Goal: Transaction & Acquisition: Book appointment/travel/reservation

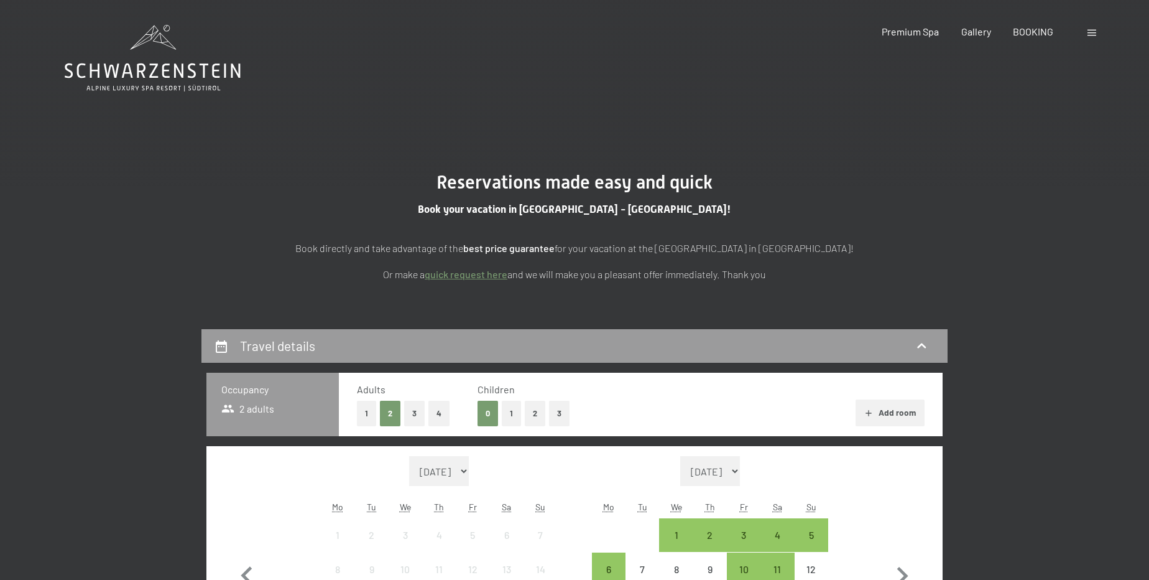
click at [532, 413] on button "2" at bounding box center [535, 414] width 21 height 26
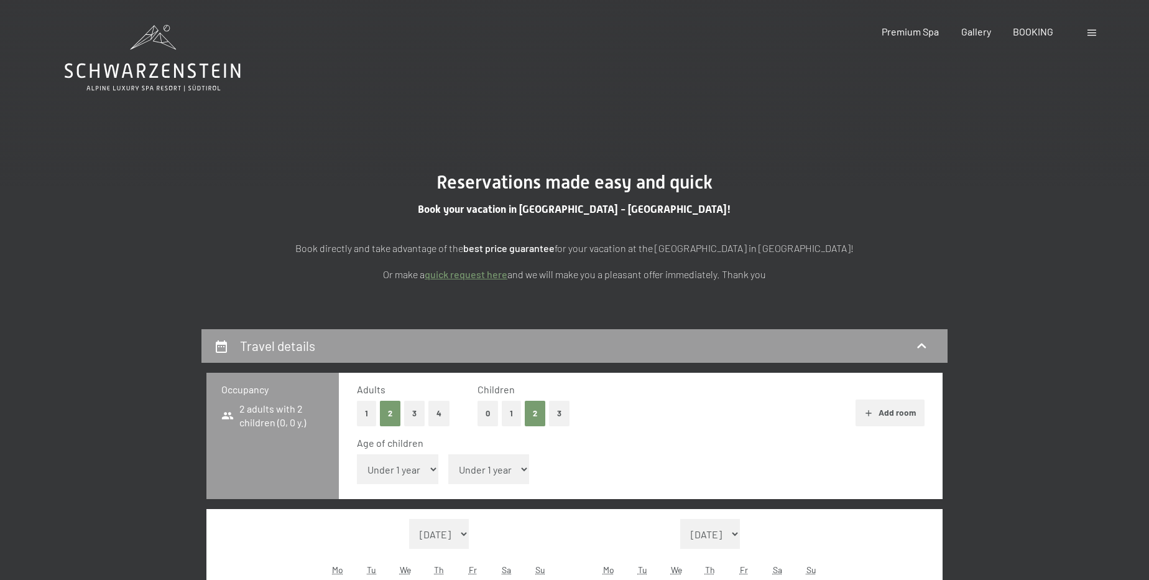
click at [394, 481] on select "Under 1 year 1 year 2 years 3 years 4 years 5 years 6 years 7 years 8 years 9 y…" at bounding box center [397, 469] width 81 height 30
select select "12"
click at [357, 454] on select "Under 1 year 1 year 2 years 3 years 4 years 5 years 6 years 7 years 8 years 9 y…" at bounding box center [397, 469] width 81 height 30
click at [484, 463] on select "Under 1 year 1 year 2 years 3 years 4 years 5 years 6 years 7 years 8 years 9 y…" at bounding box center [488, 469] width 81 height 30
select select "15"
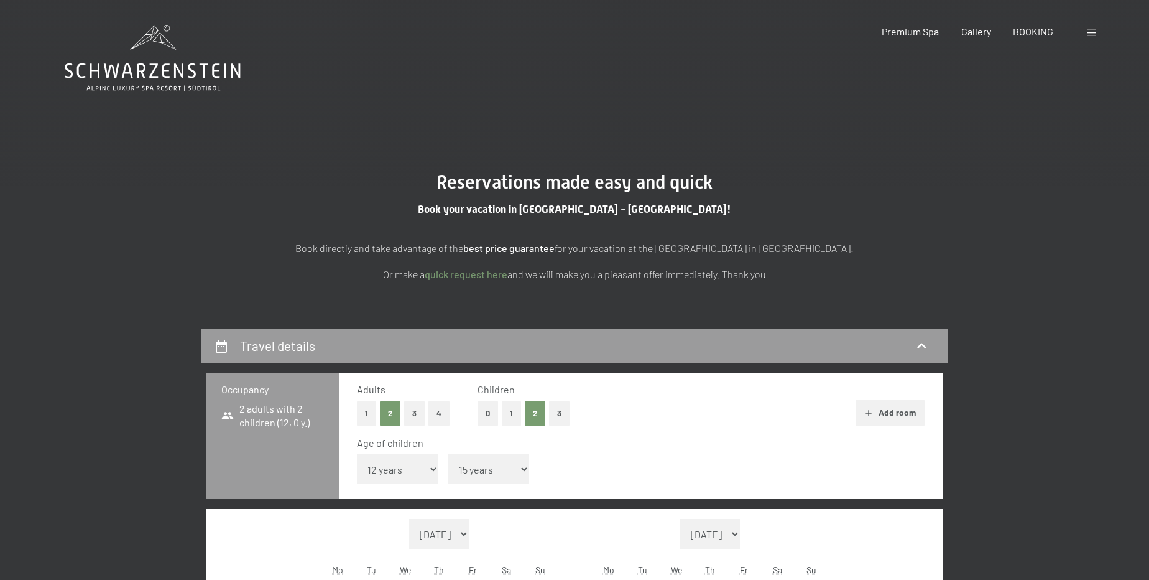
click at [448, 454] on select "Under 1 year 1 year 2 years 3 years 4 years 5 years 6 years 7 years 8 years 9 y…" at bounding box center [488, 469] width 81 height 30
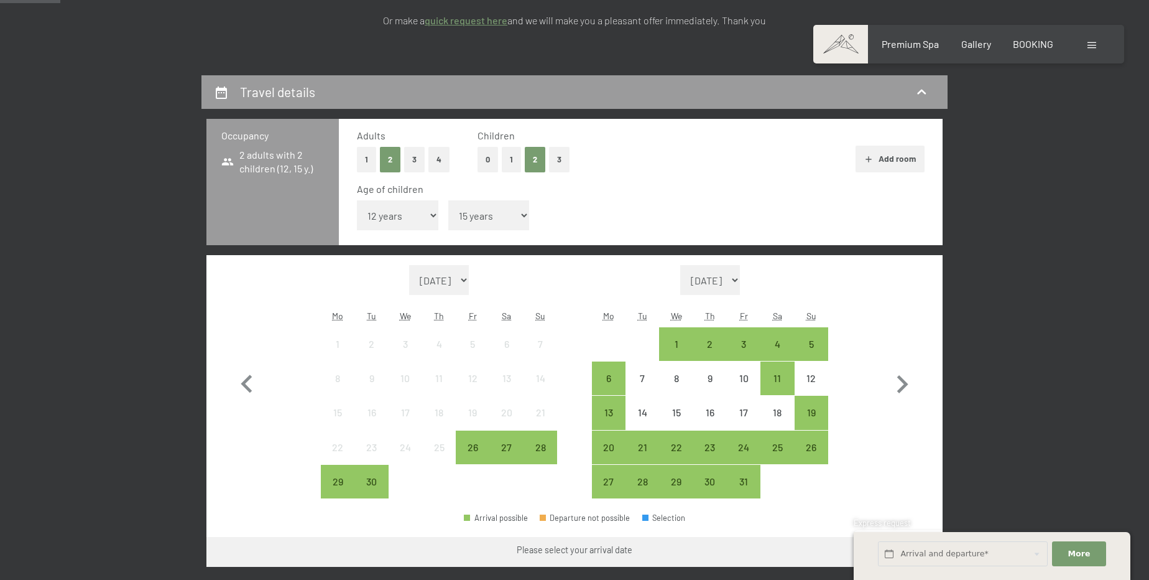
scroll to position [226, 0]
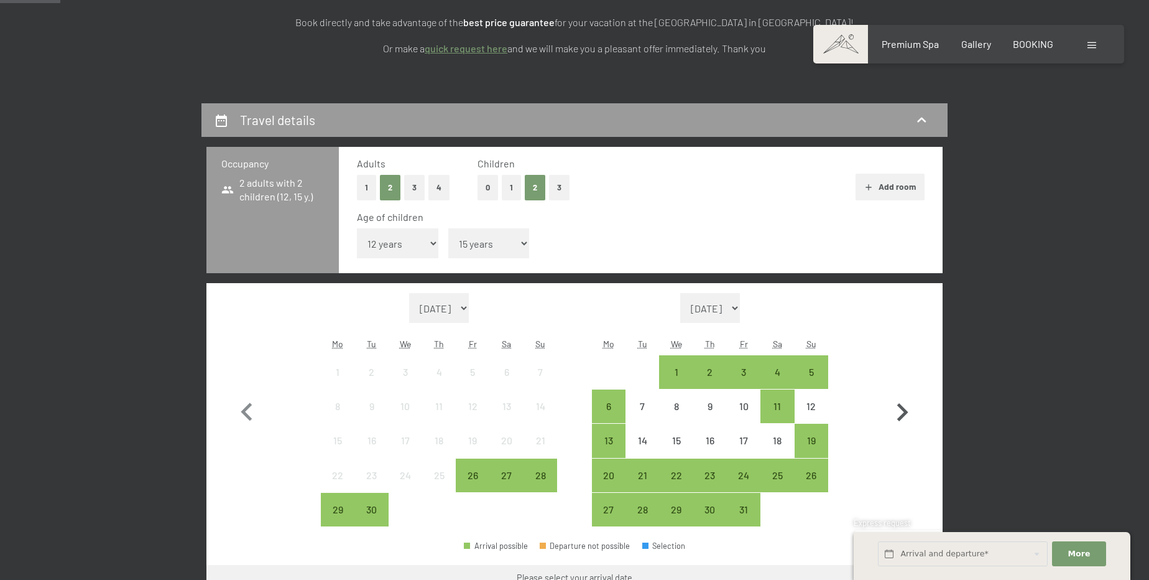
click at [907, 416] on icon "button" at bounding box center [903, 412] width 36 height 36
select select "2025-11-01"
select select "2025-12-01"
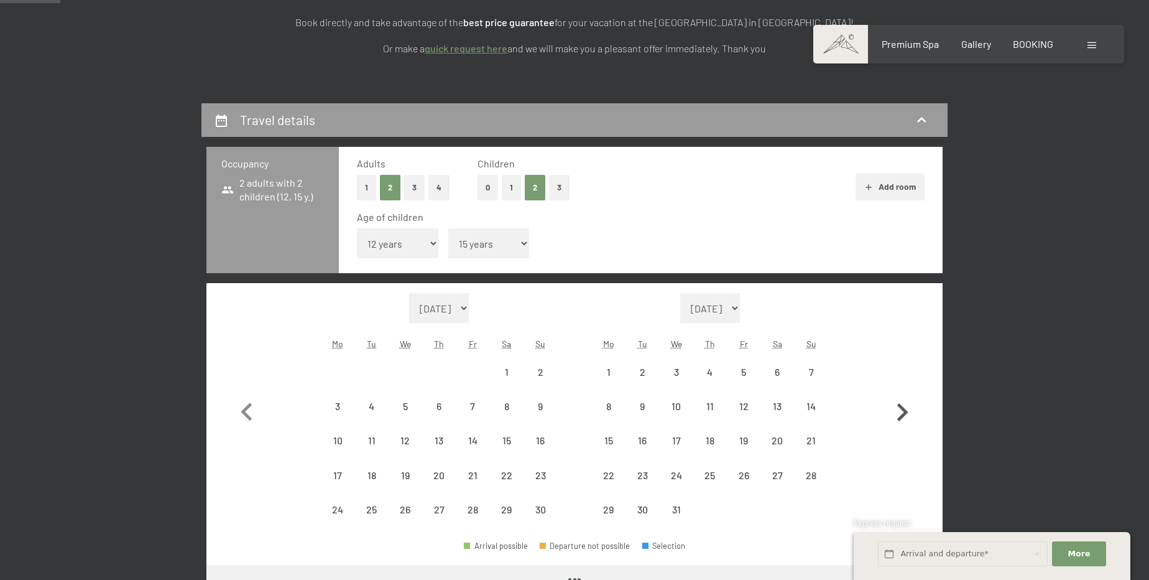
select select "2025-11-01"
select select "2025-12-01"
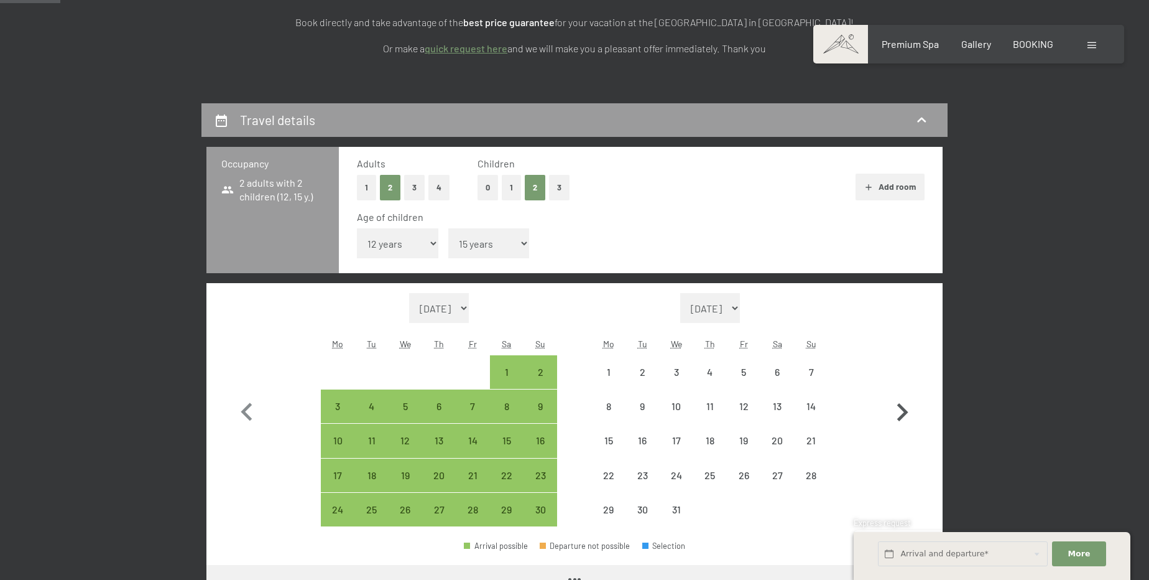
select select "2025-11-01"
select select "2025-12-01"
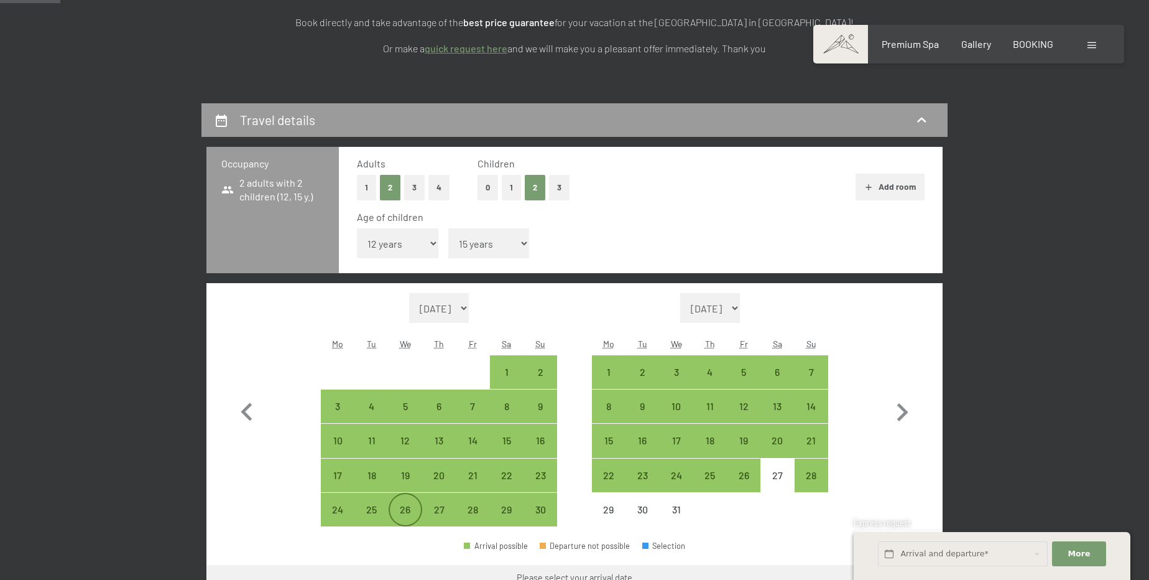
click at [407, 512] on div "26" at bounding box center [405, 519] width 31 height 31
select select "2025-11-01"
select select "2025-12-01"
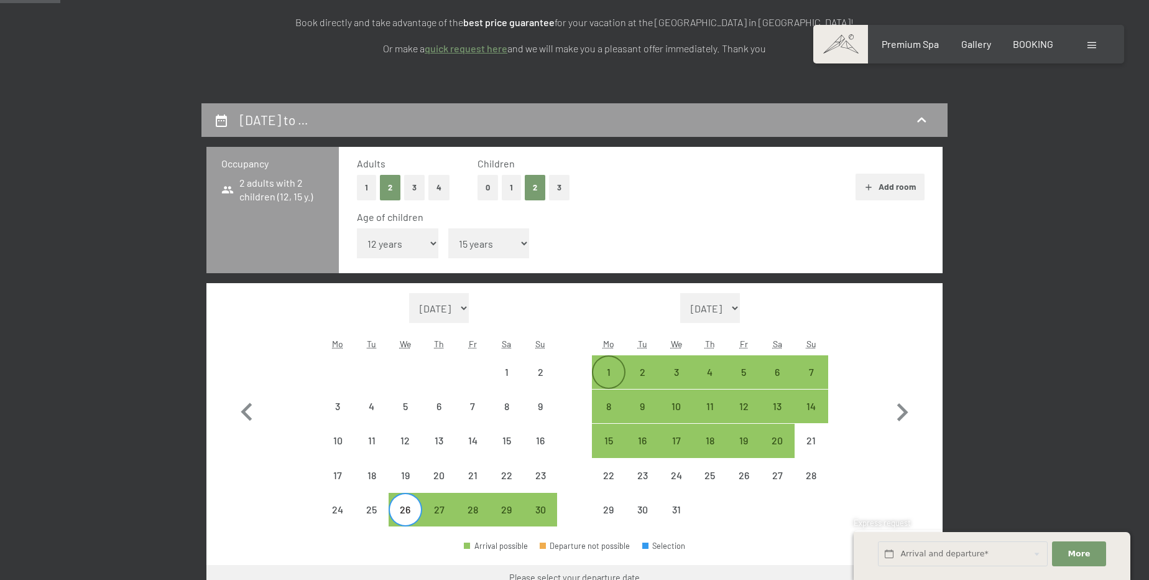
click at [603, 367] on div "1" at bounding box center [608, 382] width 31 height 31
select select "2025-11-01"
select select "2025-12-01"
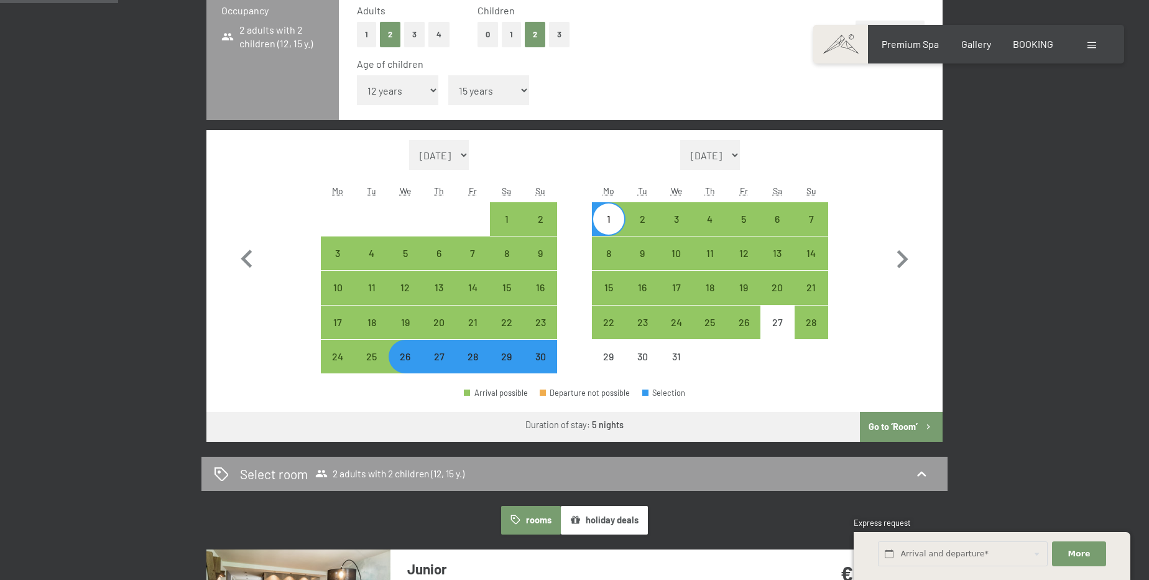
scroll to position [452, 0]
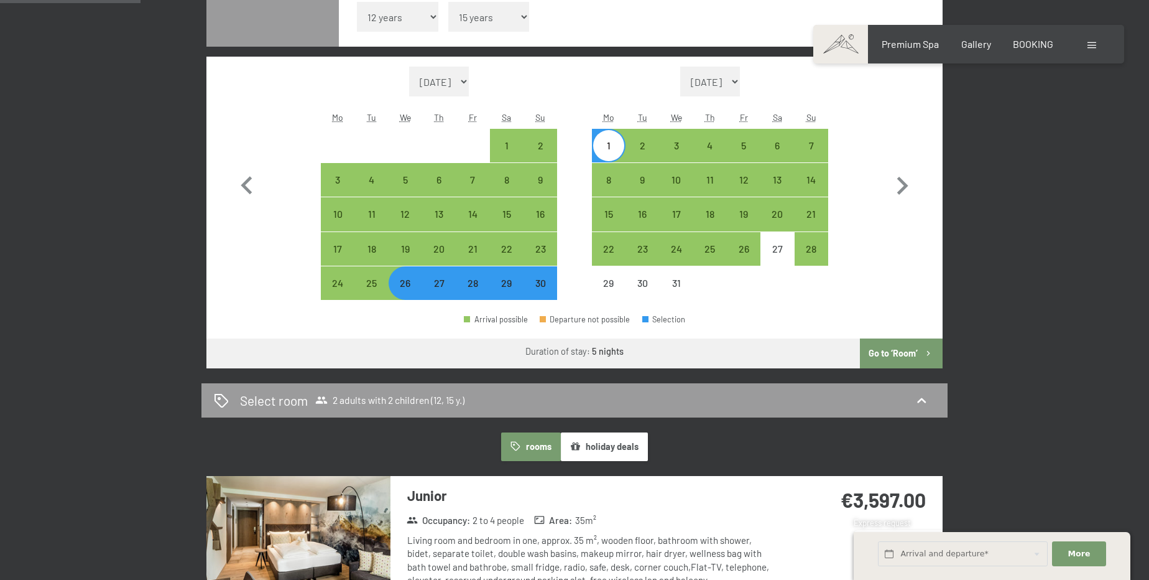
click at [933, 348] on icon "button" at bounding box center [929, 353] width 11 height 11
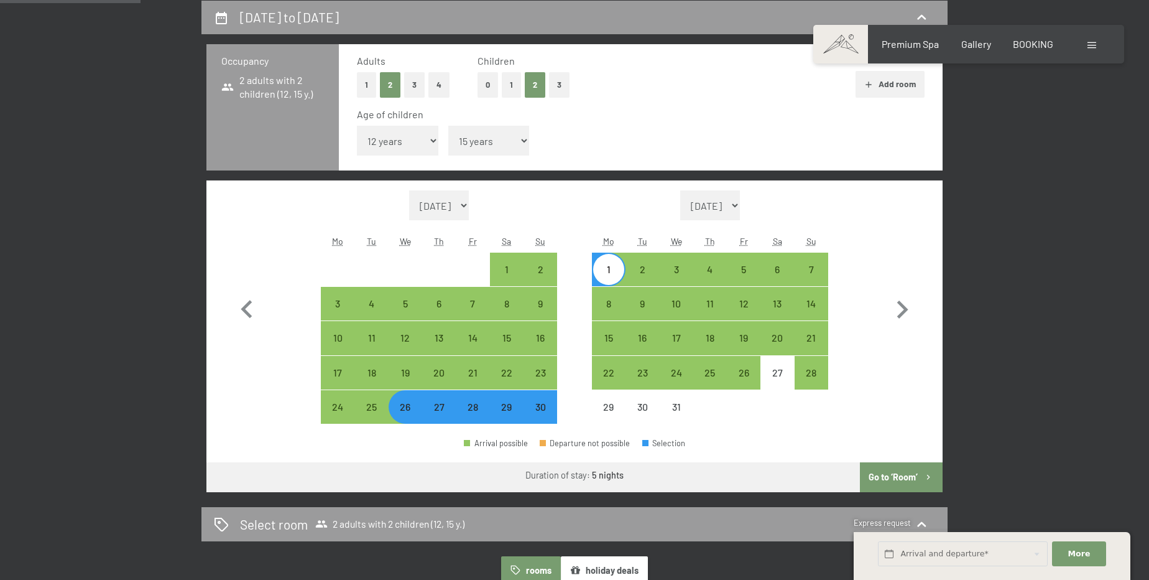
select select "2025-11-01"
select select "2025-12-01"
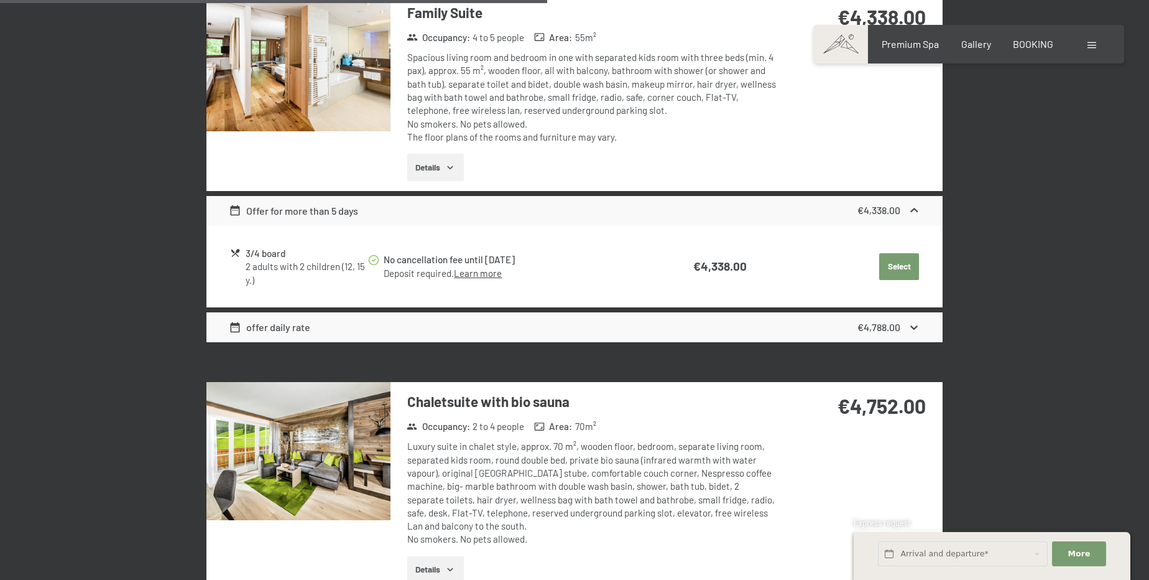
scroll to position [1629, 0]
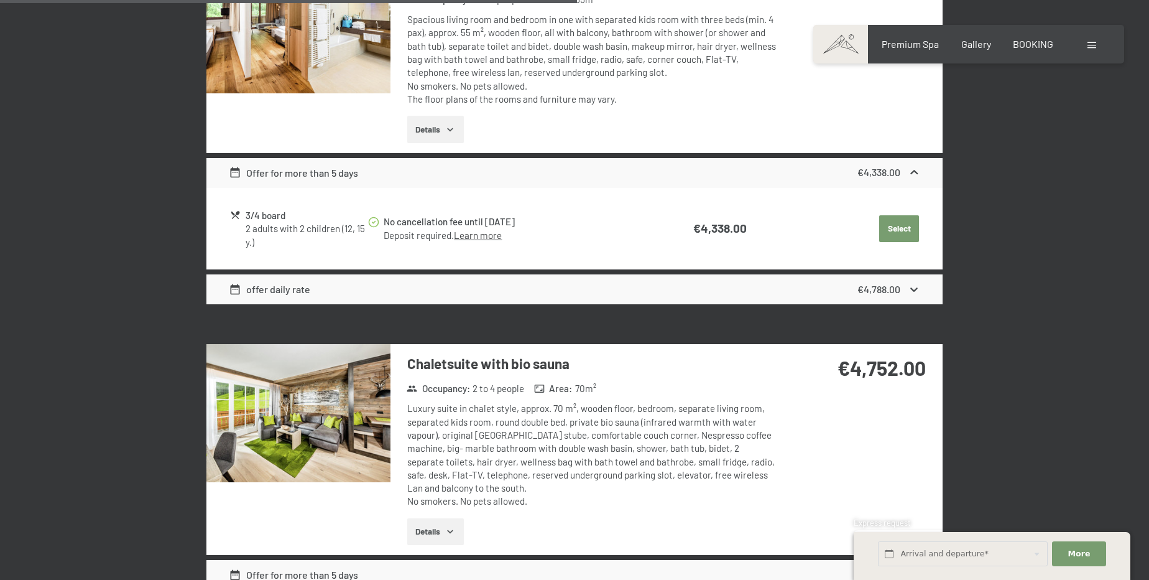
click at [362, 402] on img at bounding box center [299, 413] width 184 height 138
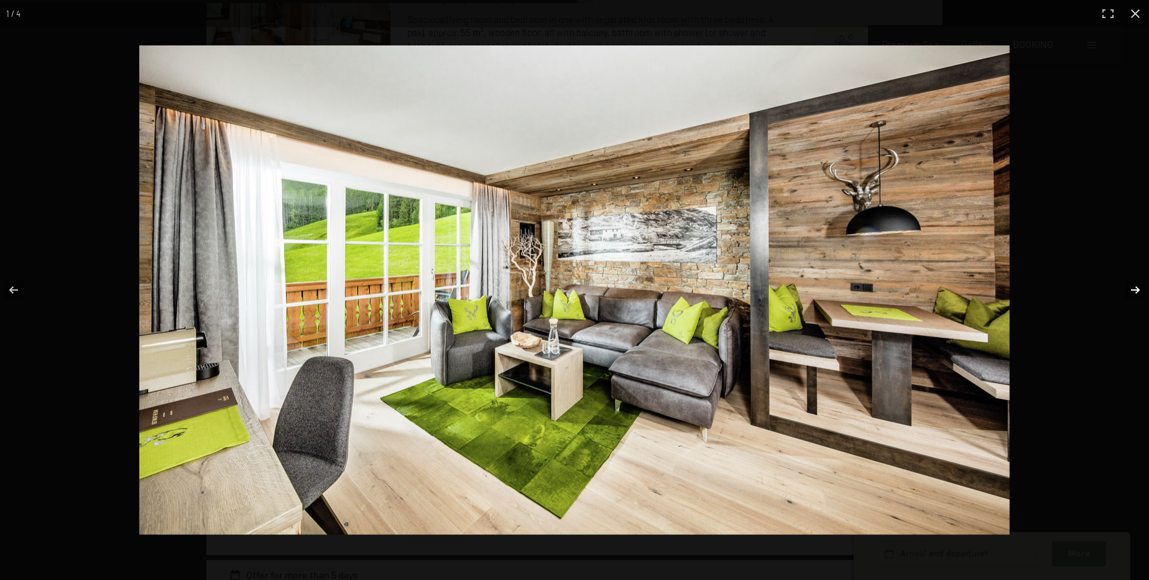
click at [1137, 292] on button "button" at bounding box center [1128, 290] width 44 height 62
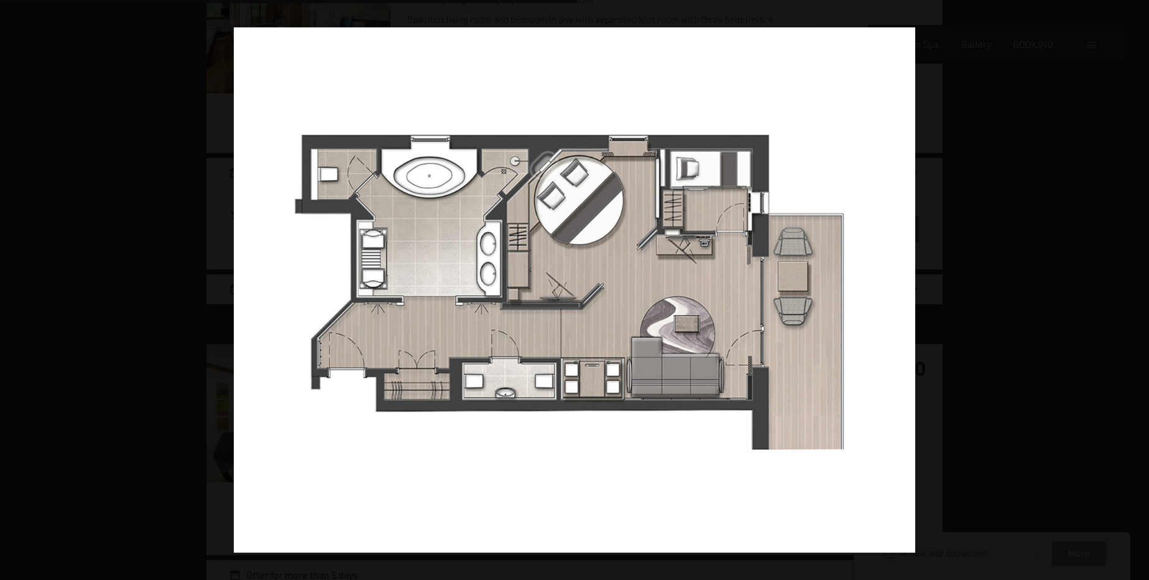
click at [1137, 292] on button "button" at bounding box center [1128, 290] width 44 height 62
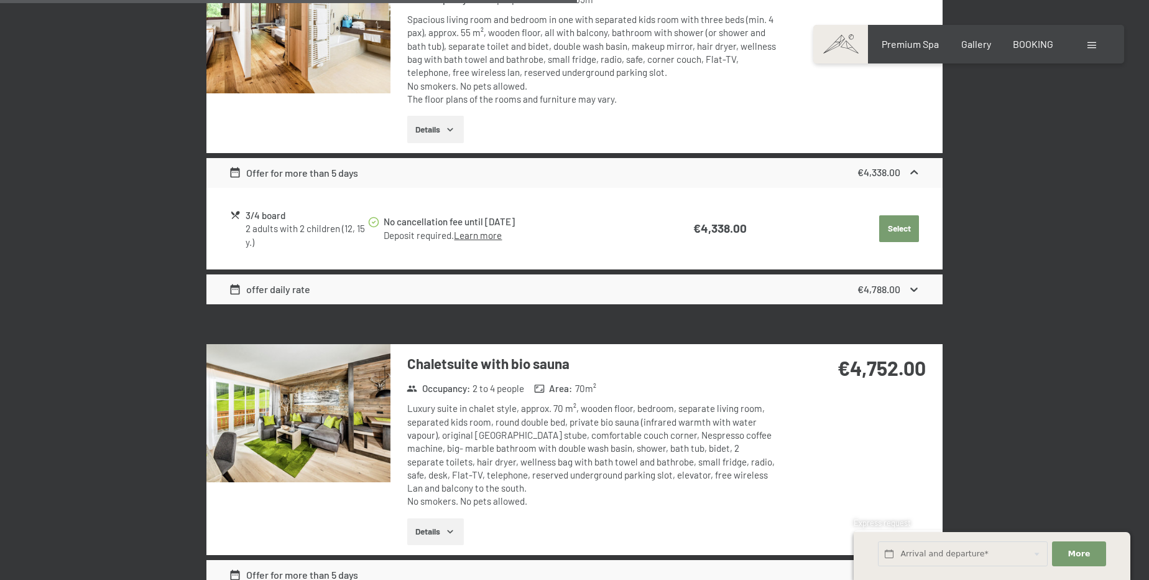
drag, startPoint x: 595, startPoint y: 248, endPoint x: 356, endPoint y: 406, distance: 286.7
click at [356, 406] on img at bounding box center [299, 413] width 184 height 138
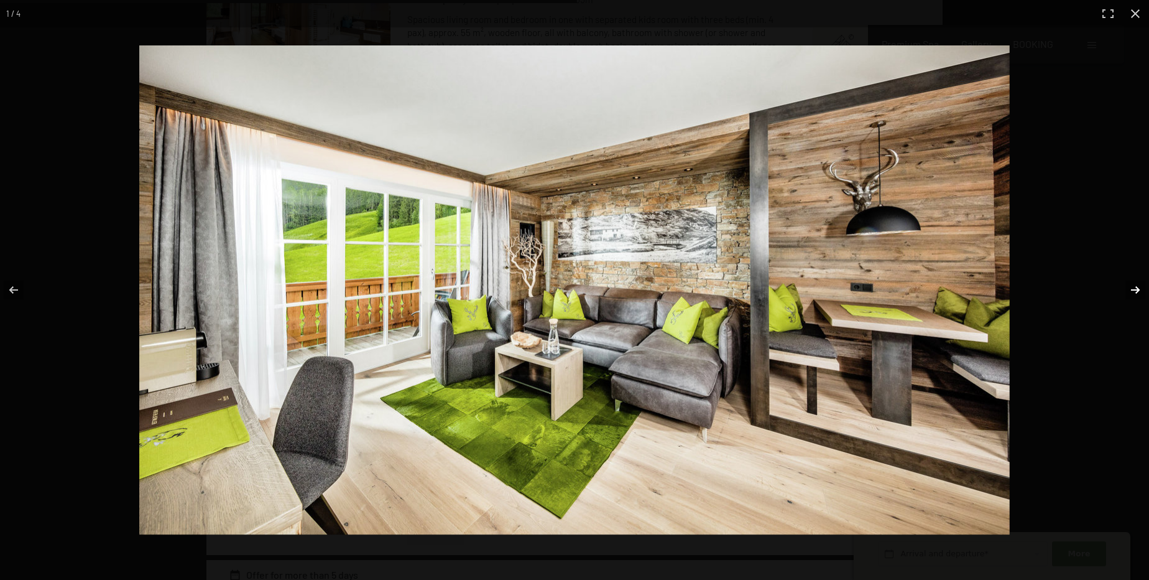
click at [1135, 287] on button "button" at bounding box center [1128, 290] width 44 height 62
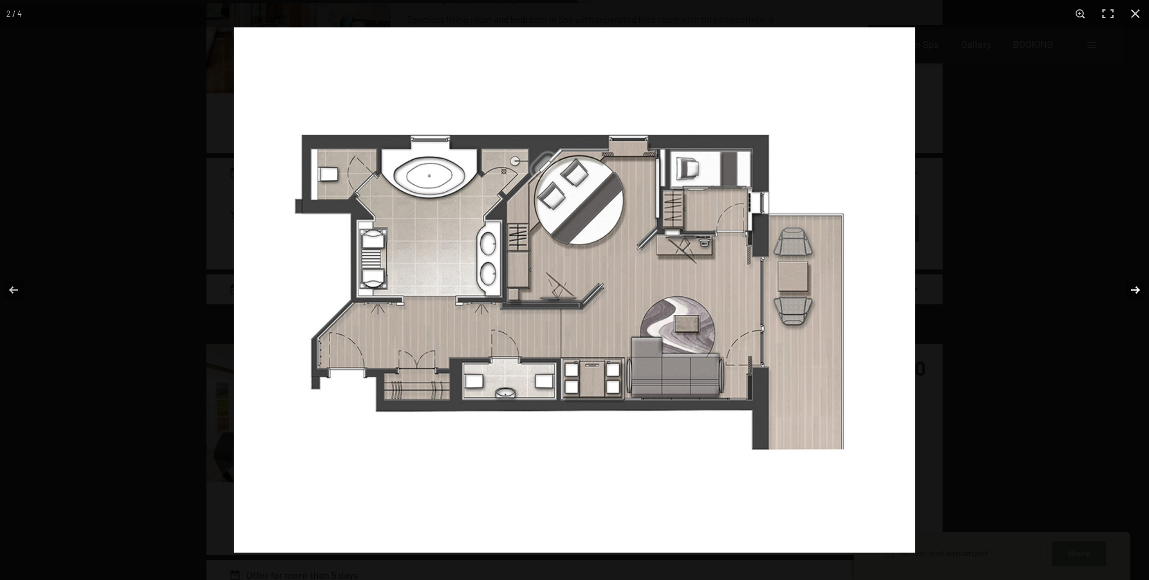
click at [1135, 287] on button "button" at bounding box center [1128, 290] width 44 height 62
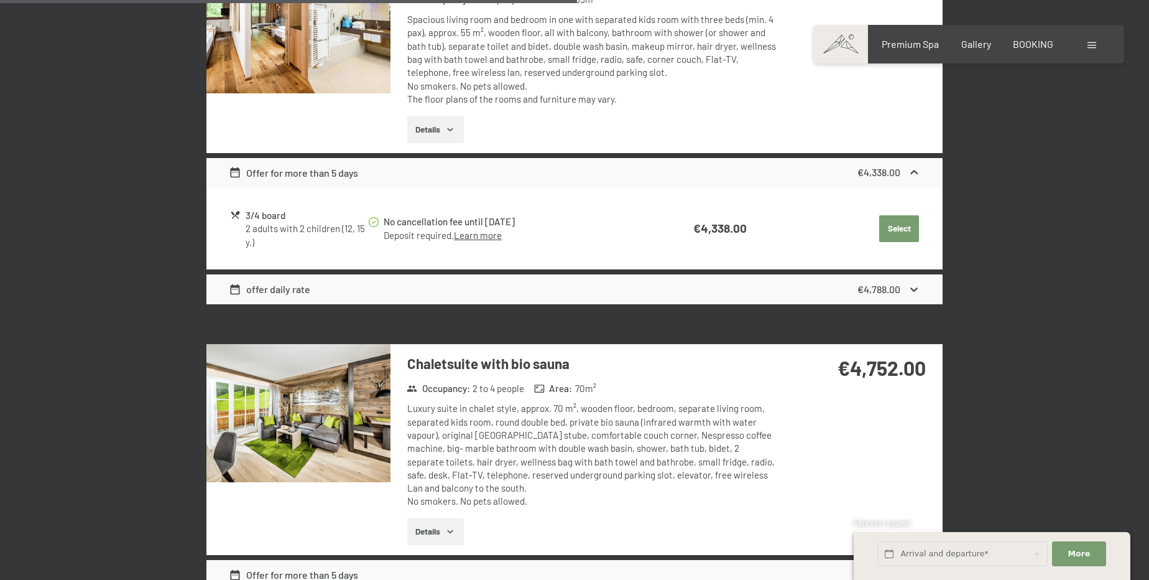
drag, startPoint x: 632, startPoint y: 168, endPoint x: 335, endPoint y: 430, distance: 396.2
click at [335, 430] on img at bounding box center [299, 413] width 184 height 138
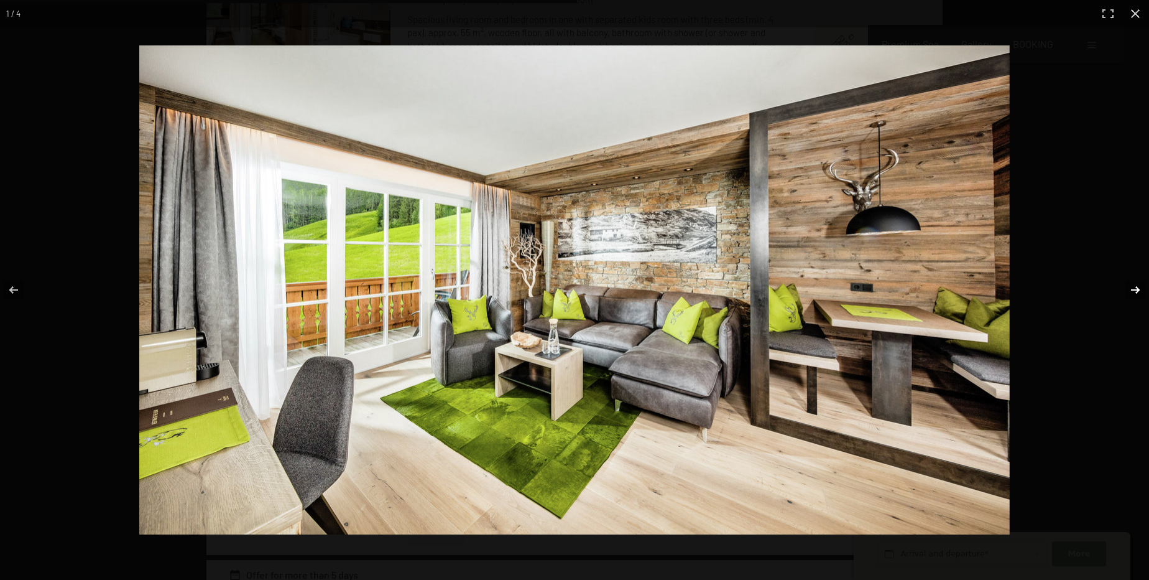
click at [1133, 290] on button "button" at bounding box center [1128, 290] width 44 height 62
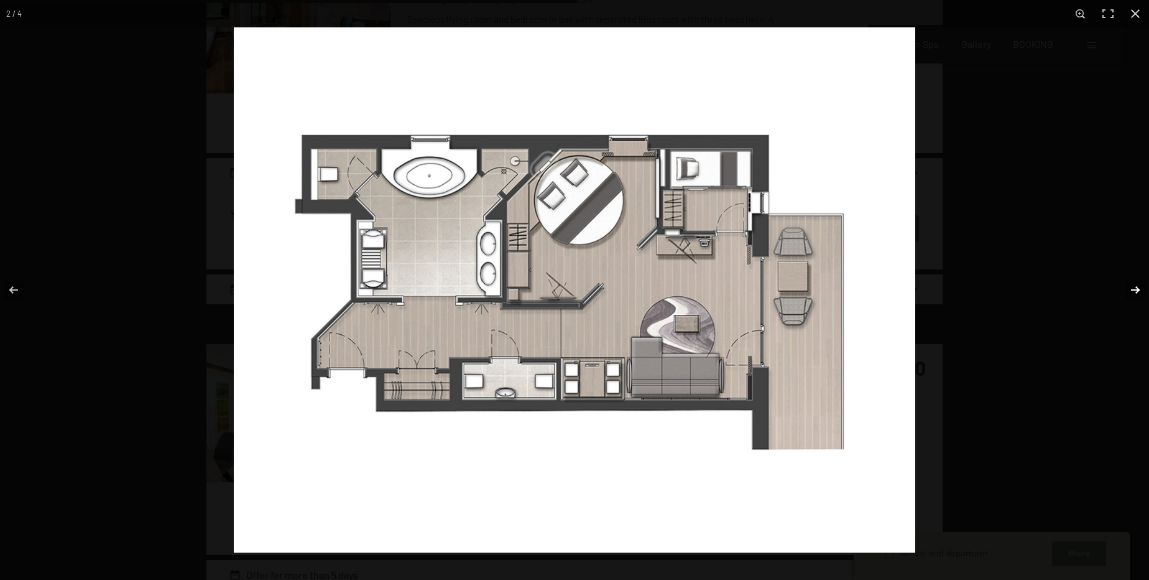
click at [1133, 290] on button "button" at bounding box center [1128, 290] width 44 height 62
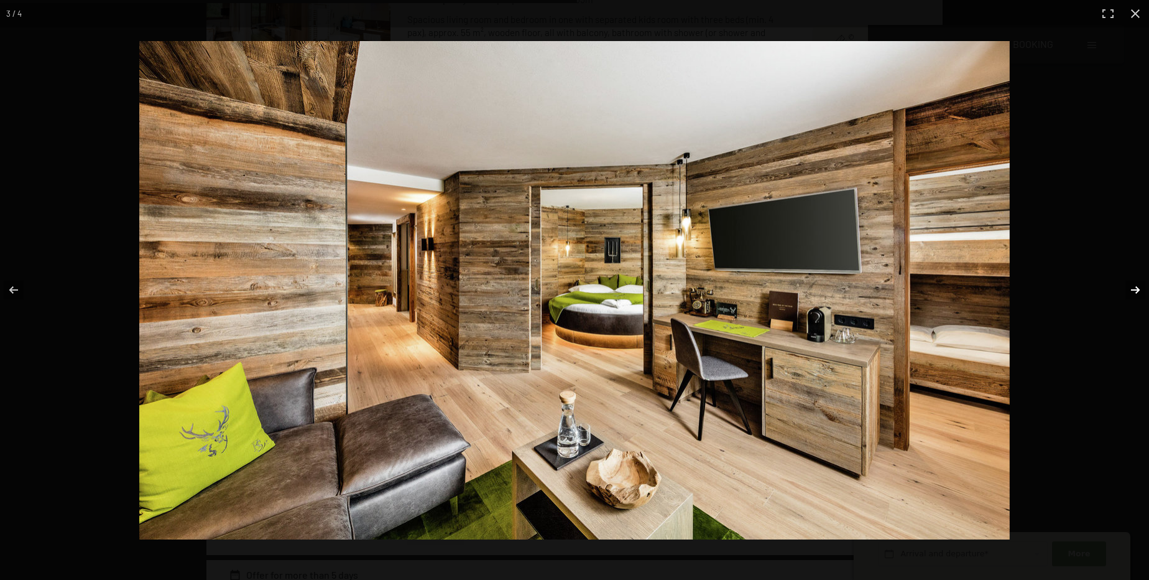
click at [1133, 290] on button "button" at bounding box center [1128, 290] width 44 height 62
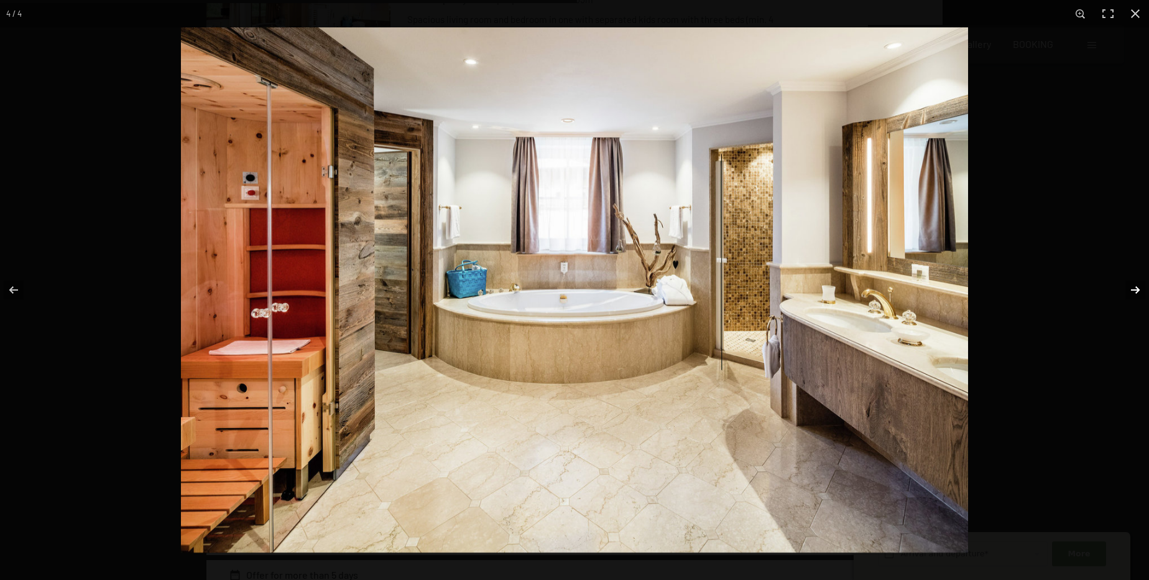
click at [1133, 290] on button "button" at bounding box center [1128, 290] width 44 height 62
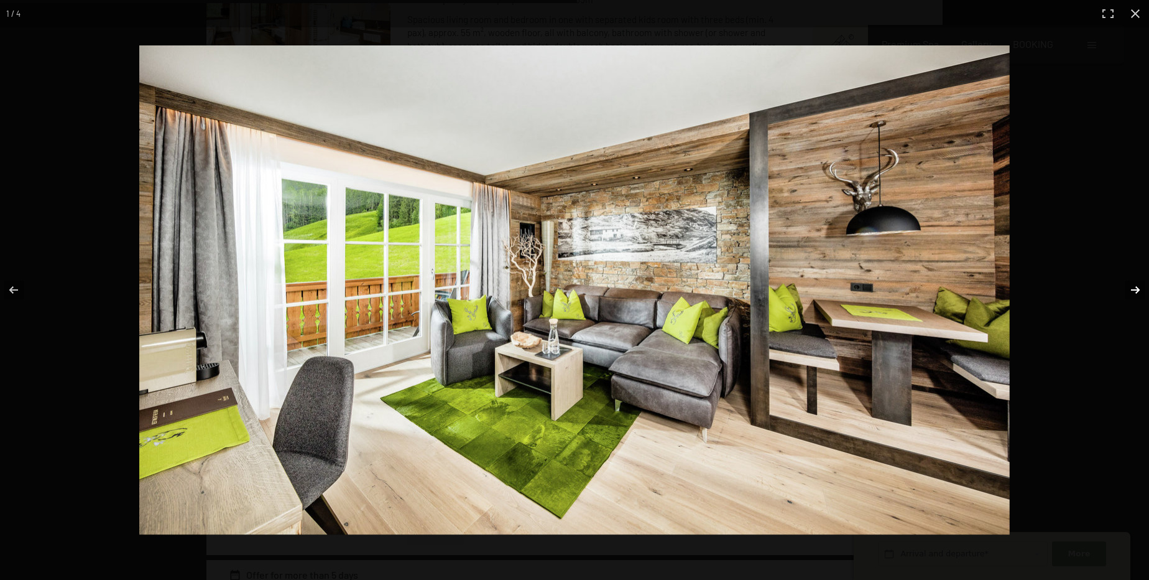
click at [1140, 293] on button "button" at bounding box center [1128, 290] width 44 height 62
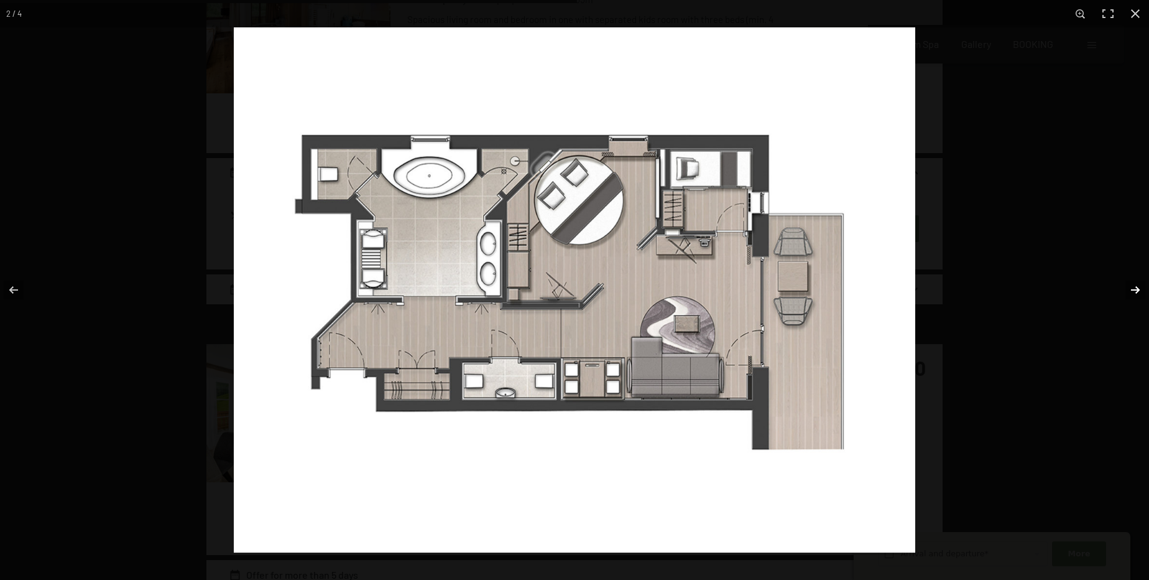
click at [1140, 292] on button "button" at bounding box center [1128, 290] width 44 height 62
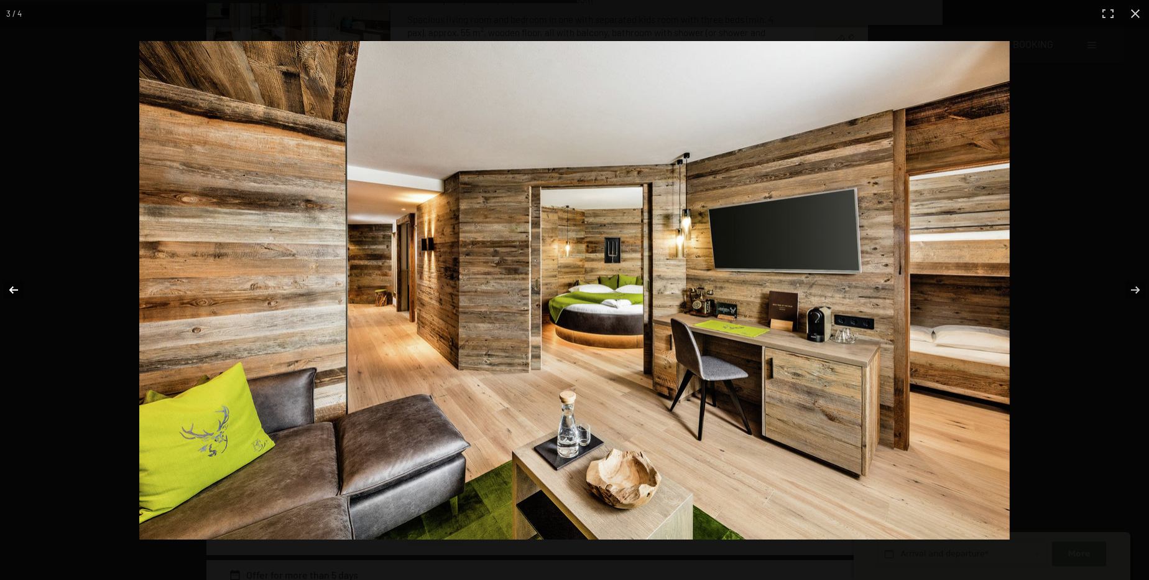
click at [14, 287] on button "button" at bounding box center [22, 290] width 44 height 62
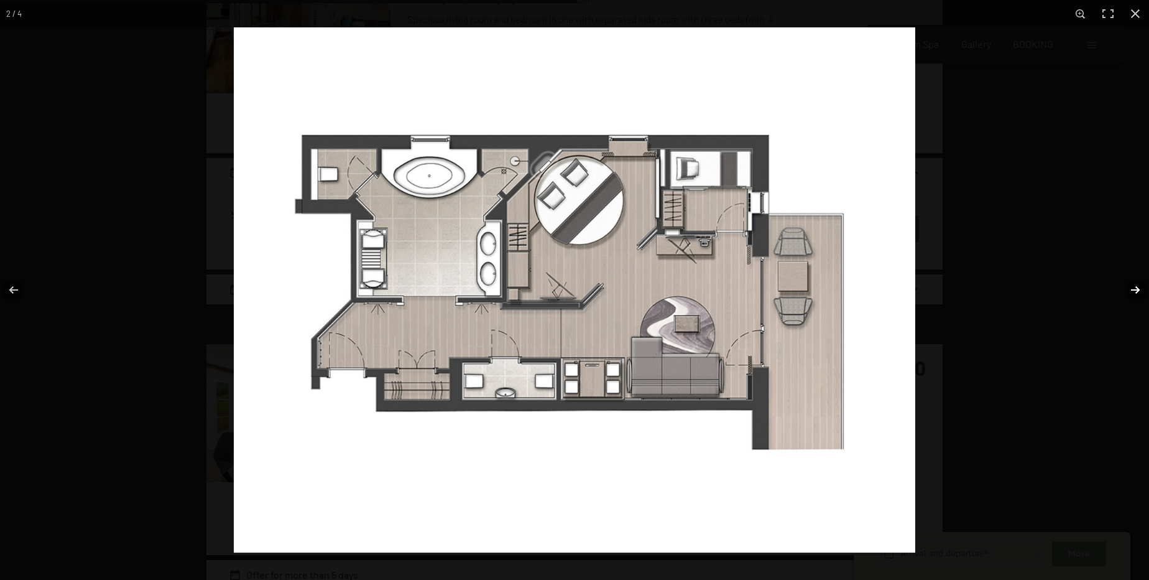
click at [1141, 281] on button "button" at bounding box center [1128, 290] width 44 height 62
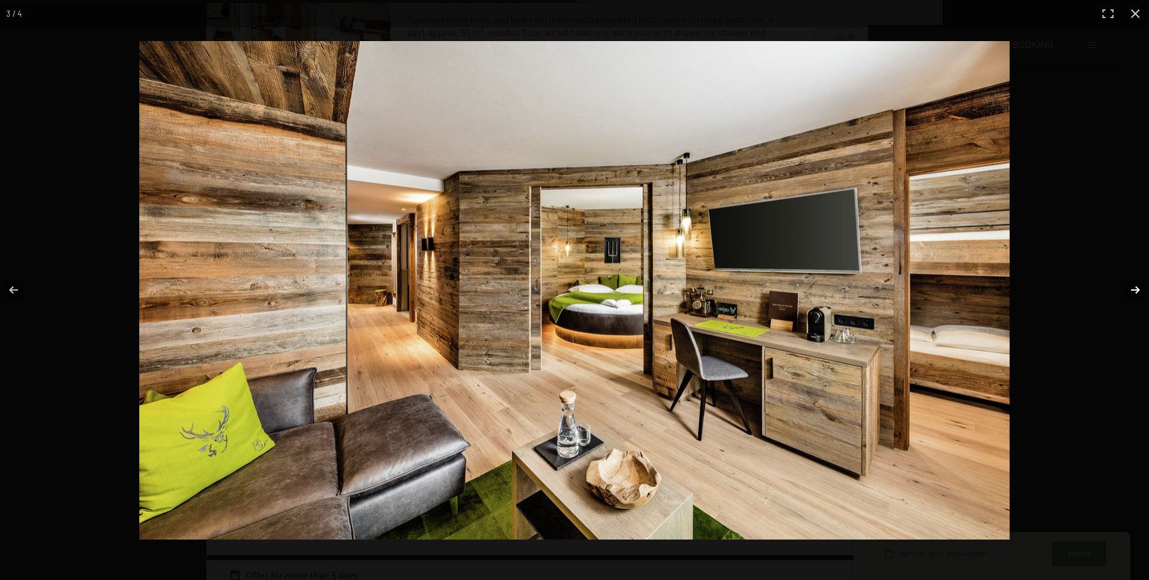
click at [1139, 288] on button "button" at bounding box center [1128, 290] width 44 height 62
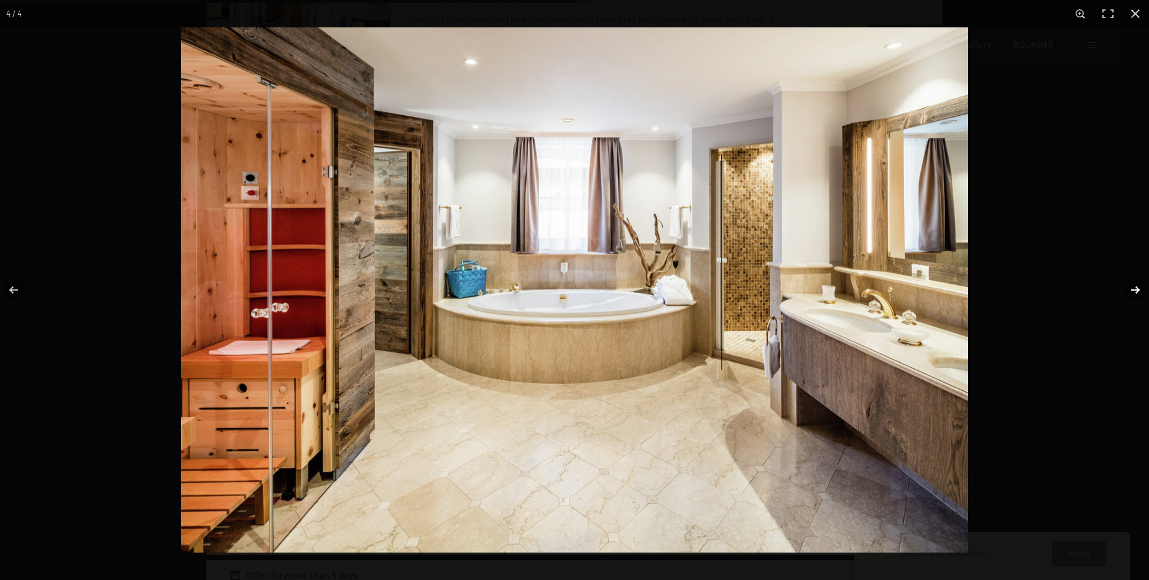
click at [1139, 288] on button "button" at bounding box center [1128, 290] width 44 height 62
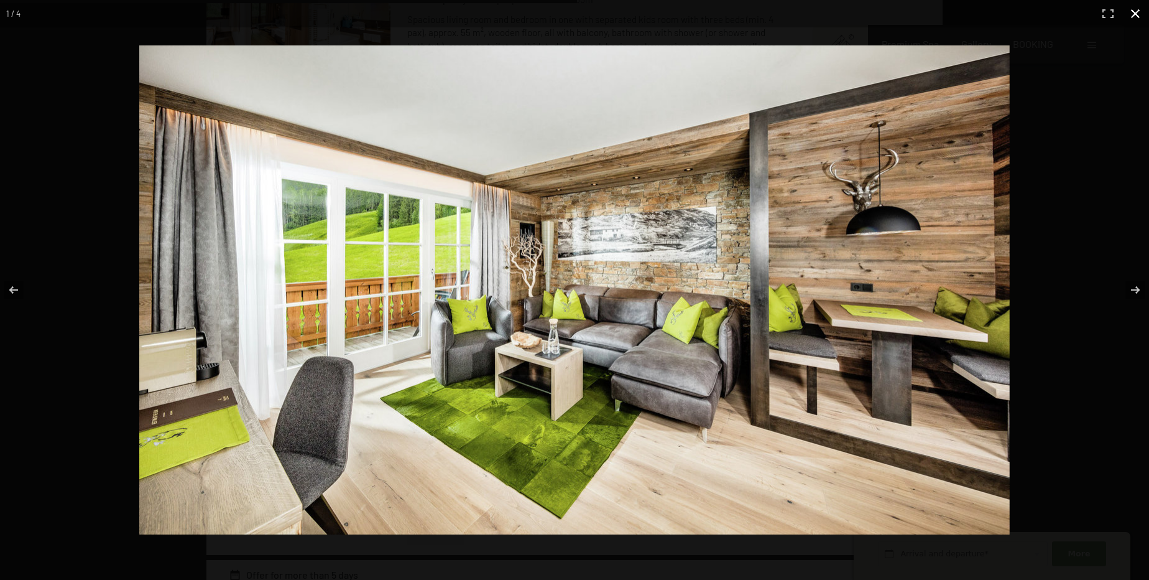
click at [1136, 12] on button "button" at bounding box center [1135, 13] width 27 height 27
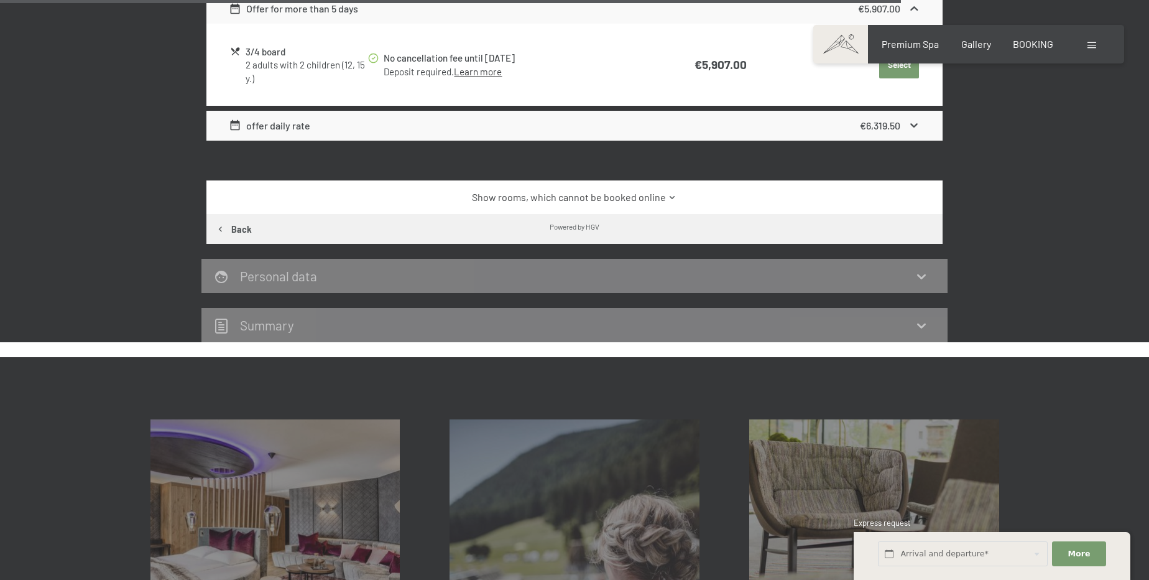
scroll to position [2591, 0]
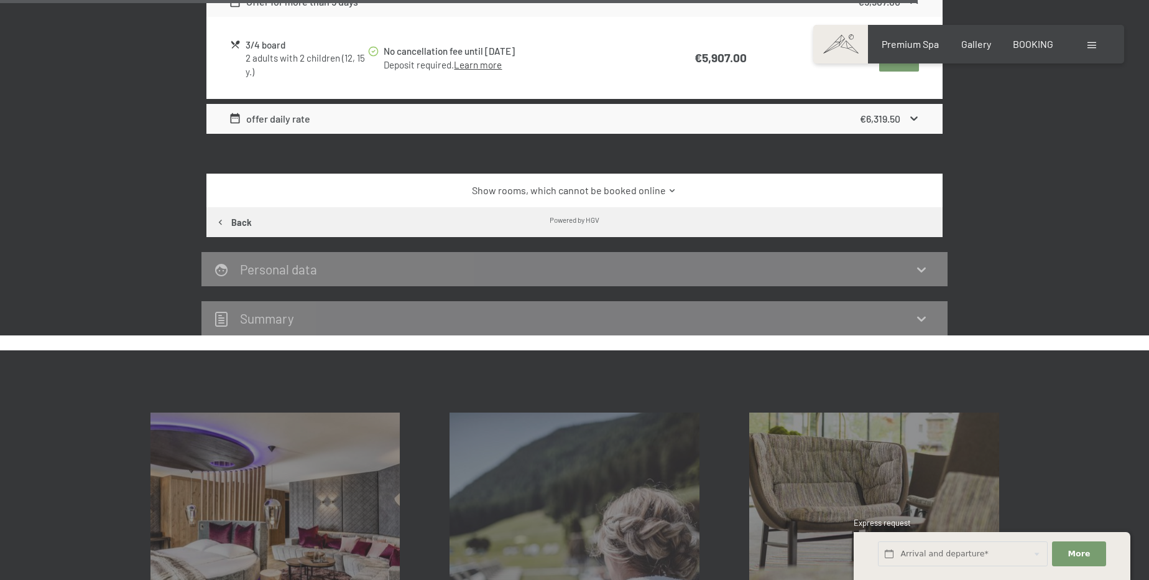
click at [527, 189] on link "Show rooms, which cannot be booked online" at bounding box center [575, 190] width 692 height 14
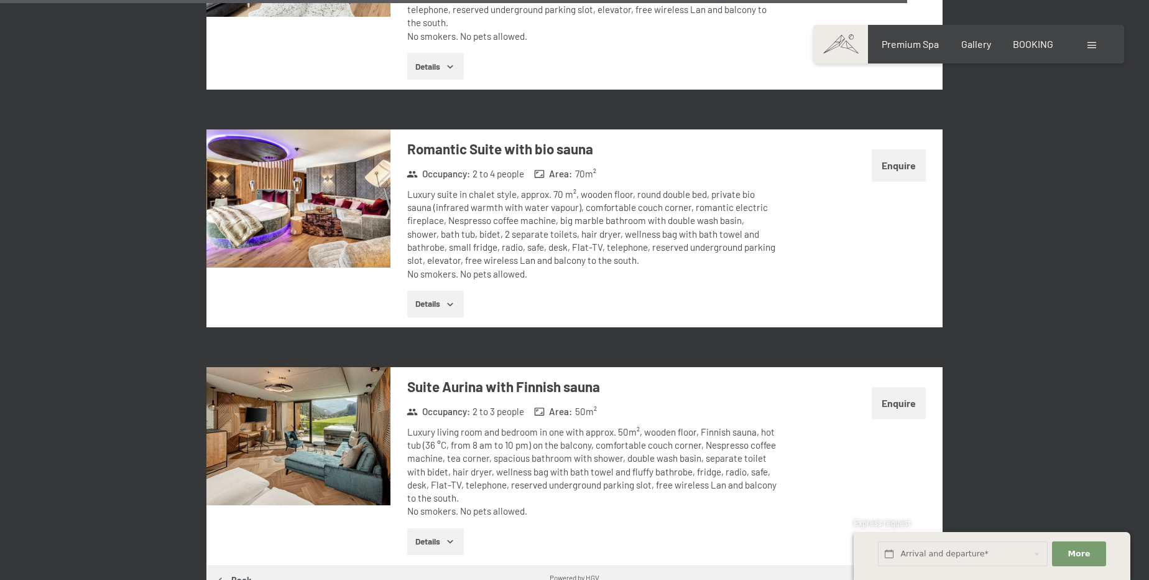
scroll to position [3835, 0]
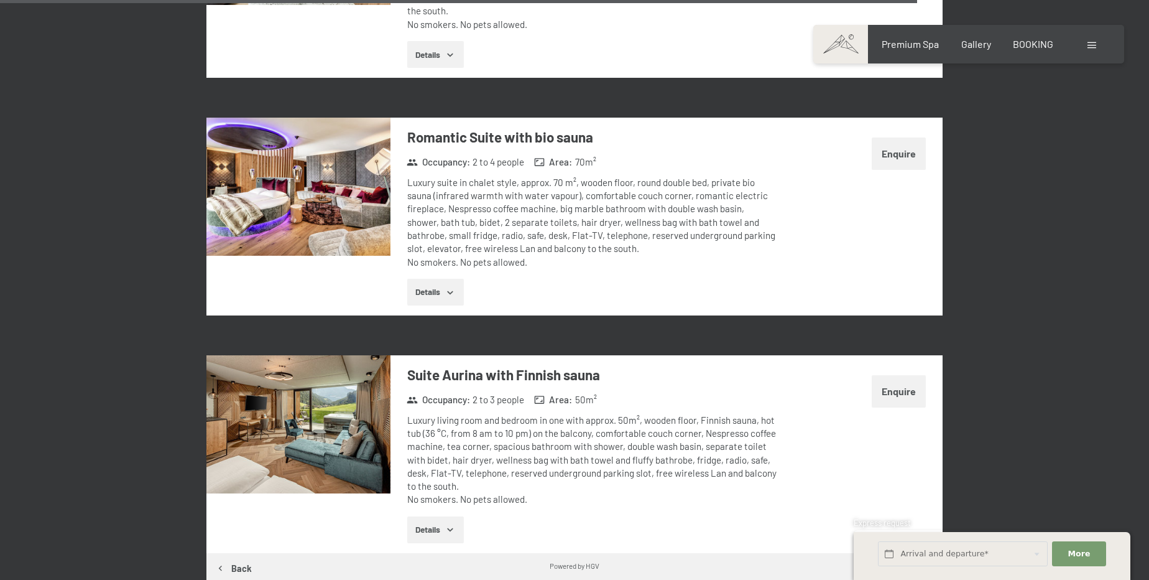
click at [439, 516] on button "Details" at bounding box center [435, 529] width 57 height 27
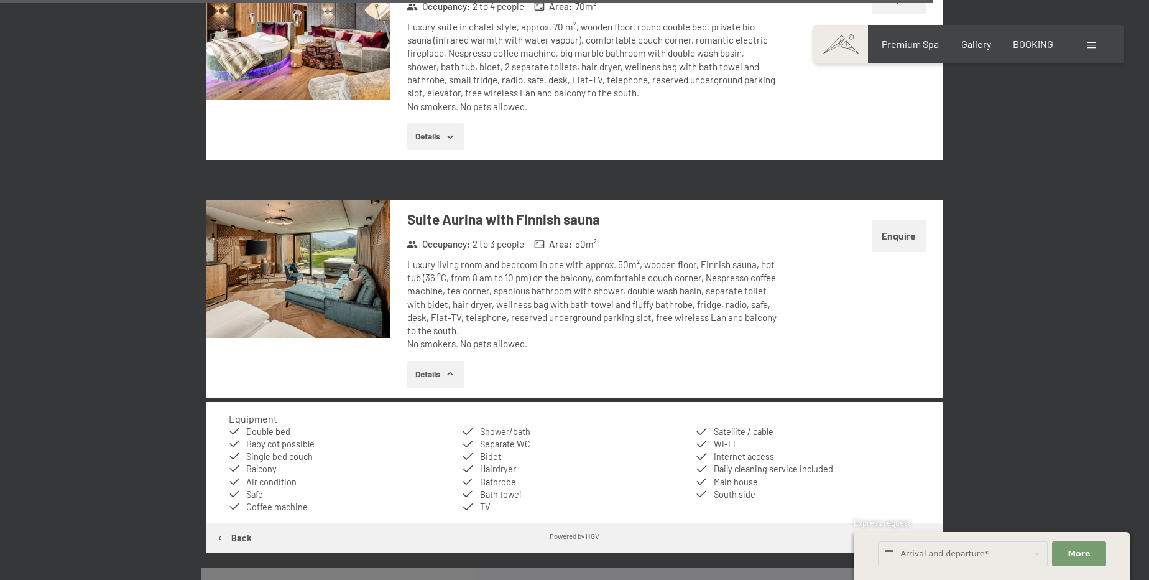
scroll to position [4004, 0]
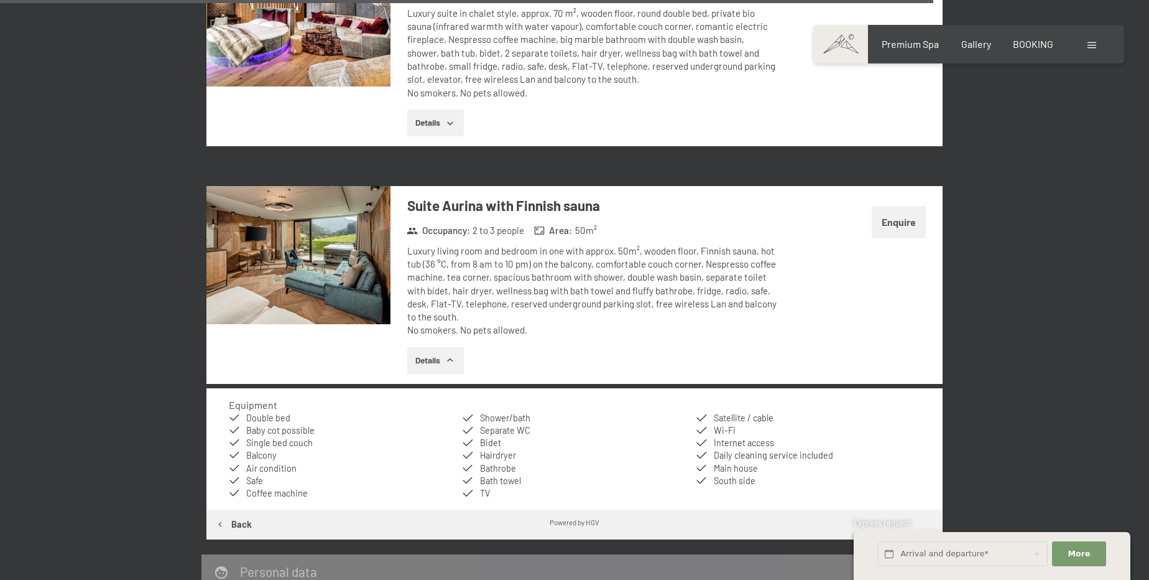
click at [286, 238] on img at bounding box center [299, 255] width 184 height 138
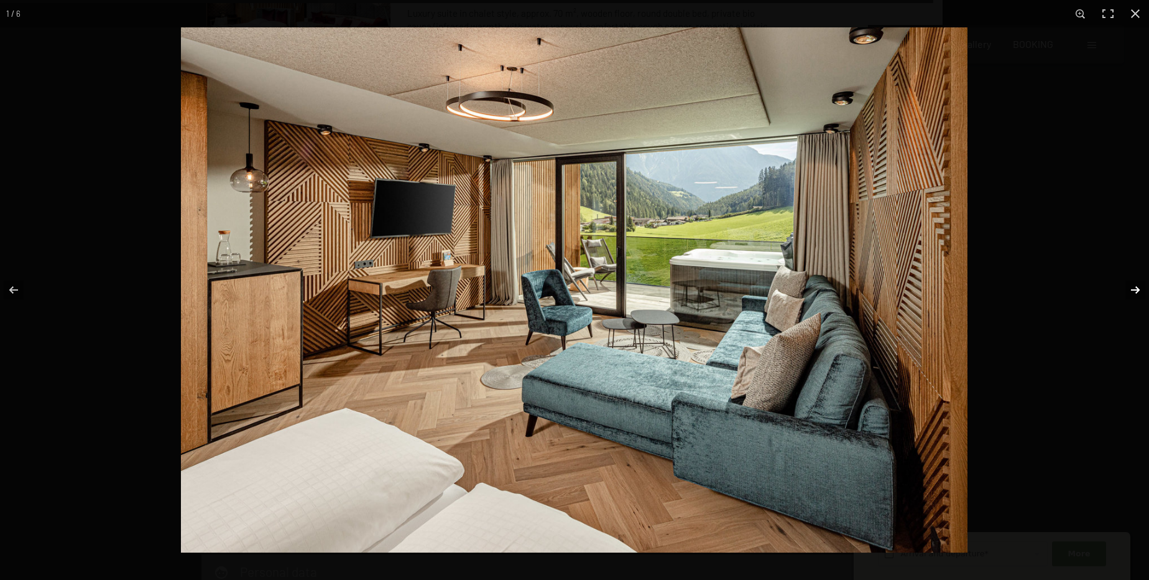
click at [1139, 281] on button "button" at bounding box center [1128, 290] width 44 height 62
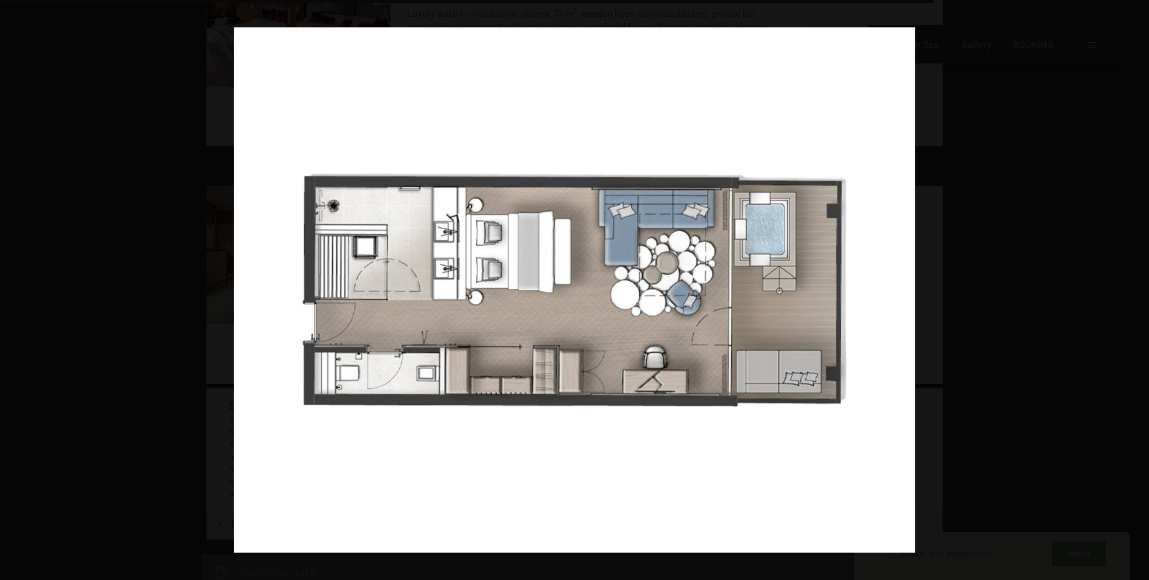
click at [1139, 281] on button "button" at bounding box center [1128, 290] width 44 height 62
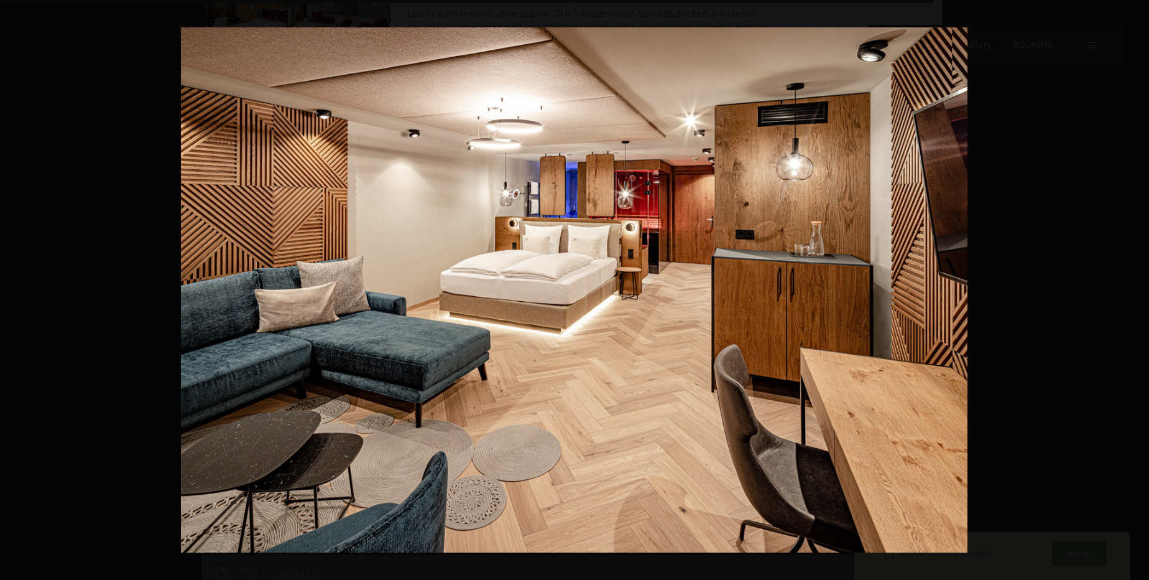
click at [1139, 281] on button "button" at bounding box center [1128, 290] width 44 height 62
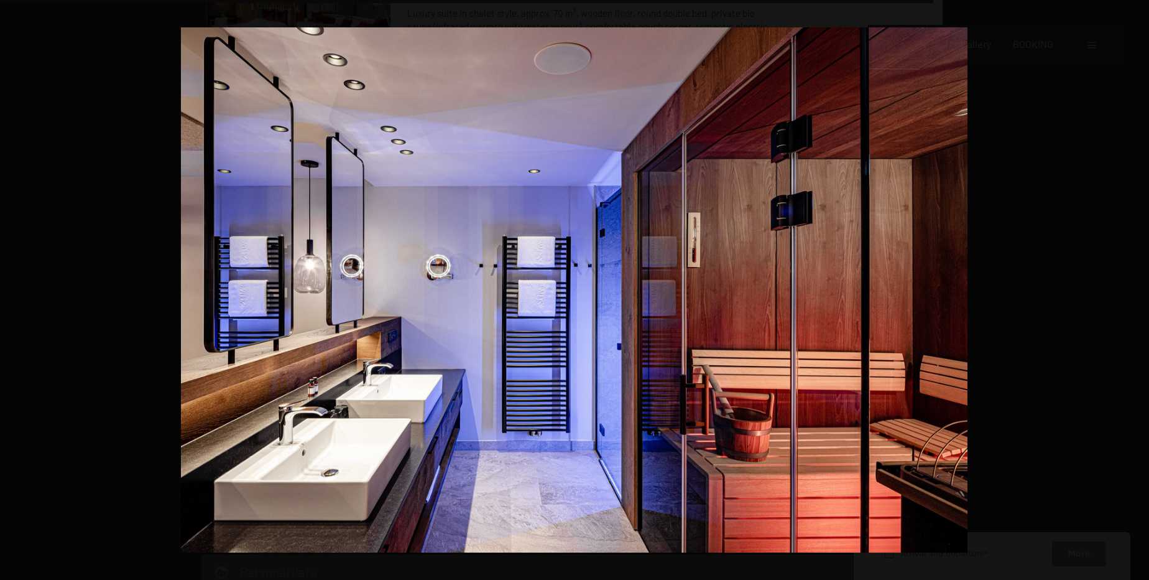
click at [1139, 281] on button "button" at bounding box center [1128, 290] width 44 height 62
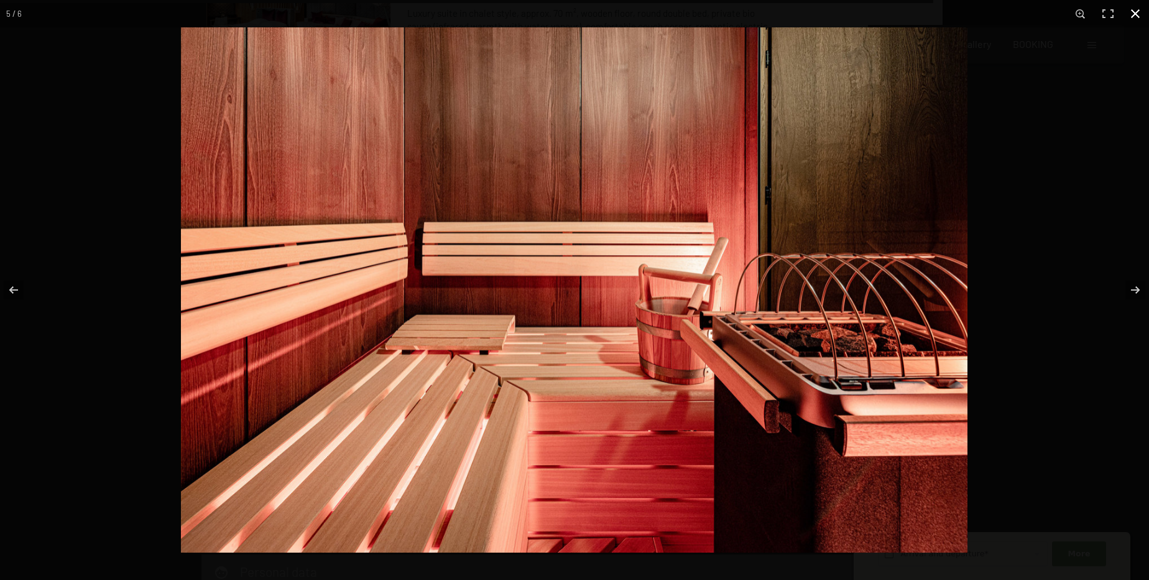
click at [1135, 17] on button "button" at bounding box center [1135, 13] width 27 height 27
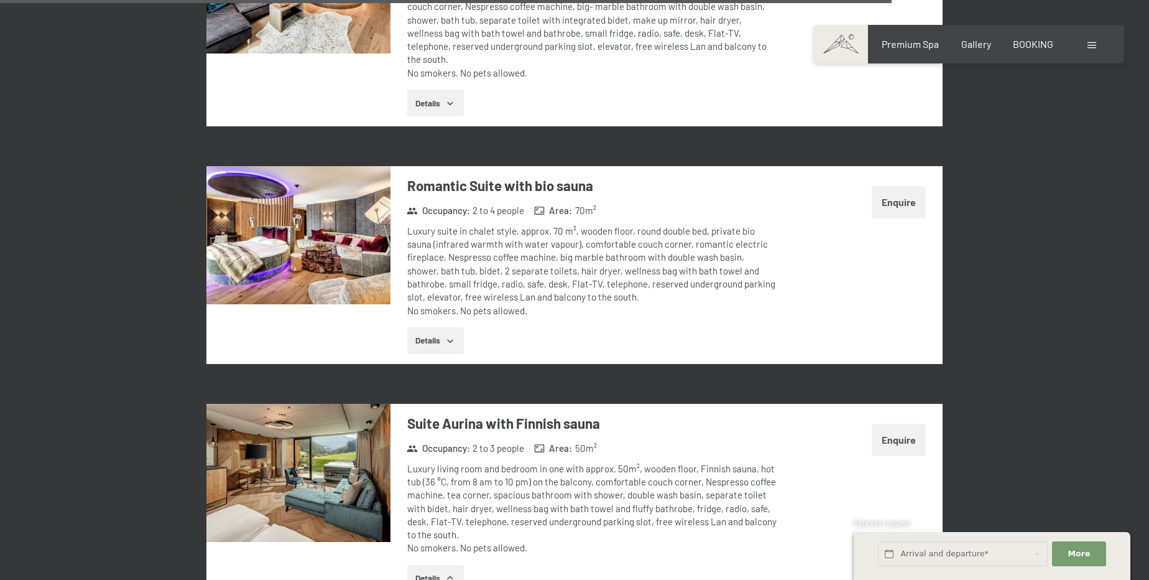
scroll to position [3778, 0]
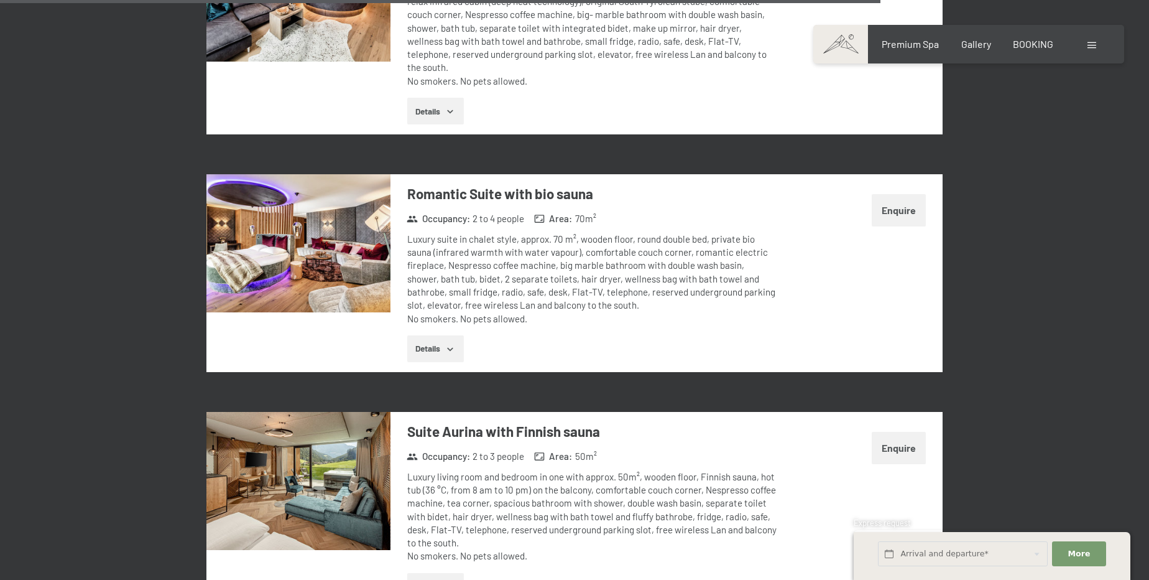
click at [307, 224] on img at bounding box center [299, 243] width 184 height 138
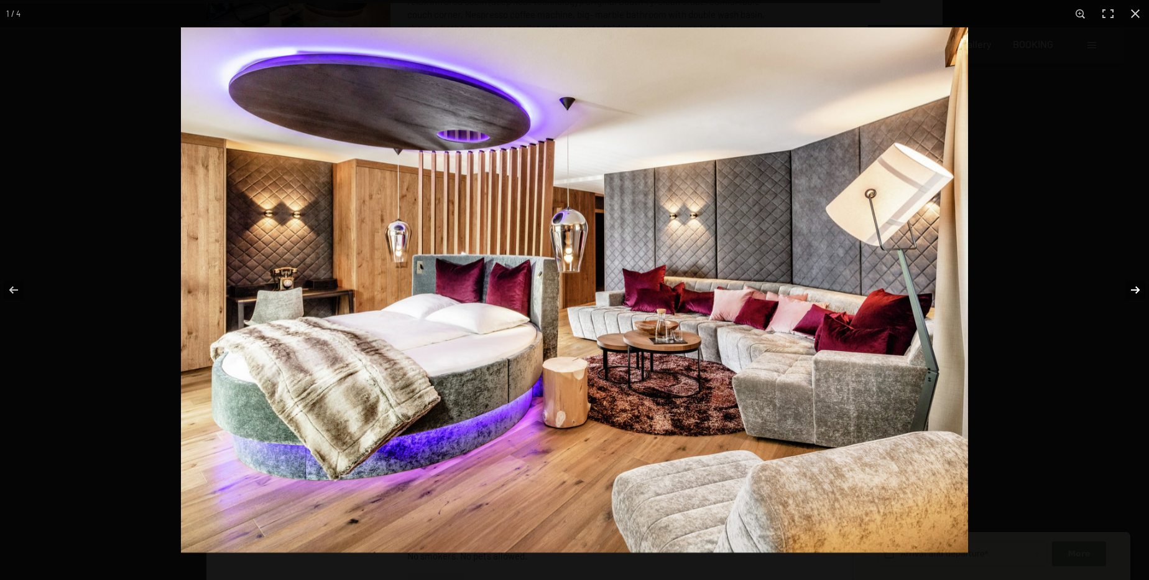
click at [1135, 290] on button "button" at bounding box center [1128, 290] width 44 height 62
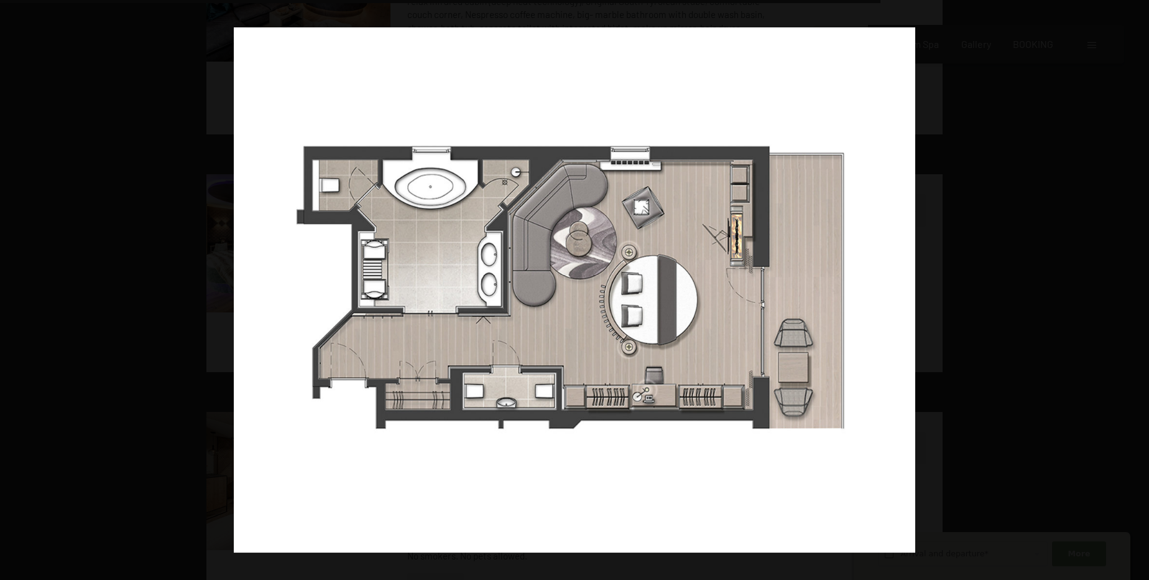
click at [1135, 290] on button "button" at bounding box center [1128, 290] width 44 height 62
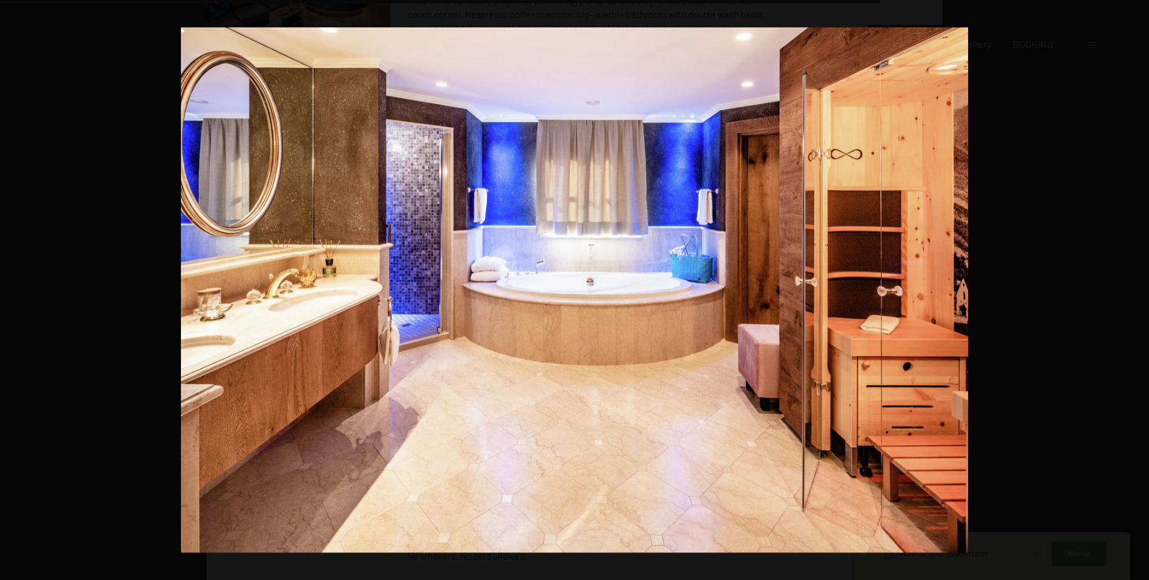
click at [1135, 290] on button "button" at bounding box center [1128, 290] width 44 height 62
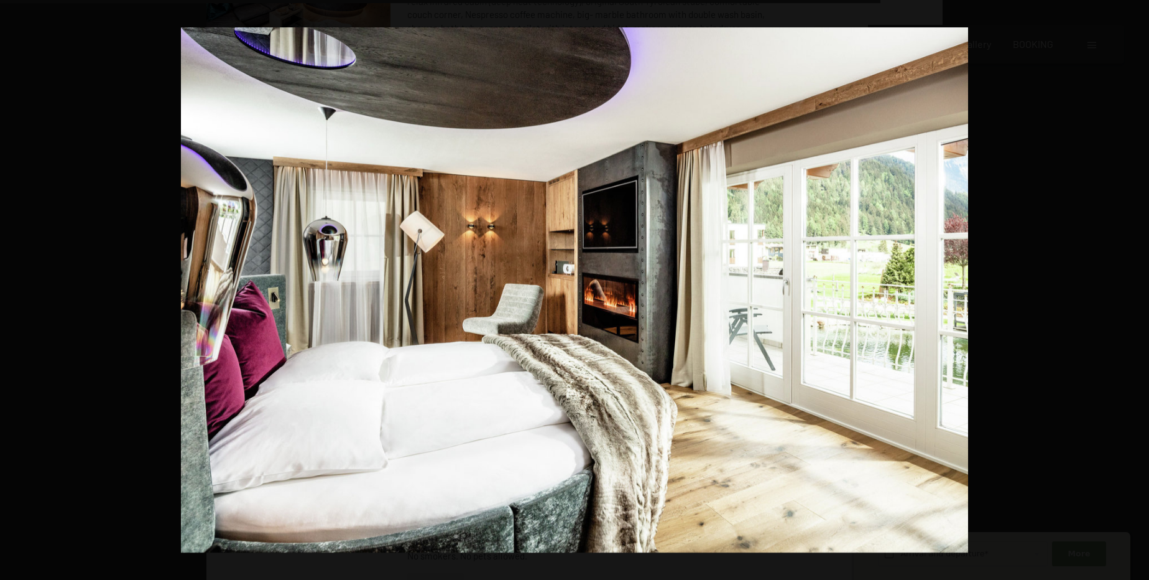
click at [1135, 290] on button "button" at bounding box center [1128, 290] width 44 height 62
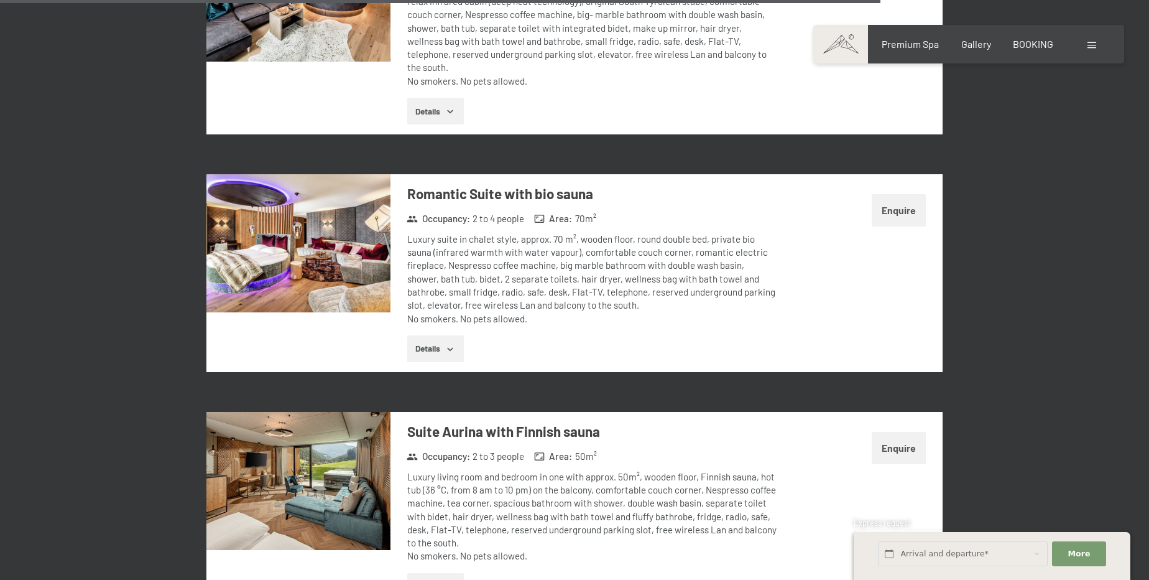
click at [0, 0] on button "button" at bounding box center [0, 0] width 0 height 0
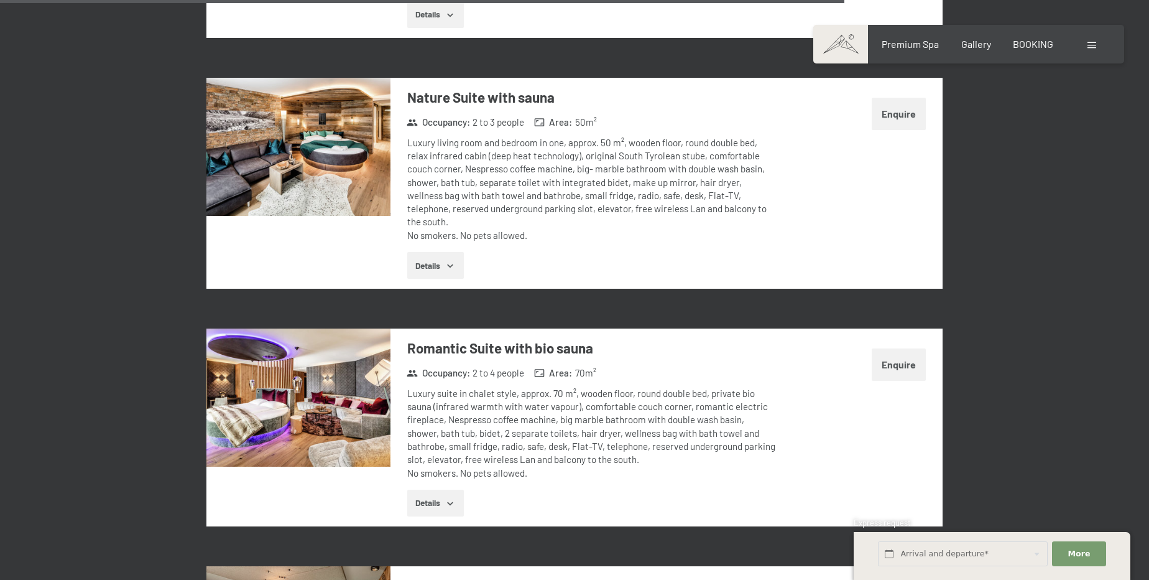
scroll to position [3495, 0]
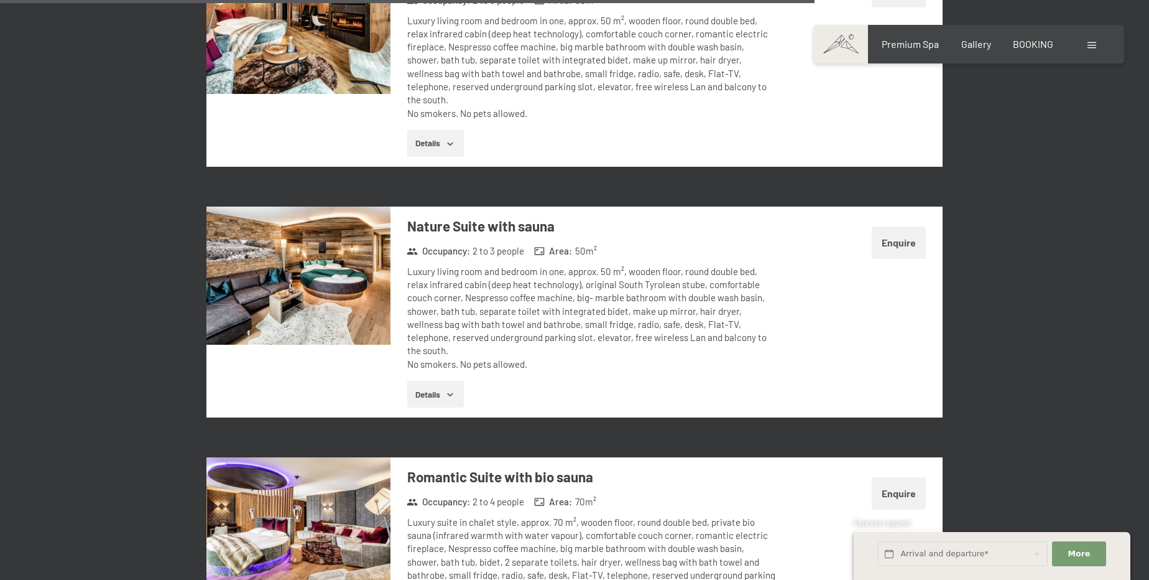
click at [300, 239] on img at bounding box center [299, 276] width 184 height 138
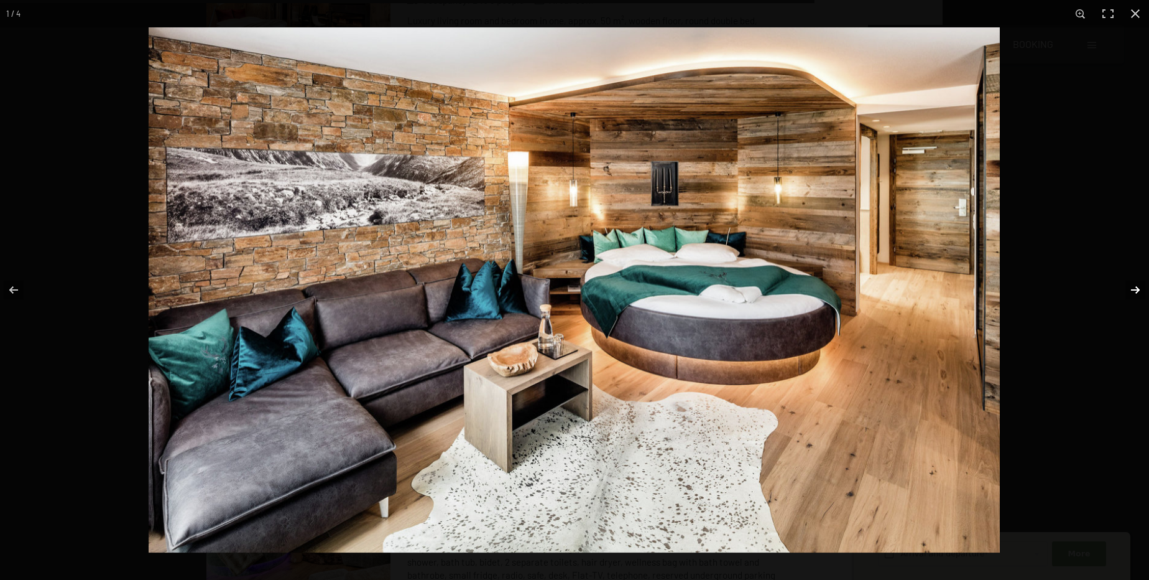
click at [1141, 288] on button "button" at bounding box center [1128, 290] width 44 height 62
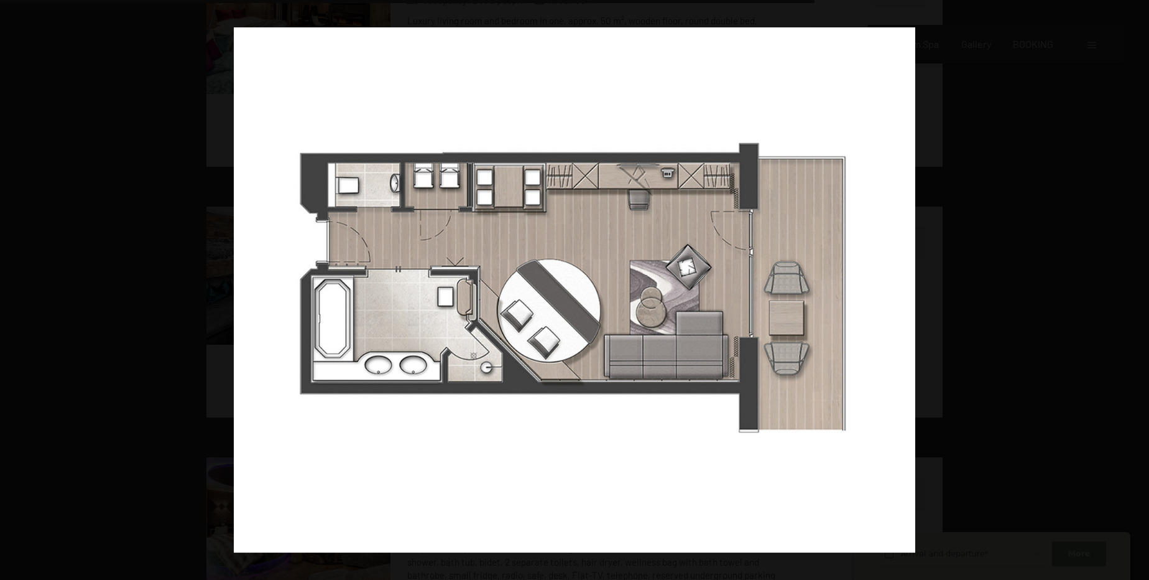
click at [1141, 288] on button "button" at bounding box center [1128, 290] width 44 height 62
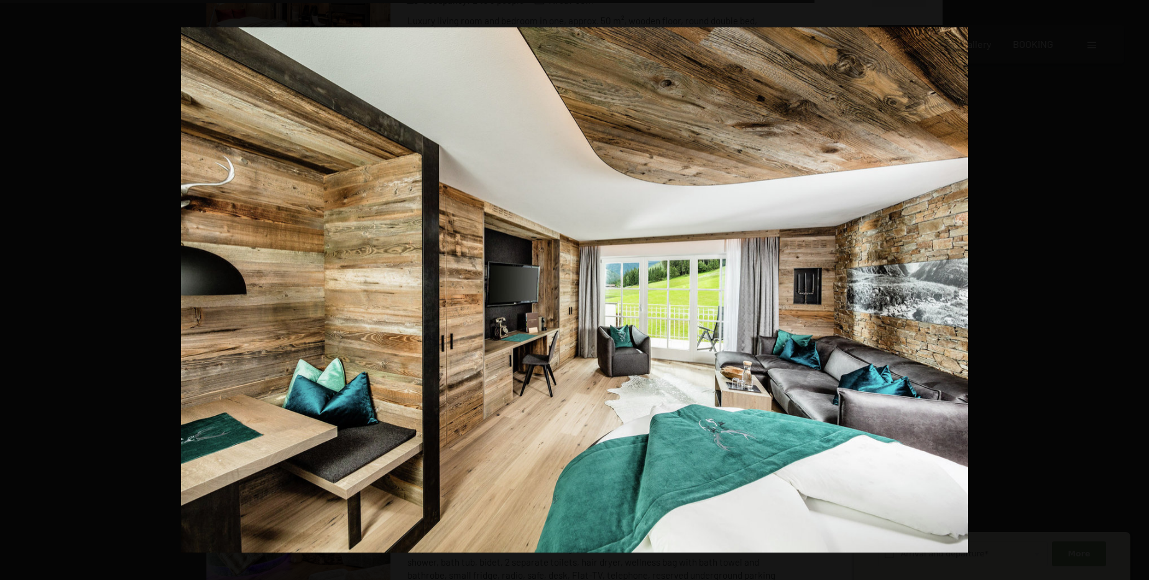
click at [1141, 288] on button "button" at bounding box center [1128, 290] width 44 height 62
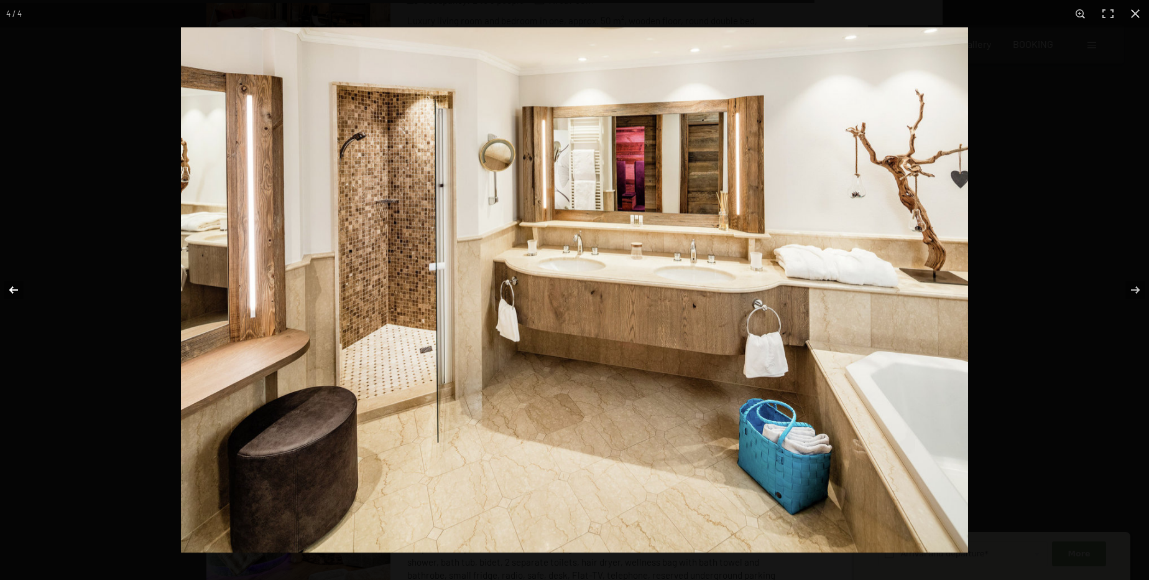
click at [14, 282] on button "button" at bounding box center [22, 290] width 44 height 62
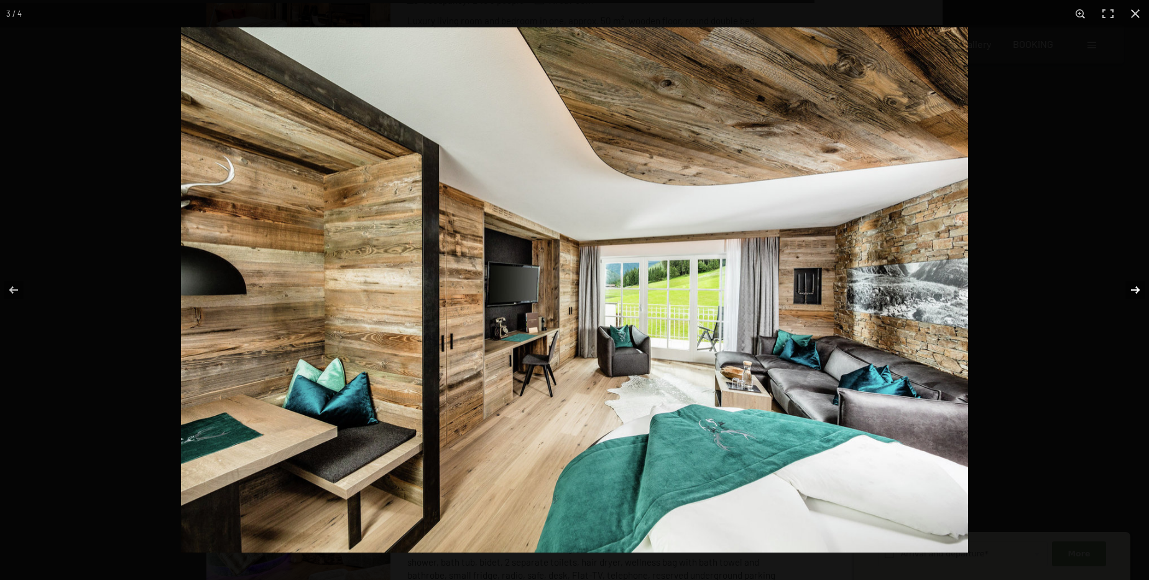
click at [1133, 290] on button "button" at bounding box center [1128, 290] width 44 height 62
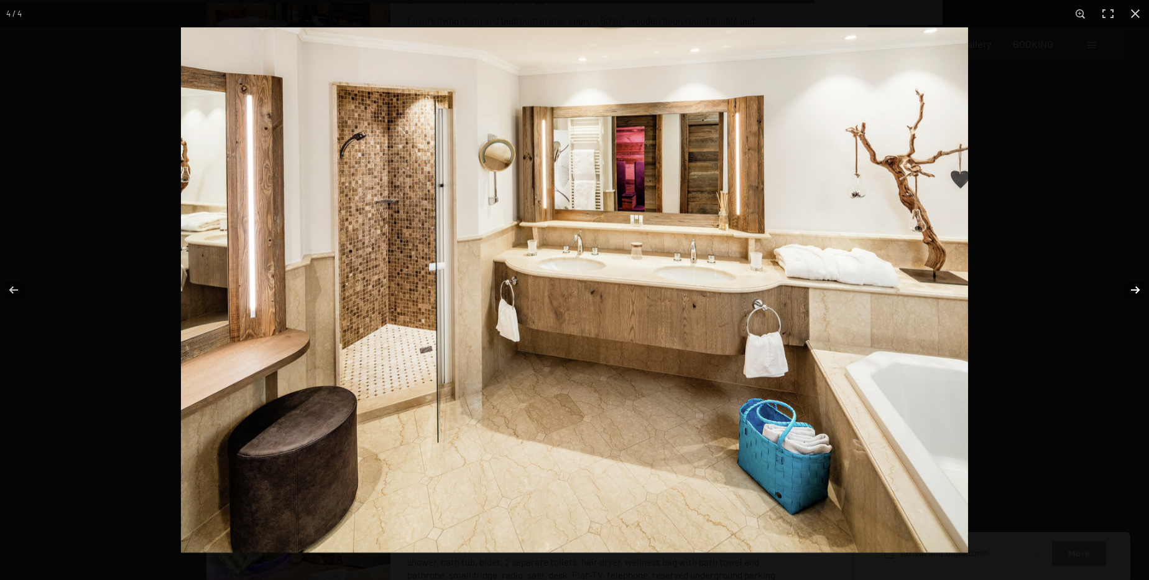
click at [1133, 290] on button "button" at bounding box center [1128, 290] width 44 height 62
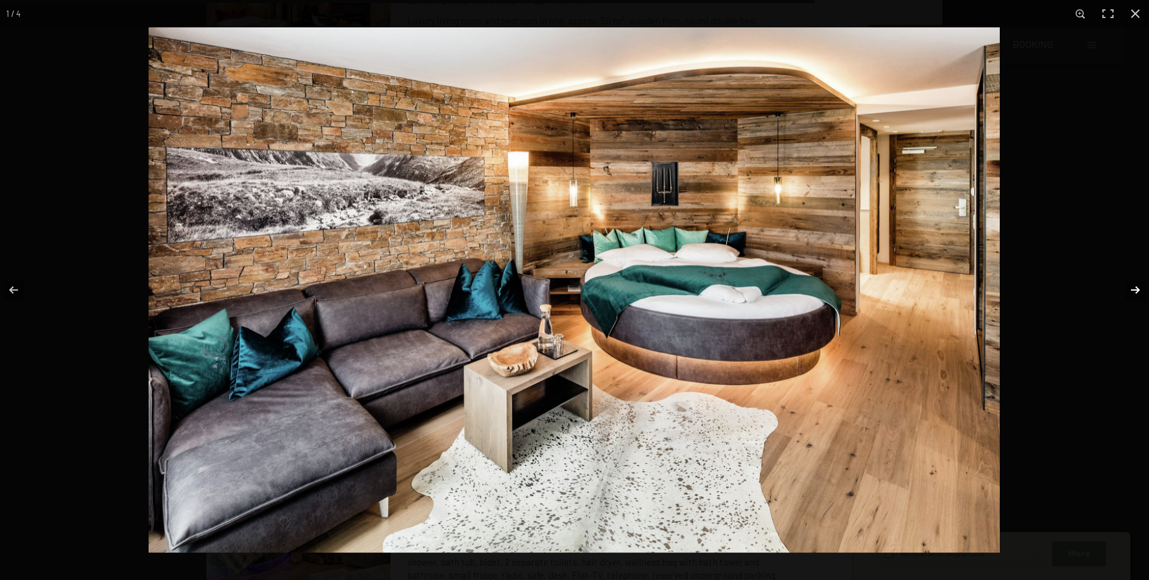
click at [1133, 290] on button "button" at bounding box center [1128, 290] width 44 height 62
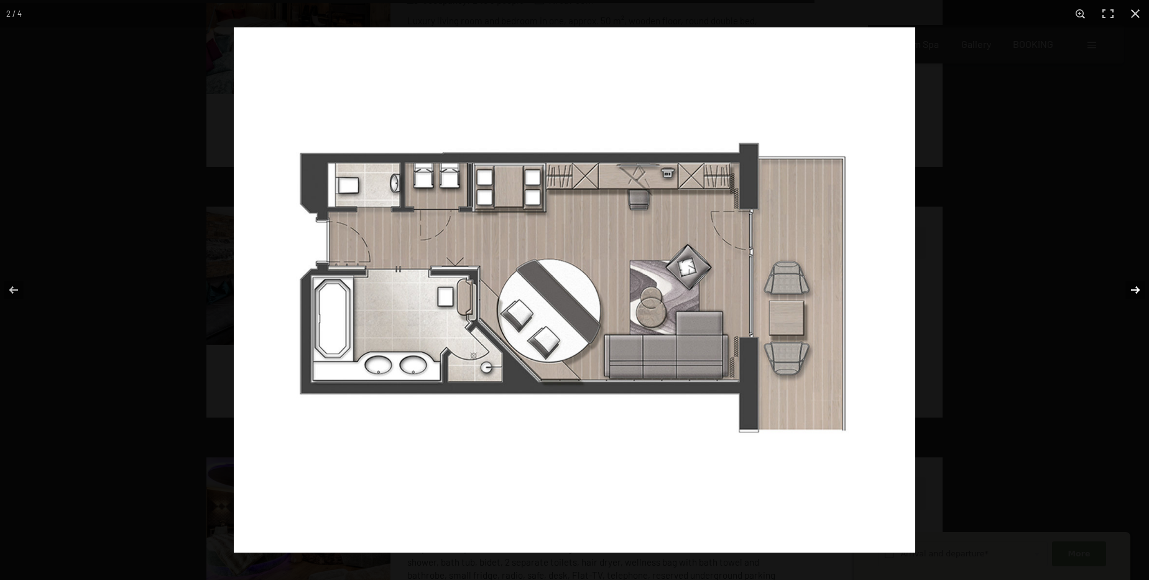
click at [1133, 290] on button "button" at bounding box center [1128, 290] width 44 height 62
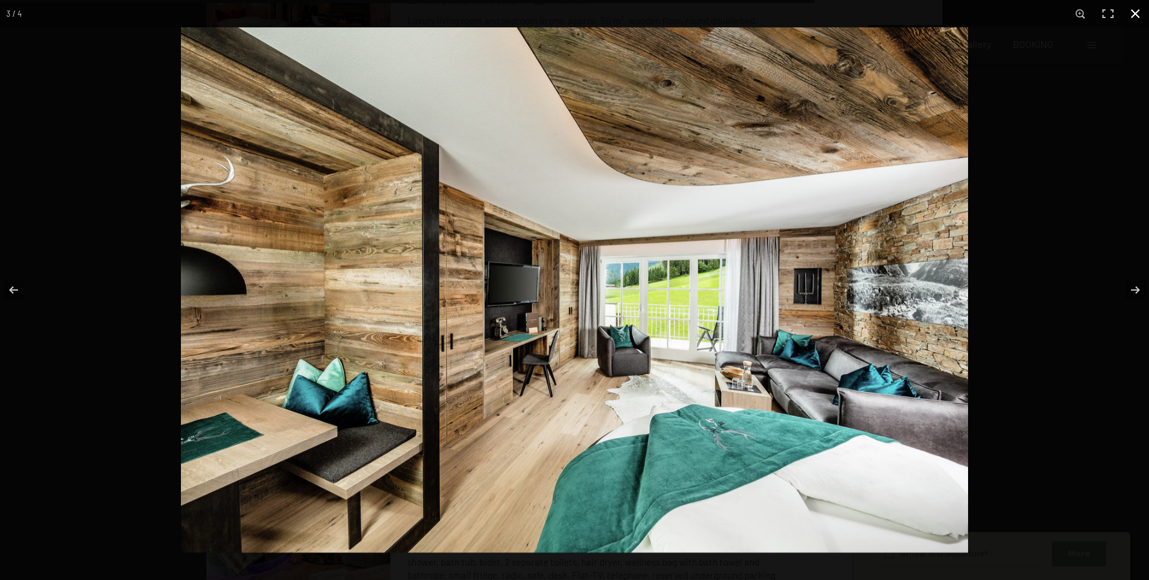
click at [1131, 16] on button "button" at bounding box center [1135, 13] width 27 height 27
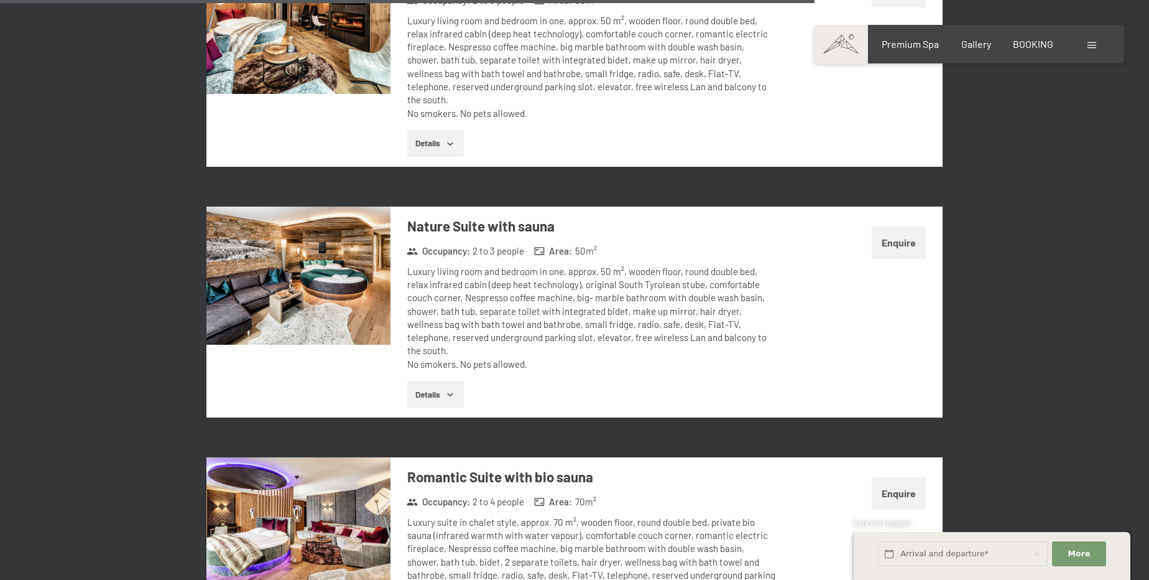
click at [449, 381] on button "Details" at bounding box center [435, 394] width 57 height 27
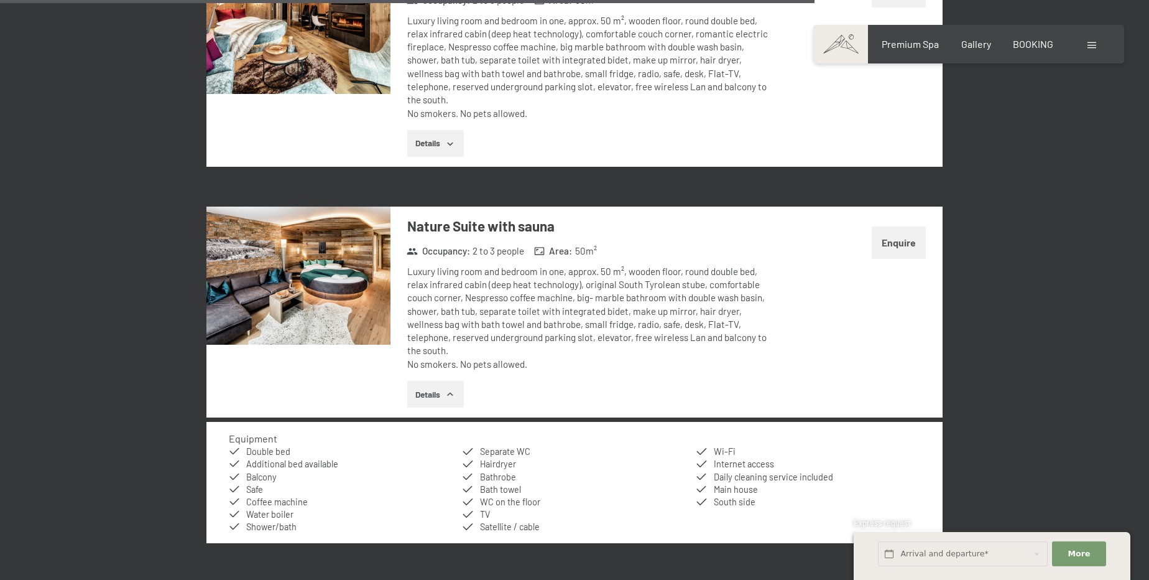
drag, startPoint x: 410, startPoint y: 248, endPoint x: 705, endPoint y: 335, distance: 307.4
click at [705, 335] on div "Luxury living room and bedroom in one, approx. 50 m², wooden floor, round doubl…" at bounding box center [592, 318] width 370 height 106
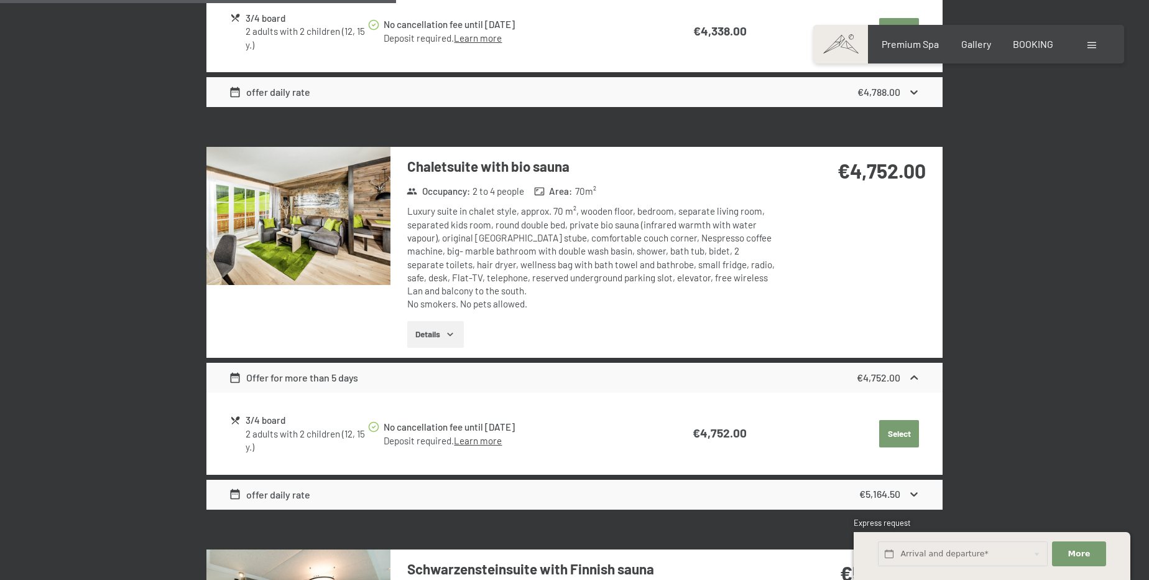
scroll to position [1742, 0]
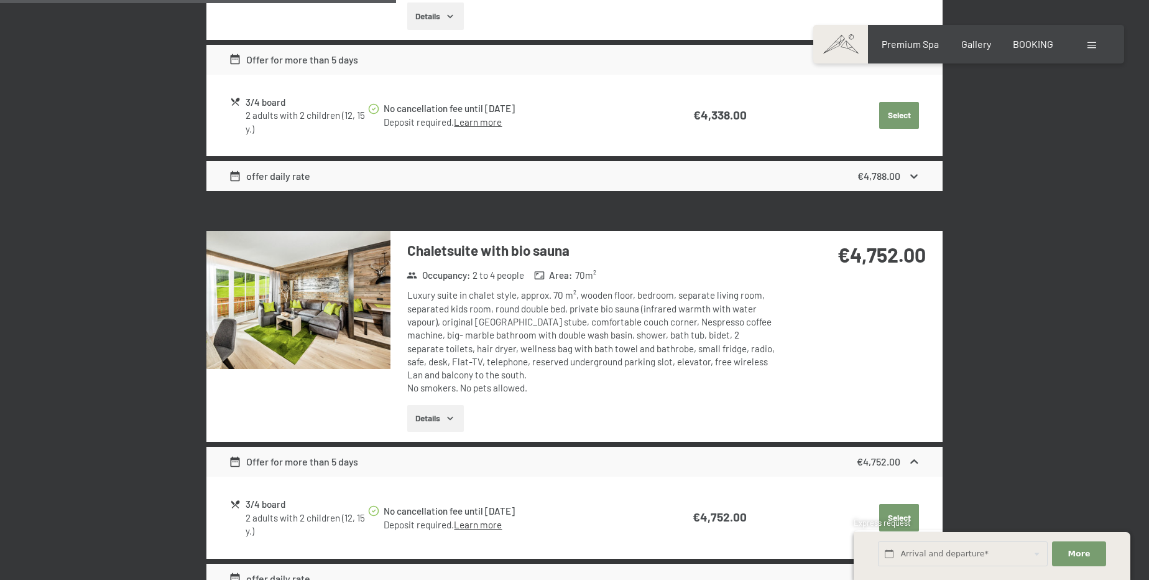
click at [267, 324] on img at bounding box center [299, 300] width 184 height 138
click at [0, 0] on button "button" at bounding box center [0, 0] width 0 height 0
click at [424, 409] on button "Details" at bounding box center [435, 418] width 57 height 27
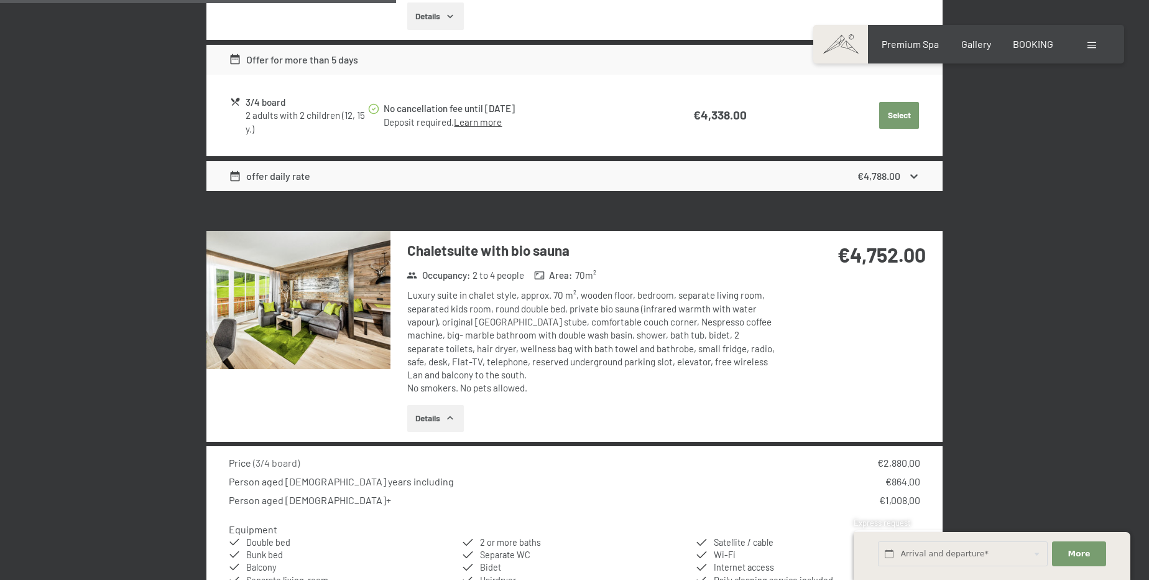
click at [261, 319] on img at bounding box center [299, 300] width 184 height 138
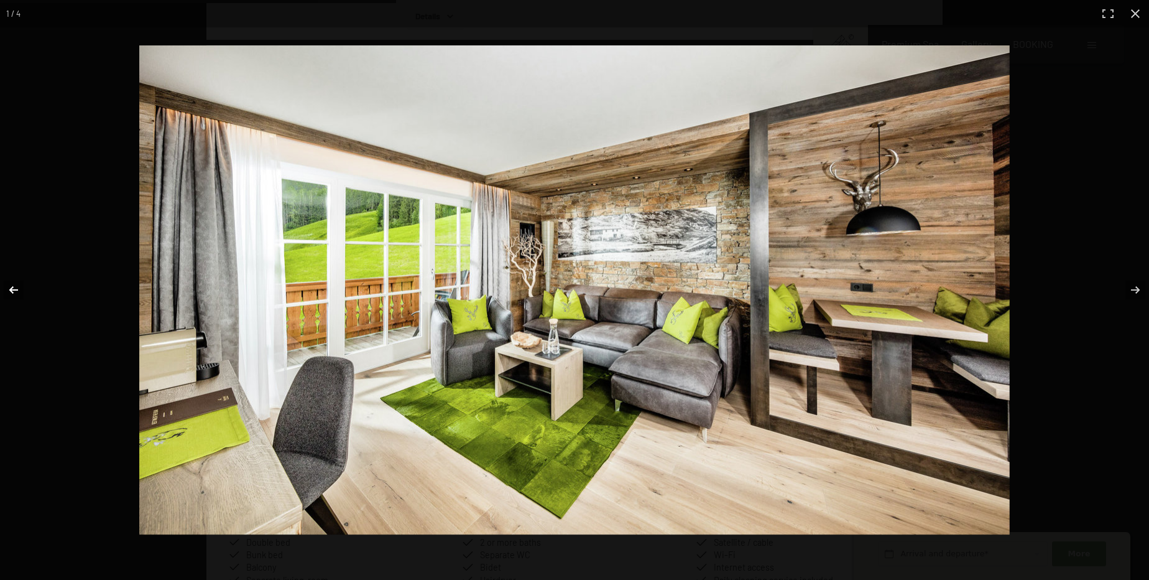
click at [16, 287] on button "button" at bounding box center [22, 290] width 44 height 62
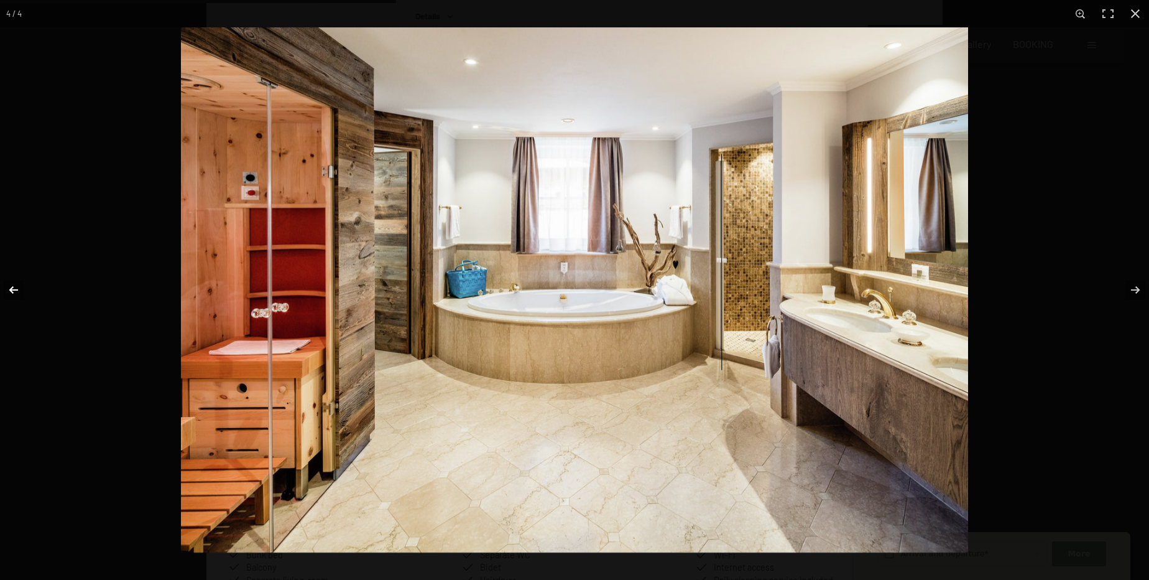
click at [16, 287] on button "button" at bounding box center [22, 290] width 44 height 62
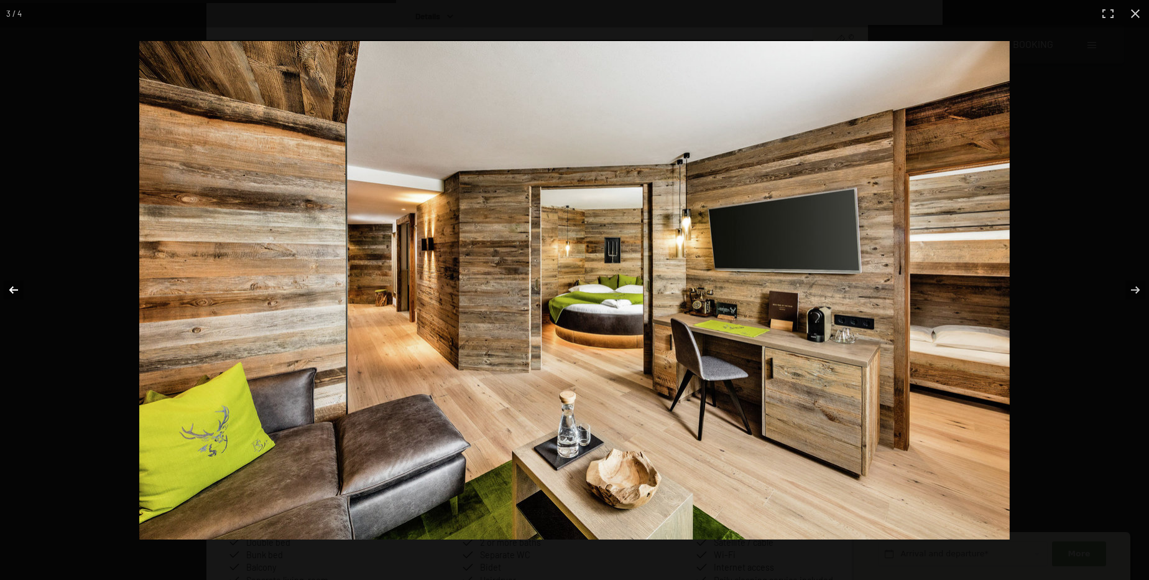
click at [16, 287] on button "button" at bounding box center [22, 290] width 44 height 62
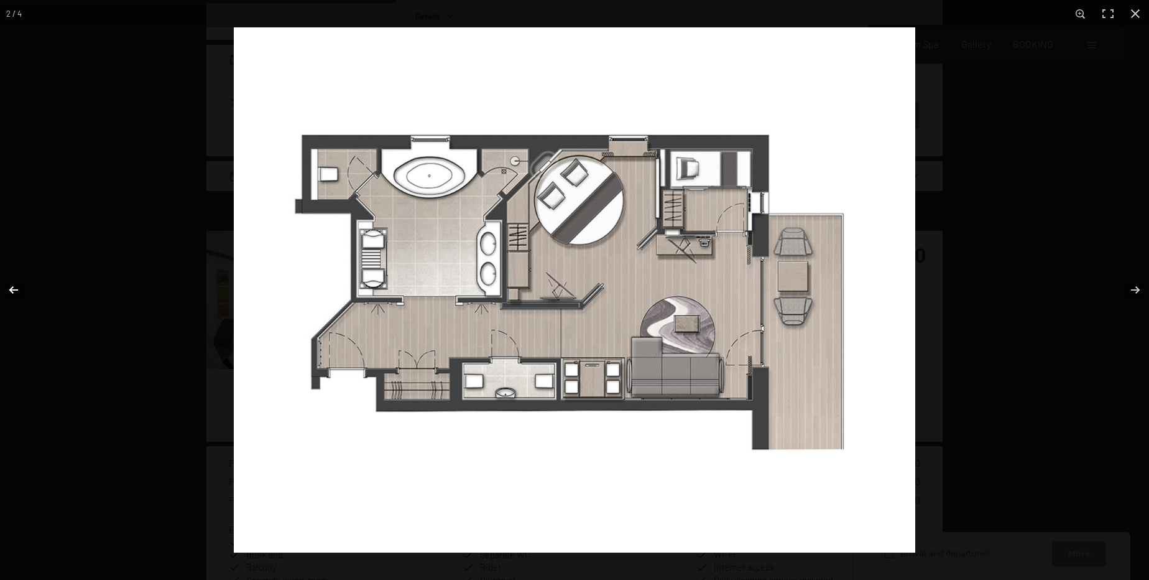
click at [16, 287] on button "button" at bounding box center [22, 290] width 44 height 62
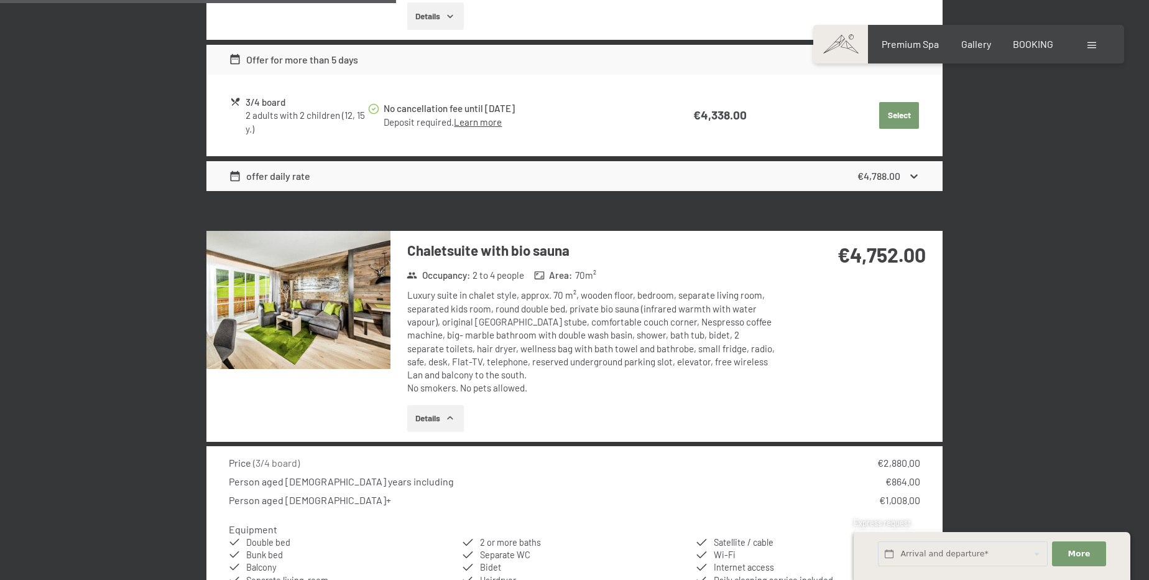
click at [0, 0] on div at bounding box center [0, 0] width 0 height 0
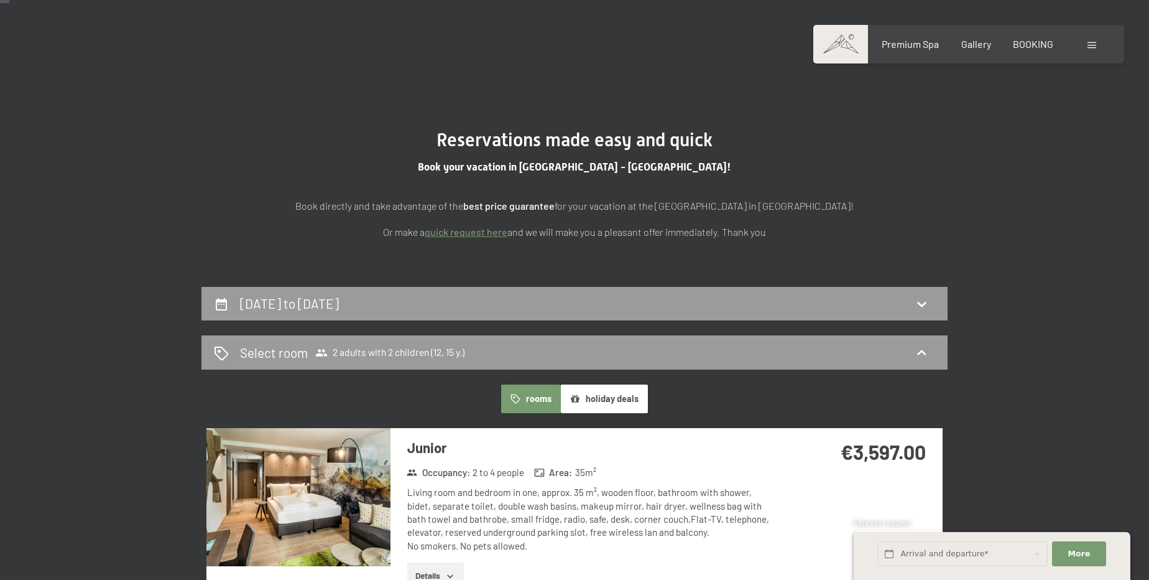
scroll to position [0, 0]
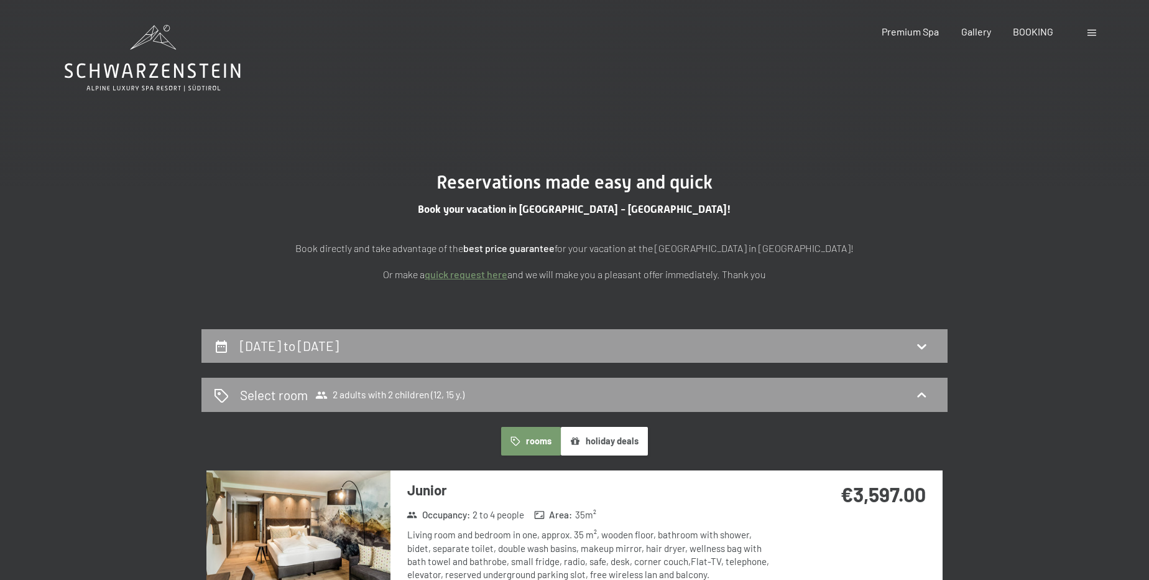
click at [220, 75] on icon at bounding box center [153, 58] width 176 height 67
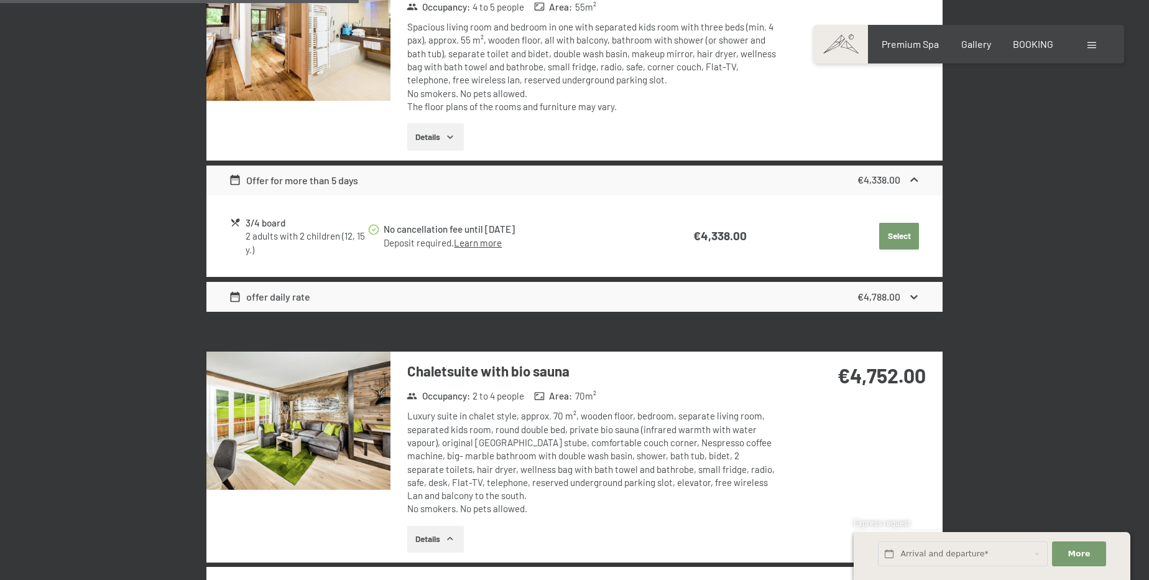
scroll to position [1640, 0]
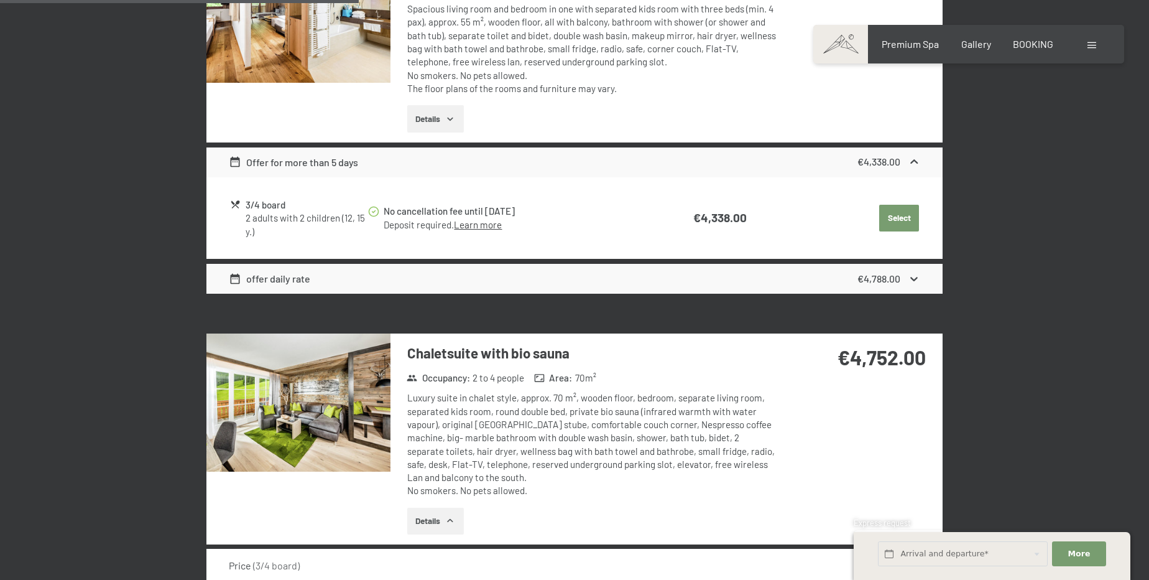
click at [327, 379] on img at bounding box center [299, 402] width 184 height 138
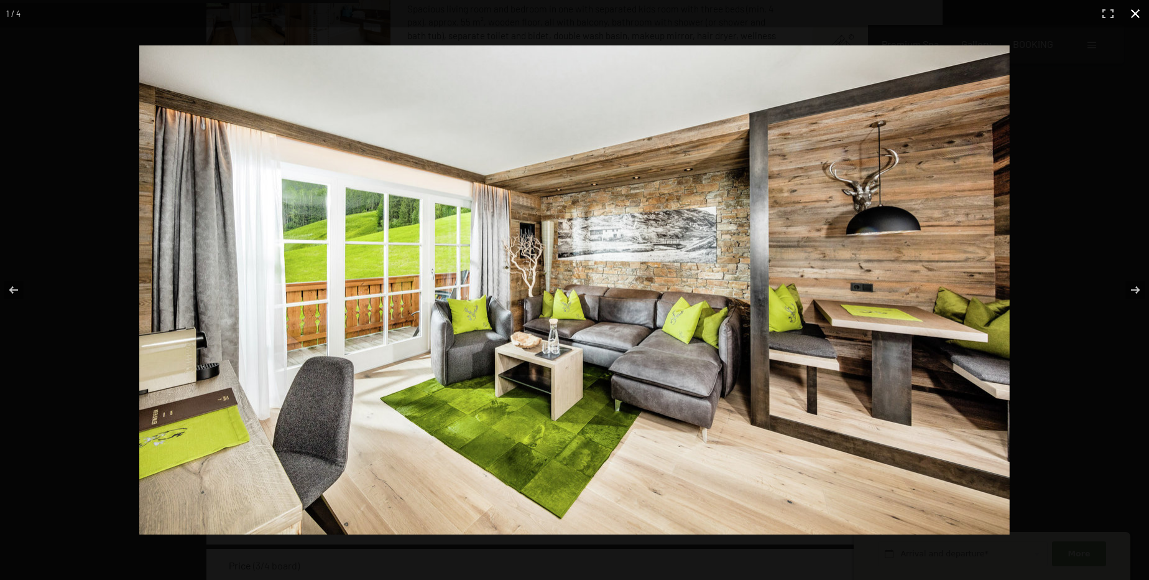
click at [1135, 11] on button "button" at bounding box center [1135, 13] width 27 height 27
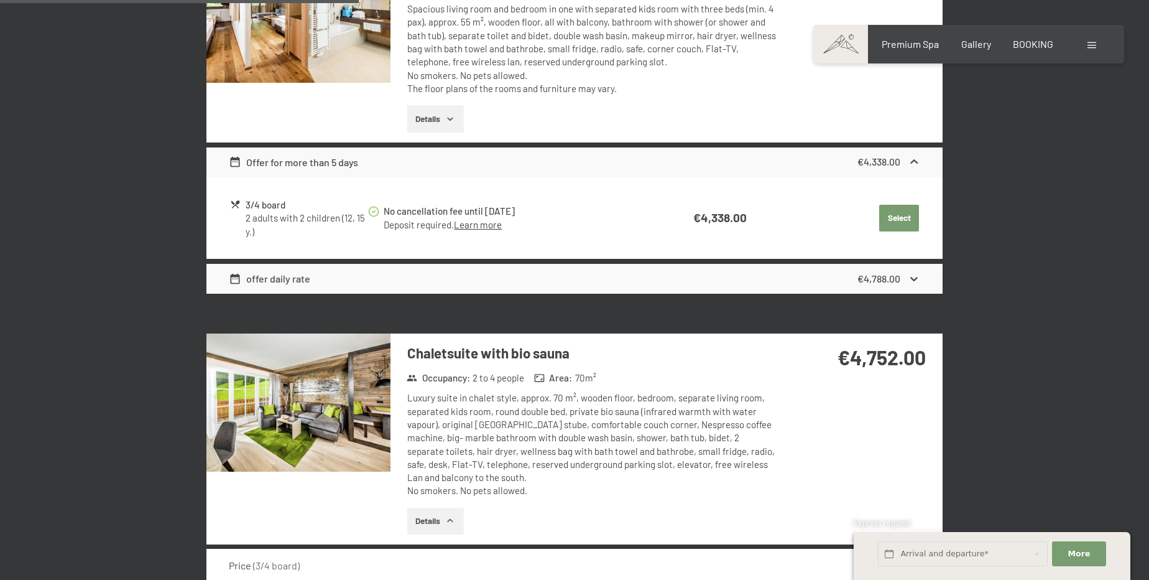
drag, startPoint x: 859, startPoint y: 346, endPoint x: 854, endPoint y: 353, distance: 8.5
click at [906, 348] on strong "€4,752.00" at bounding box center [882, 357] width 88 height 24
click at [833, 353] on div "€4,752.00" at bounding box center [857, 357] width 138 height 28
drag, startPoint x: 845, startPoint y: 351, endPoint x: 944, endPoint y: 351, distance: 98.9
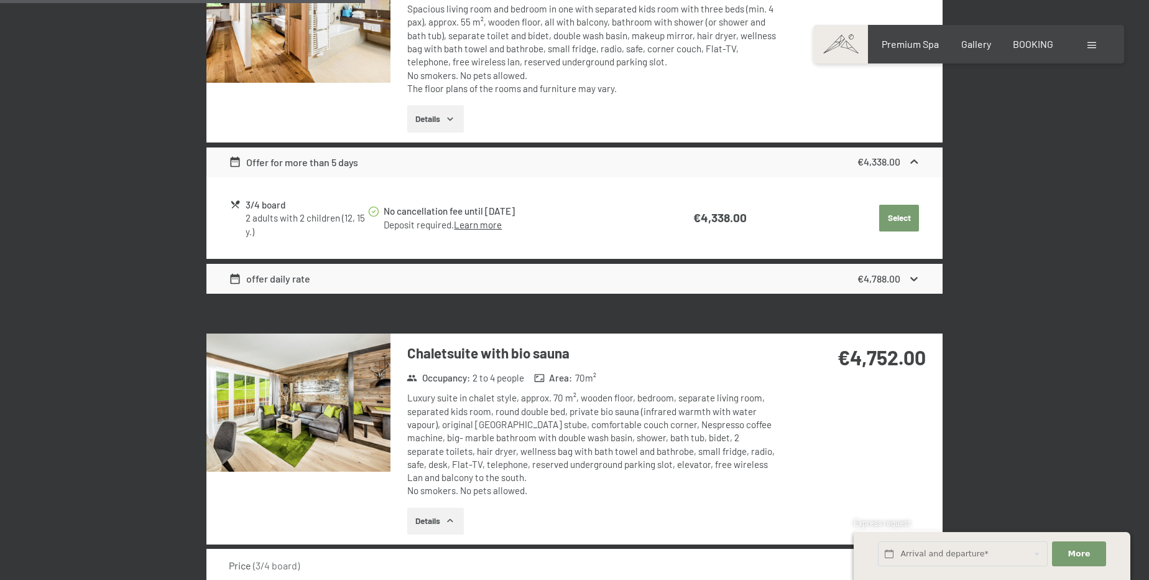
scroll to position [1809, 0]
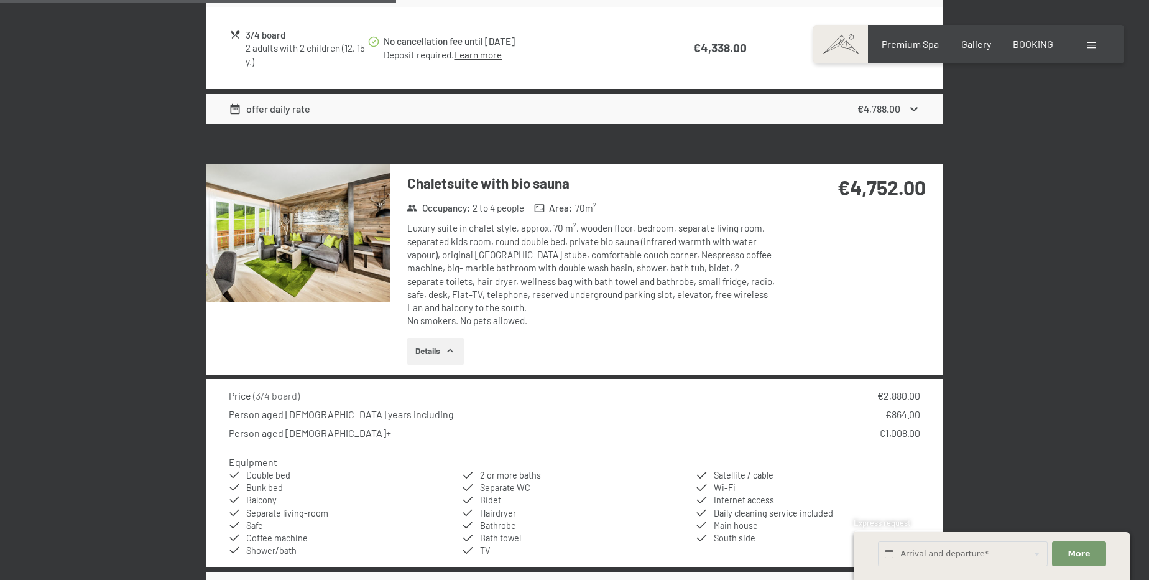
click at [755, 379] on div "Price ( 3/4 board ) €2,880.00 Person aged 7 to 14 years including €864.00 Perso…" at bounding box center [575, 473] width 736 height 188
drag, startPoint x: 875, startPoint y: 392, endPoint x: 916, endPoint y: 393, distance: 40.5
click at [916, 393] on div "Price ( 3/4 board ) €2,880.00" at bounding box center [575, 396] width 692 height 14
drag, startPoint x: 262, startPoint y: 412, endPoint x: 947, endPoint y: 414, distance: 684.8
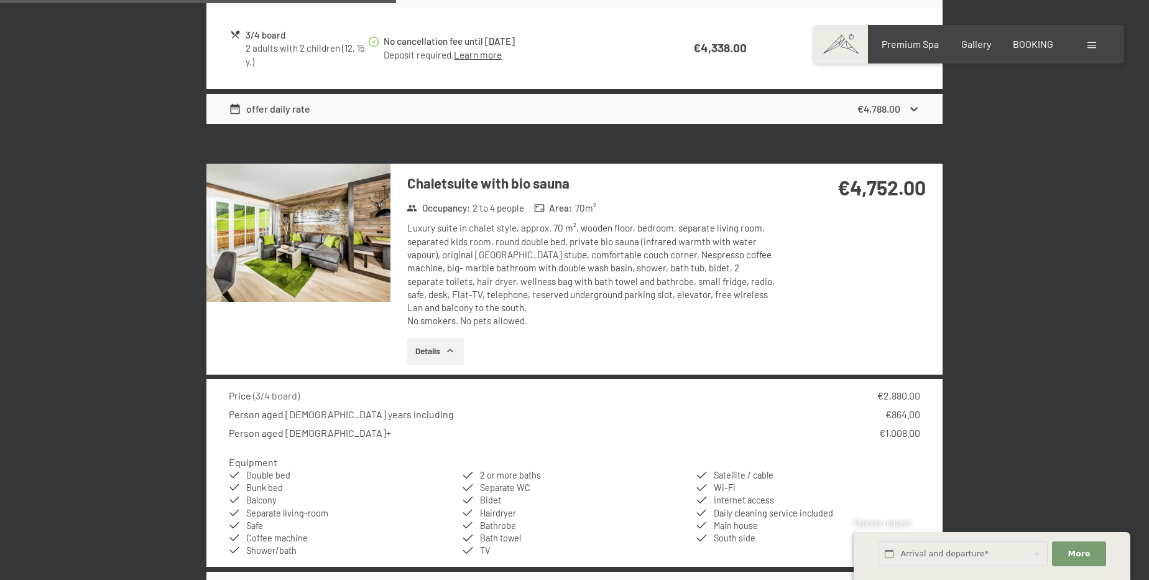
click at [911, 427] on div "€1,008.00" at bounding box center [900, 433] width 41 height 14
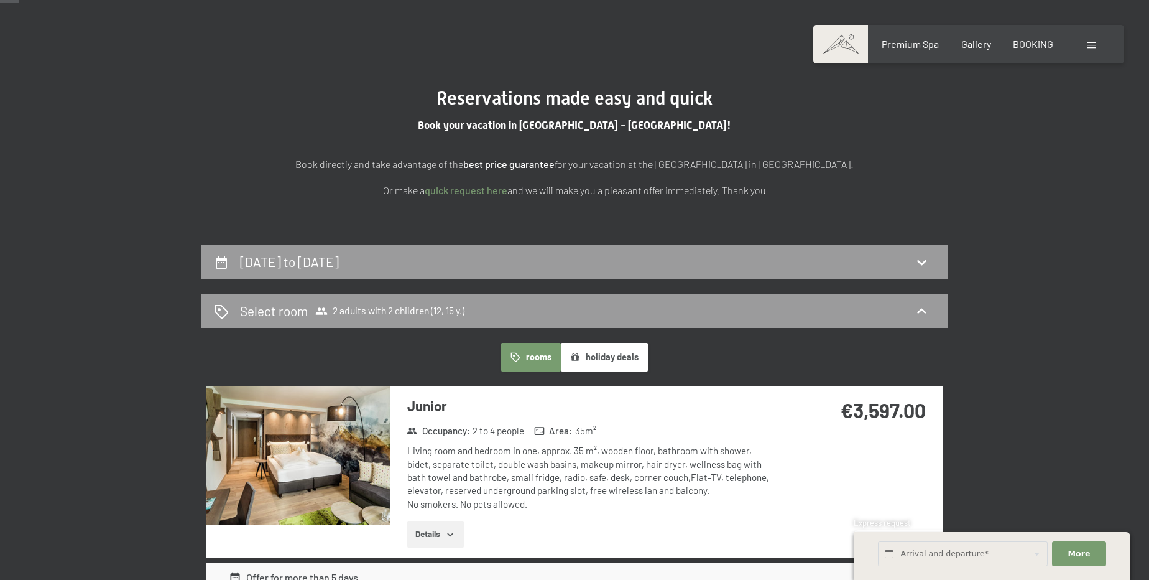
scroll to position [0, 0]
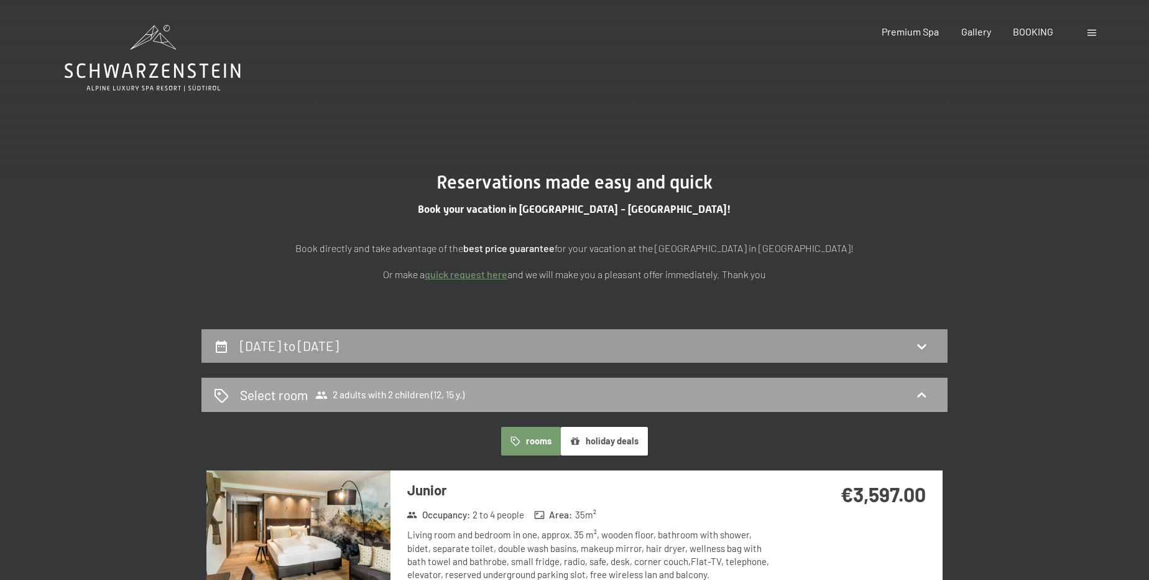
click at [412, 386] on span "Select room 2 adults with 2 children (12, 15 y.)" at bounding box center [352, 395] width 225 height 18
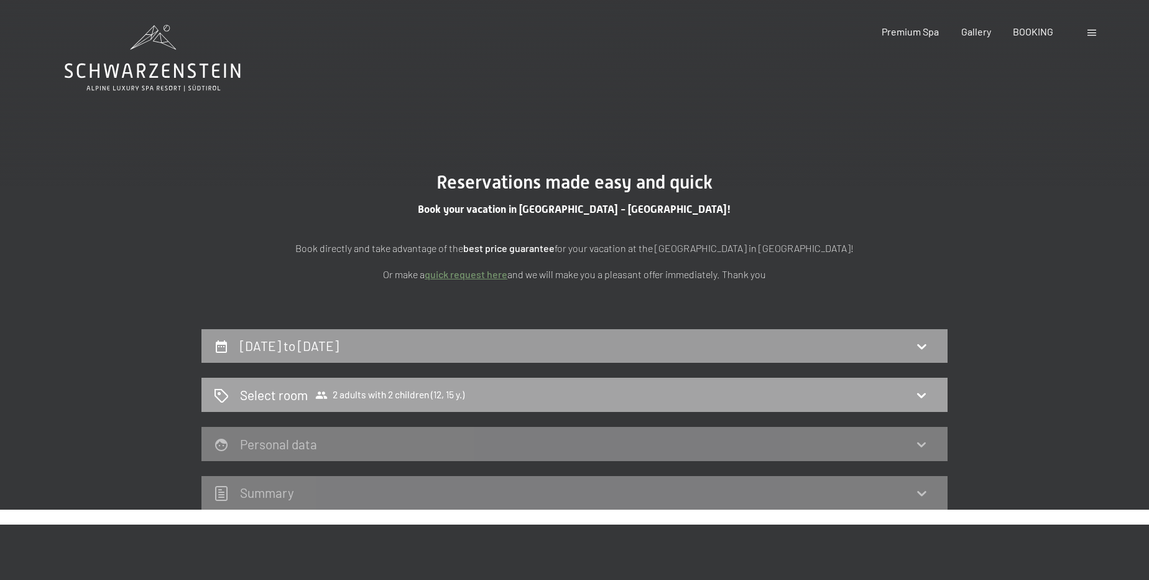
click at [435, 392] on span "2 adults with 2 children (12, 15 y.)" at bounding box center [389, 395] width 149 height 12
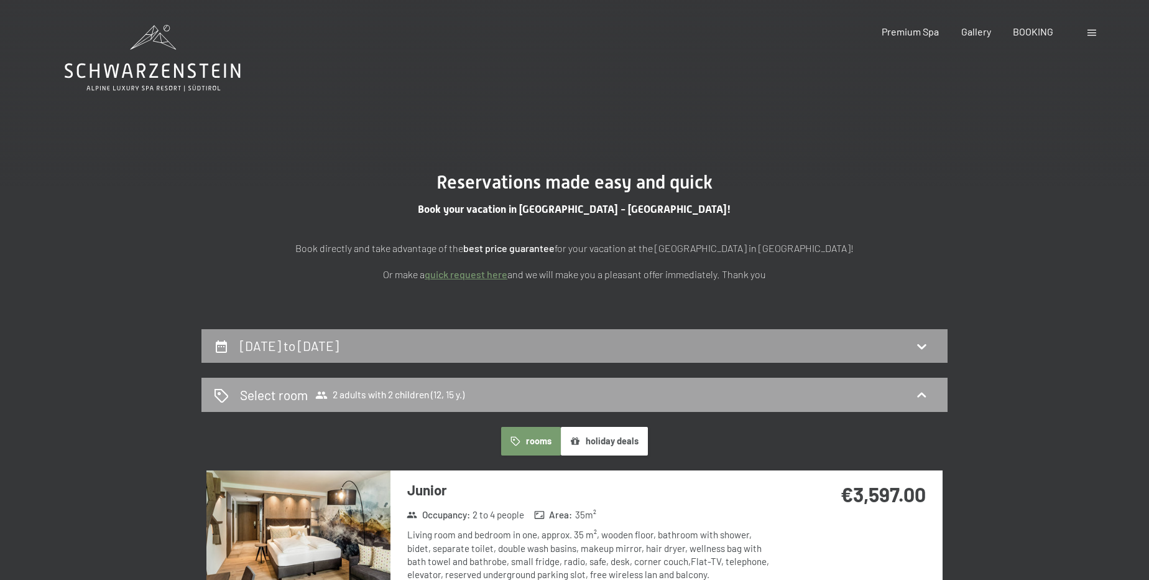
click at [365, 401] on span "Select room 2 adults with 2 children (12, 15 y.)" at bounding box center [352, 395] width 225 height 18
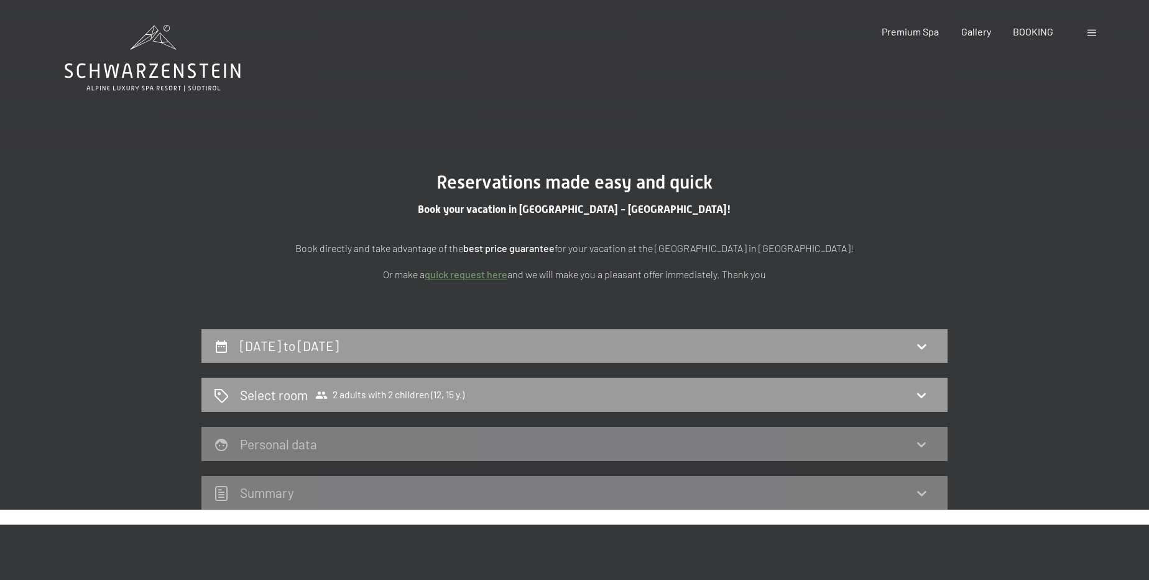
click at [339, 340] on h2 "26th November to 1st December 2025" at bounding box center [289, 346] width 99 height 16
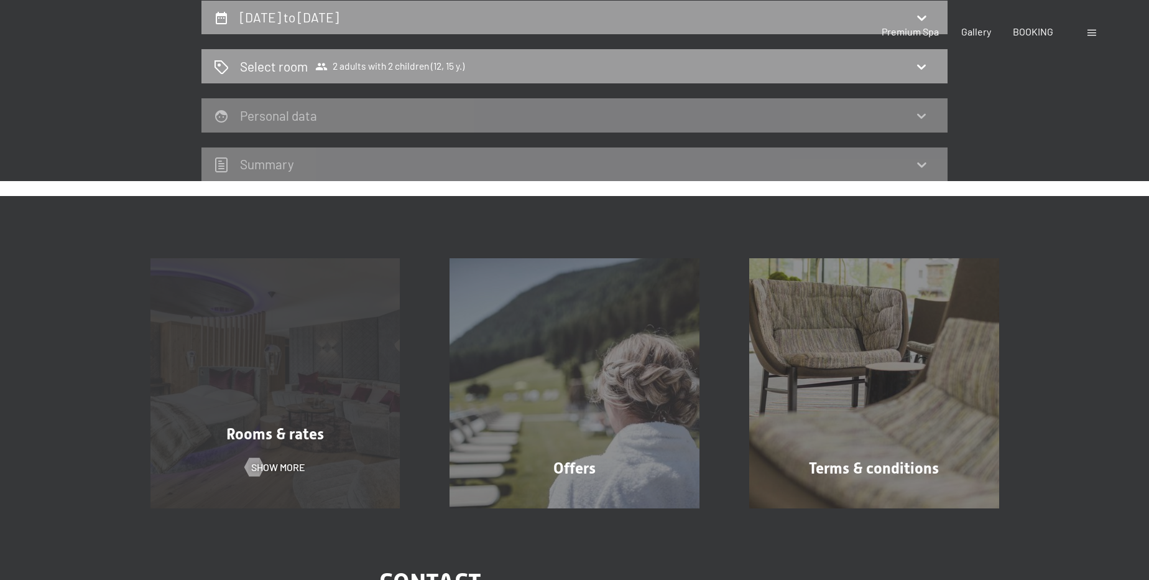
select select "12"
select select "15"
select select "2025-11-01"
select select "2025-12-01"
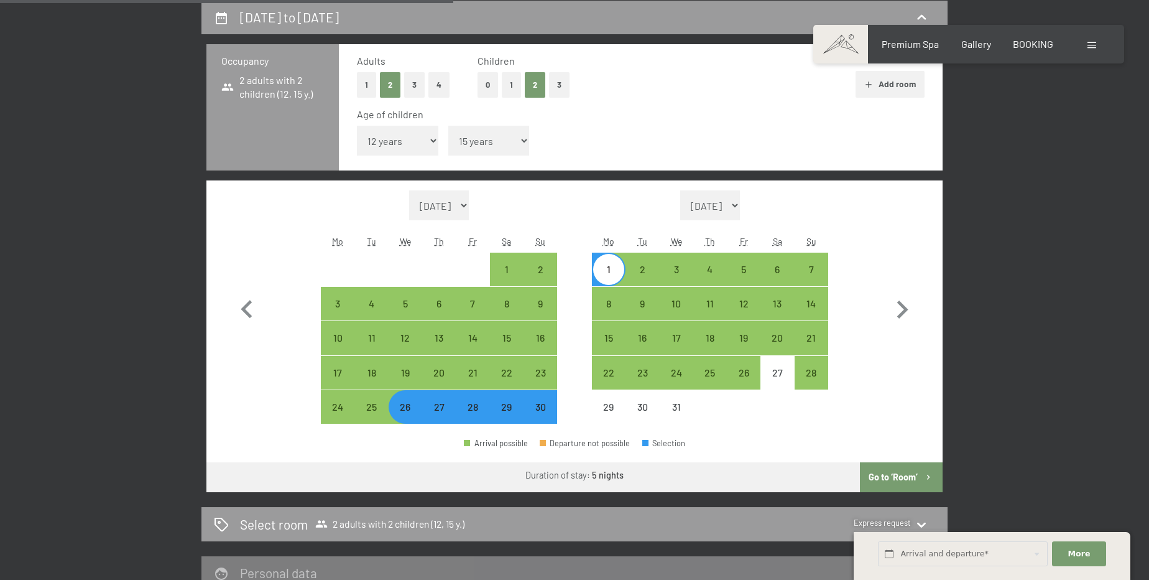
click at [486, 150] on select "Under 1 year 1 year 2 years 3 years 4 years 5 years 6 years 7 years 8 years 9 y…" at bounding box center [488, 141] width 81 height 30
select select "14"
click at [448, 126] on select "Under 1 year 1 year 2 years 3 years 4 years 5 years 6 years 7 years 8 years 9 y…" at bounding box center [488, 141] width 81 height 30
select select "2025-11-01"
select select "2025-12-01"
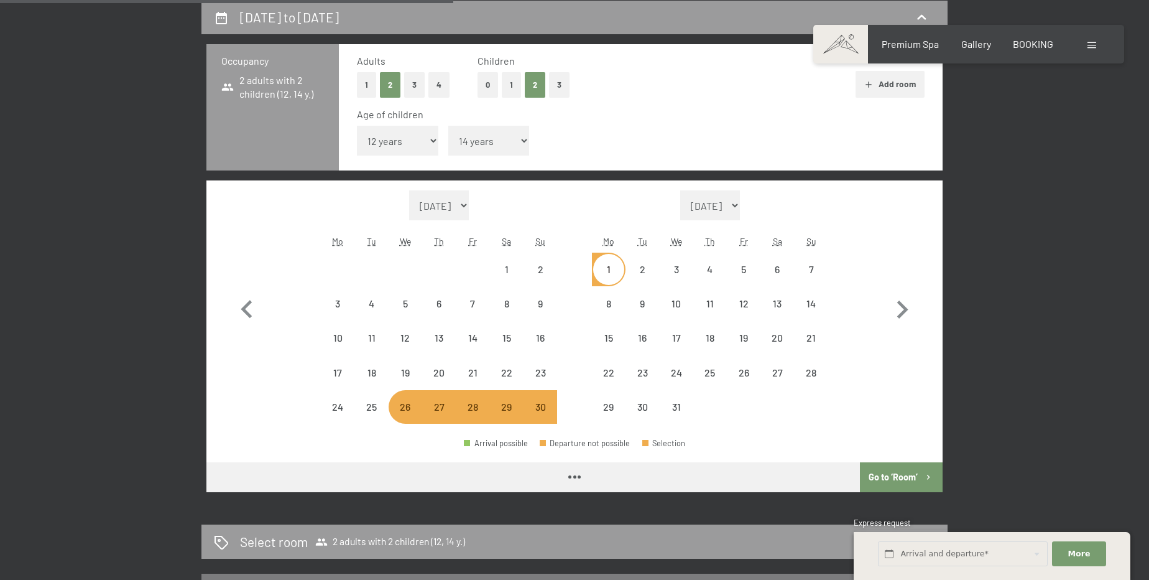
select select "2025-11-01"
select select "2025-12-01"
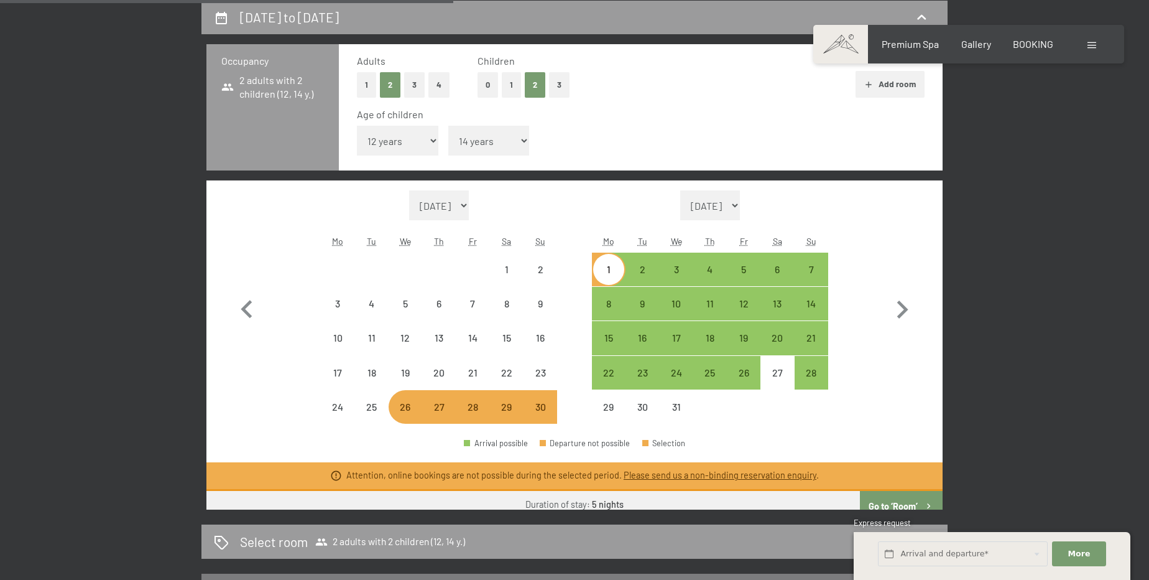
select select "2025-11-01"
select select "2025-12-01"
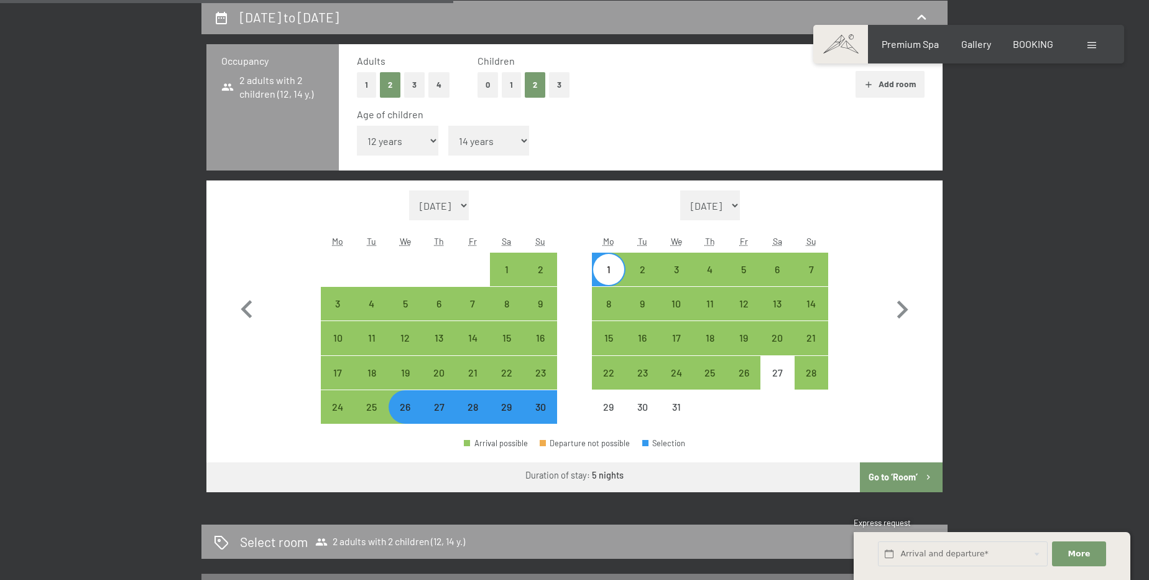
click at [922, 470] on button "Go to ‘Room’" at bounding box center [901, 477] width 83 height 30
select select "2025-11-01"
select select "2025-12-01"
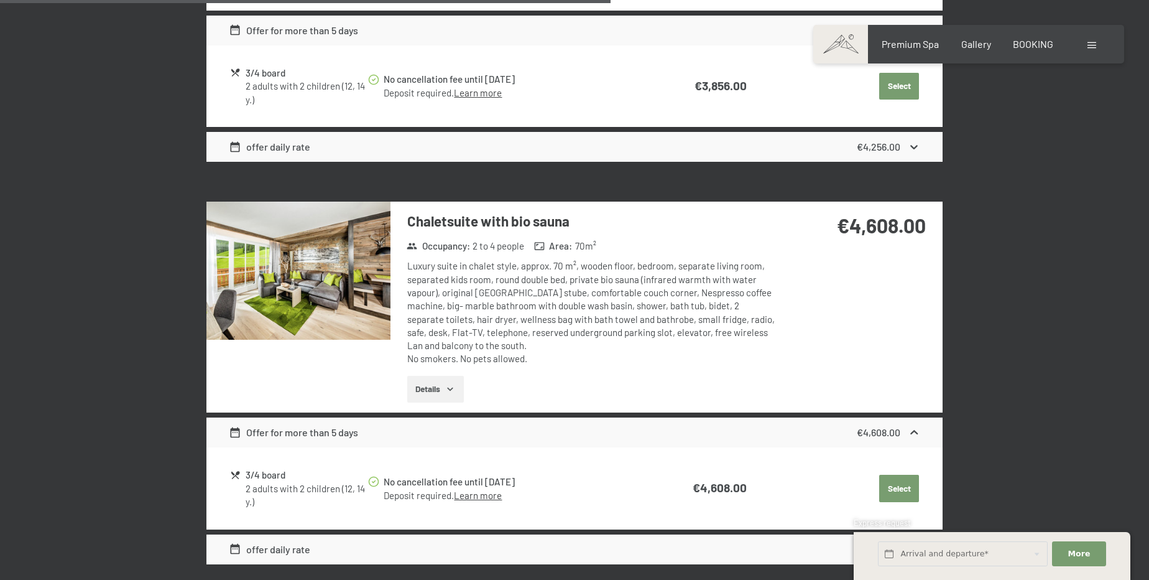
scroll to position [1799, 0]
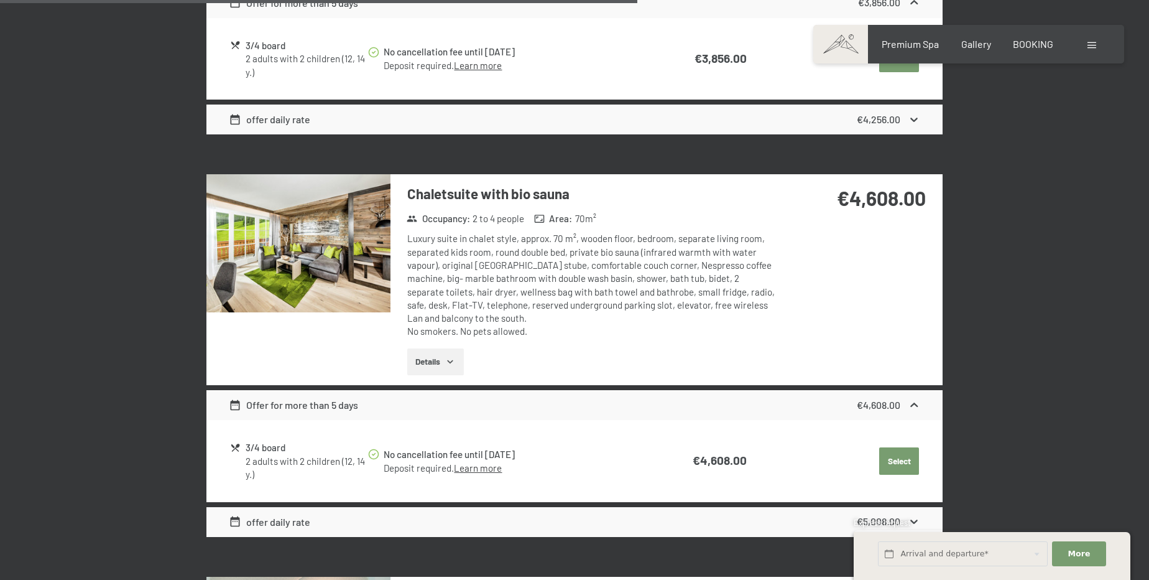
click at [893, 516] on strong "€5,008.00" at bounding box center [879, 521] width 44 height 12
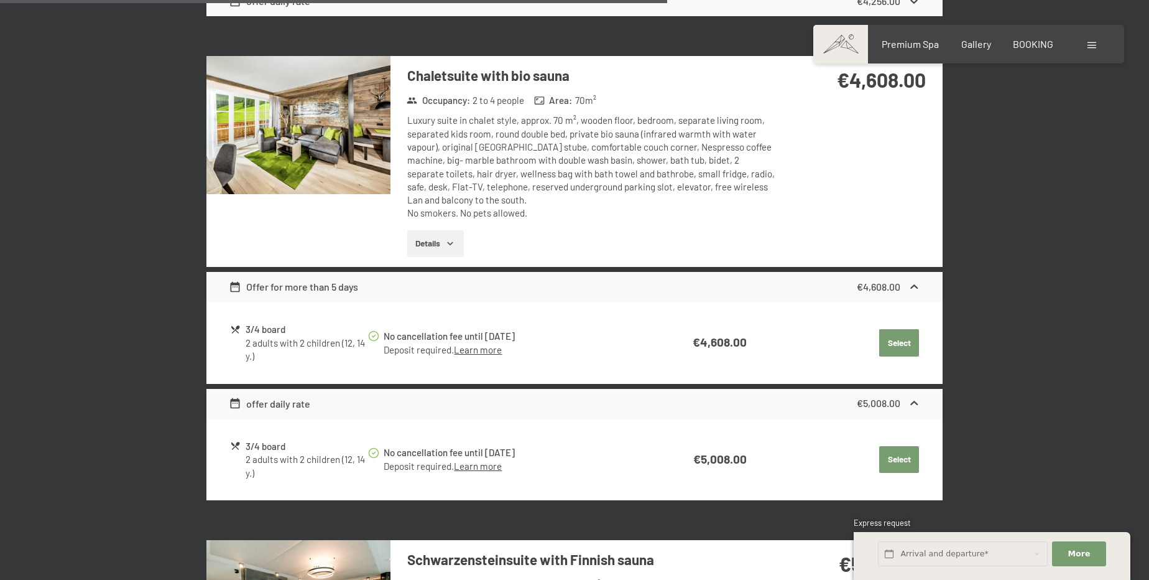
scroll to position [1912, 0]
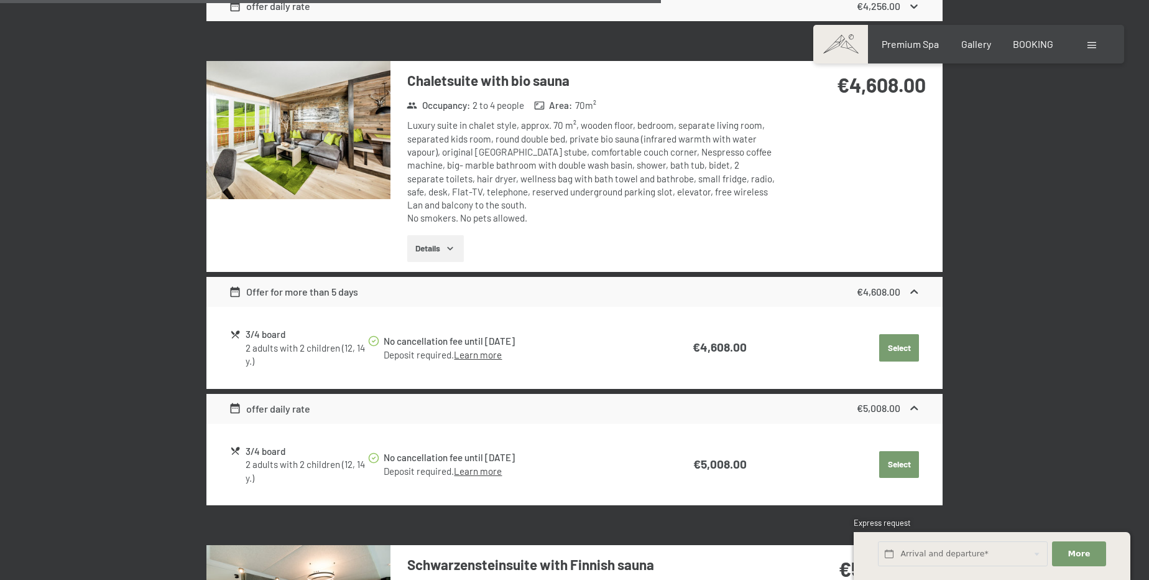
click at [423, 250] on button "Details" at bounding box center [435, 248] width 57 height 27
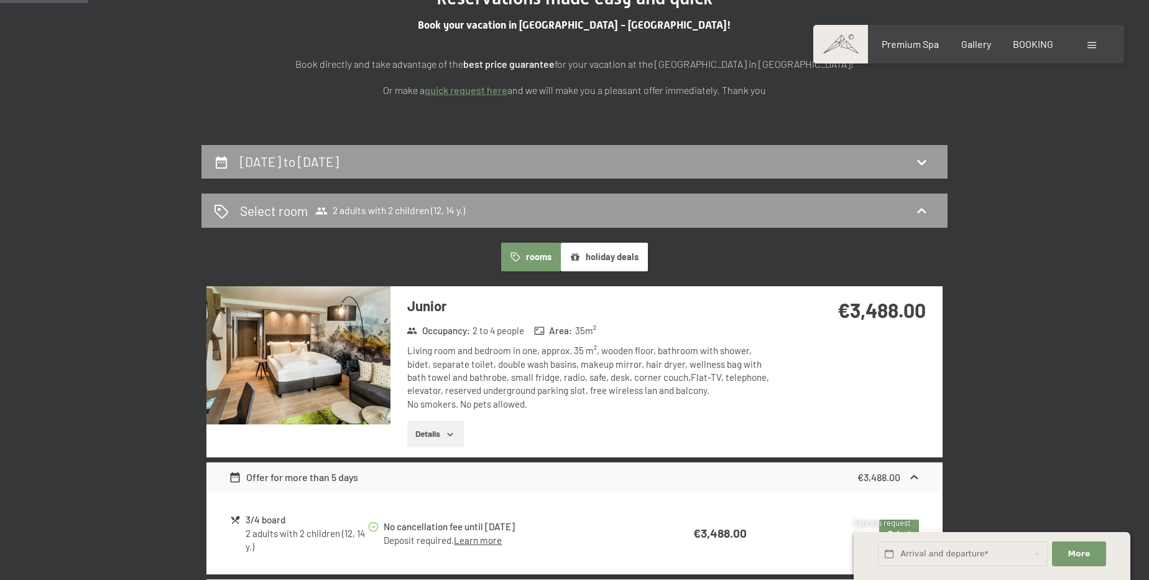
scroll to position [0, 0]
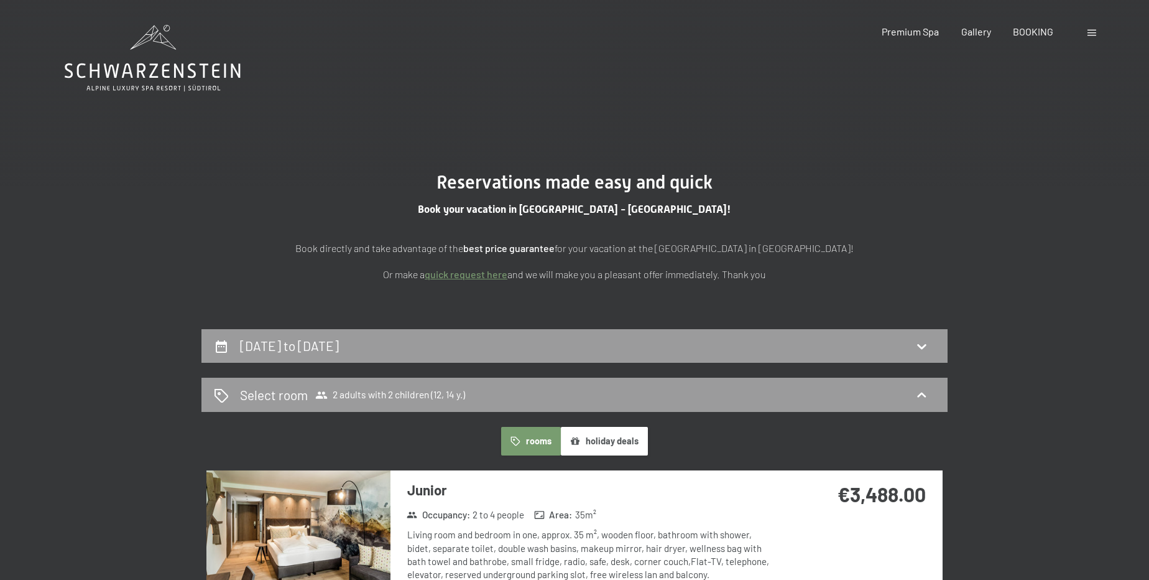
click at [389, 323] on section "Reservations made easy and quick Book your vacation in South Tyrol - Italy! Boo…" at bounding box center [574, 226] width 1149 height 205
click at [339, 345] on h2 "26th November to 1st December 2025" at bounding box center [289, 346] width 99 height 16
select select "12"
select select "14"
select select "2025-11-01"
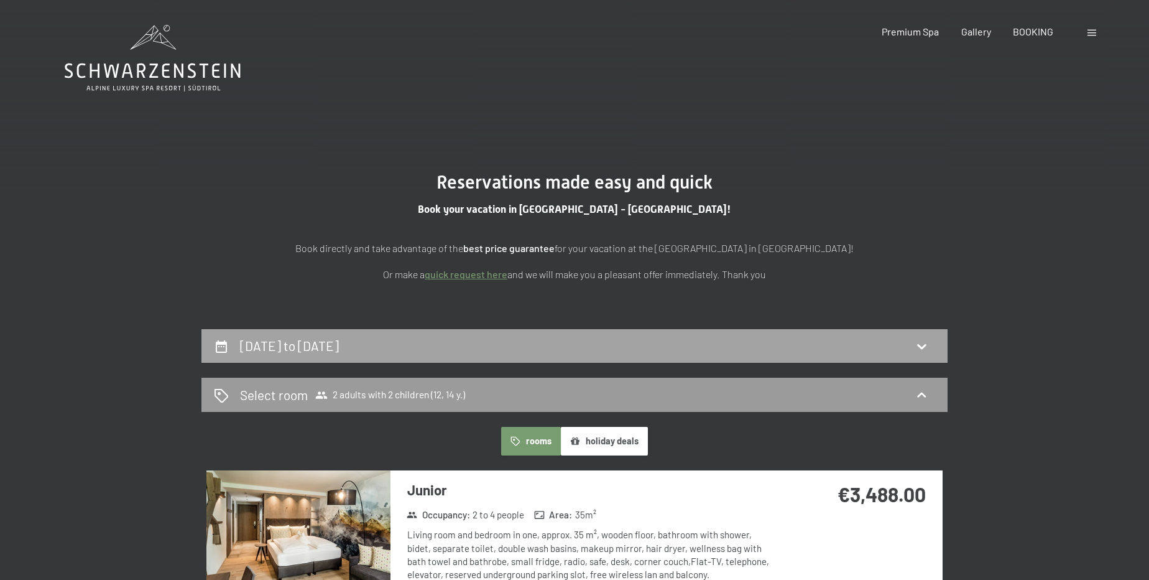
select select "2025-12-01"
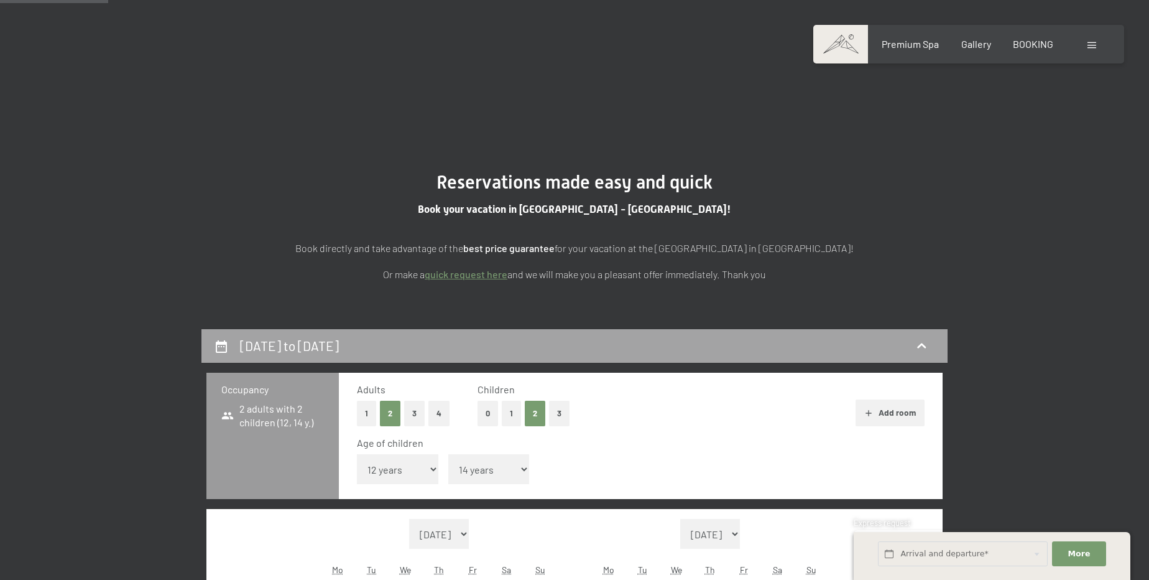
scroll to position [328, 0]
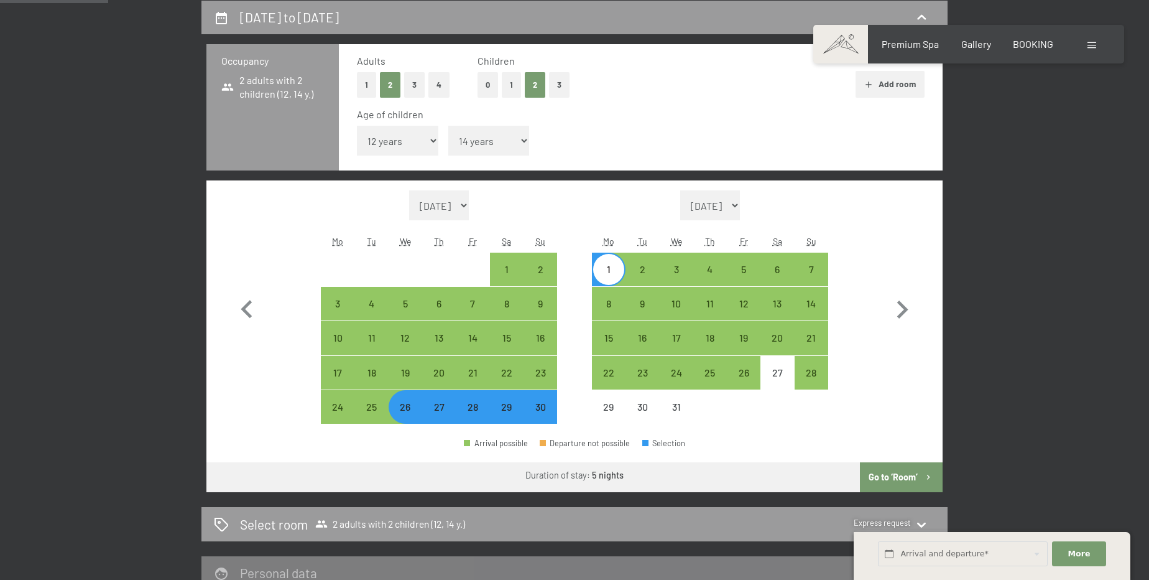
click at [509, 143] on select "Under 1 year 1 year 2 years 3 years 4 years 5 years 6 years 7 years 8 years 9 y…" at bounding box center [488, 141] width 81 height 30
select select "15"
click at [448, 126] on select "Under 1 year 1 year 2 years 3 years 4 years 5 years 6 years 7 years 8 years 9 y…" at bounding box center [488, 141] width 81 height 30
select select "2025-11-01"
select select "2025-12-01"
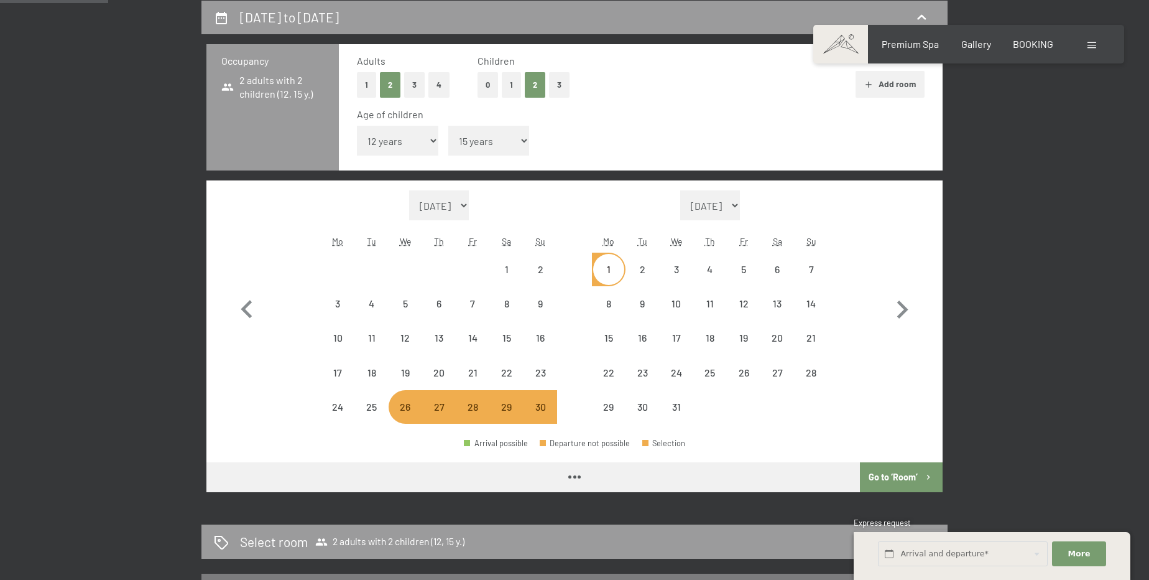
select select "2025-11-01"
select select "2025-12-01"
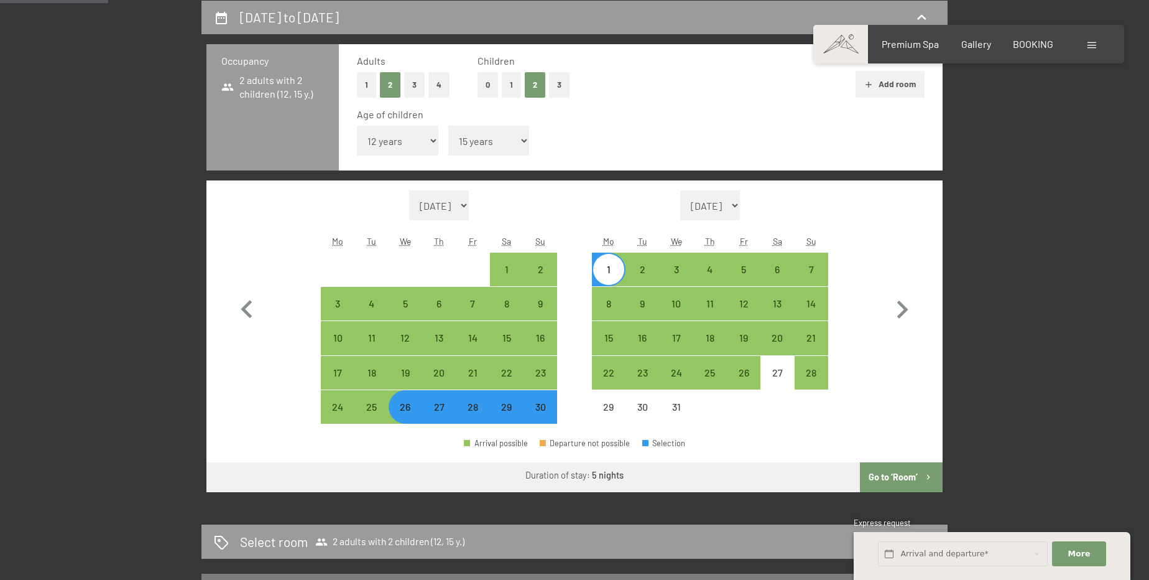
click at [909, 471] on button "Go to ‘Room’" at bounding box center [901, 477] width 83 height 30
select select "2025-11-01"
select select "2025-12-01"
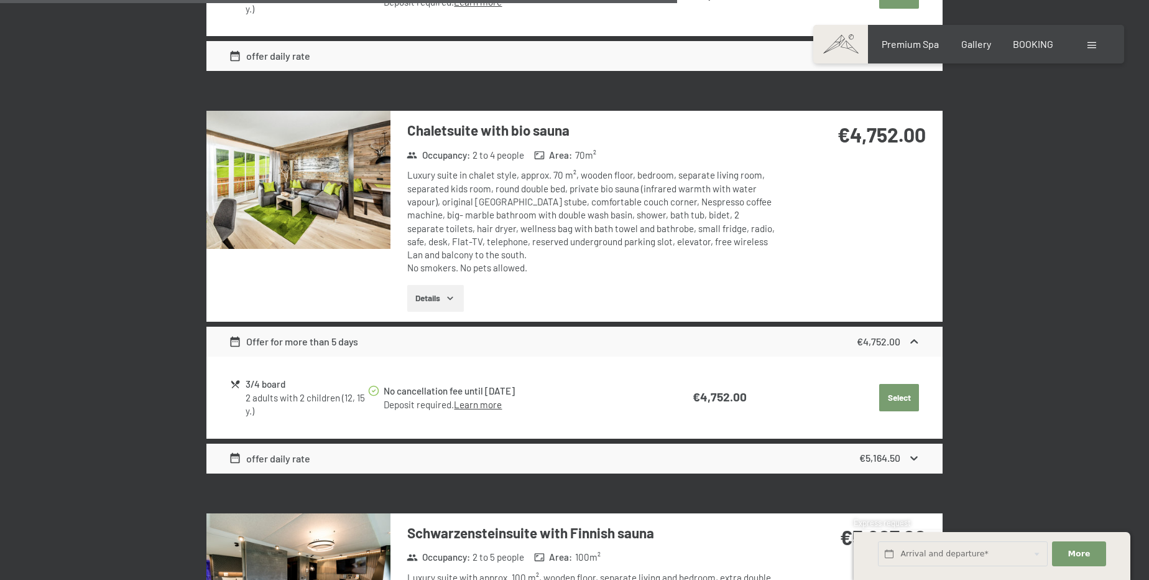
scroll to position [1798, 0]
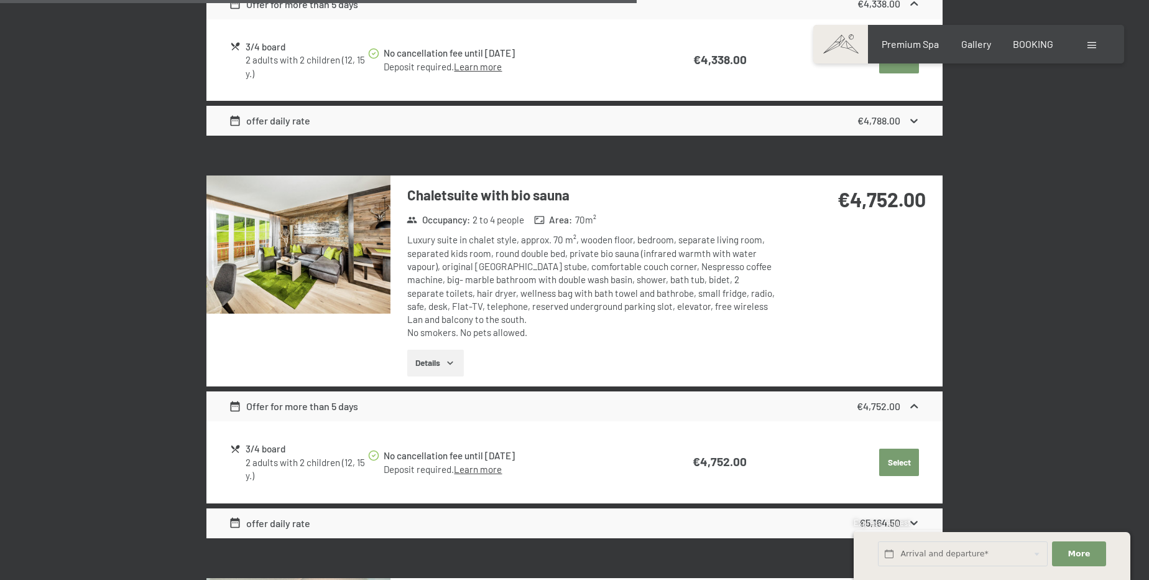
click at [449, 363] on button "Details" at bounding box center [435, 363] width 57 height 27
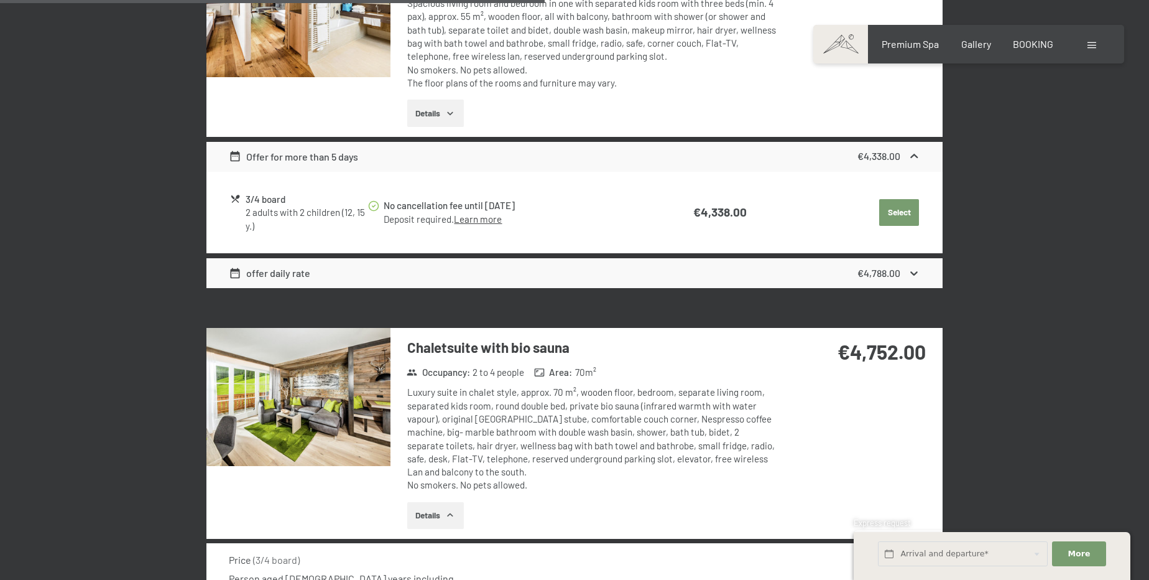
scroll to position [1628, 0]
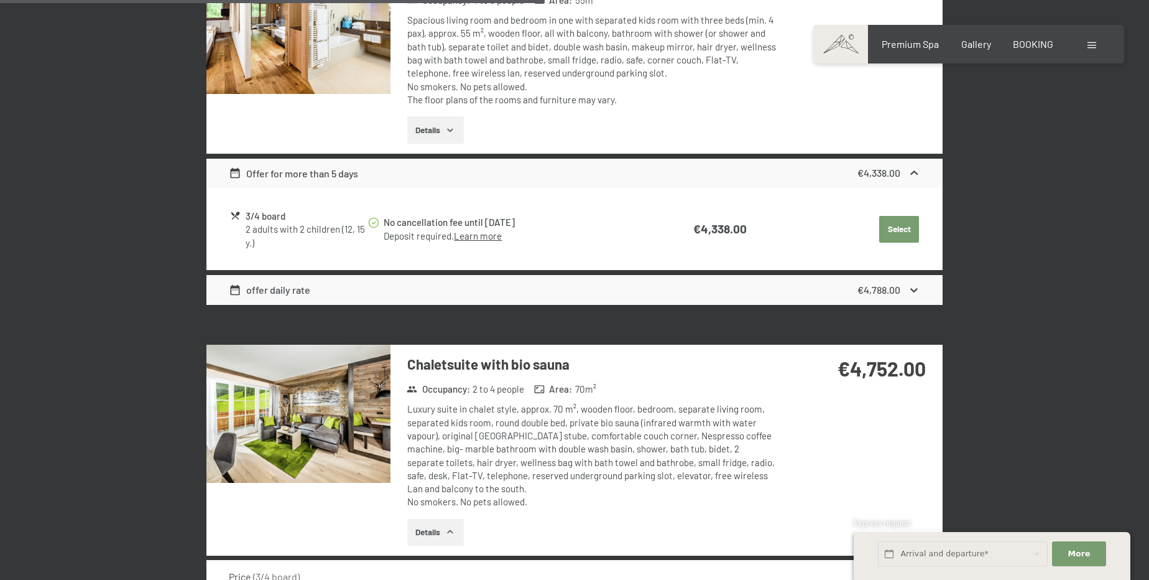
click at [301, 405] on img at bounding box center [299, 414] width 184 height 138
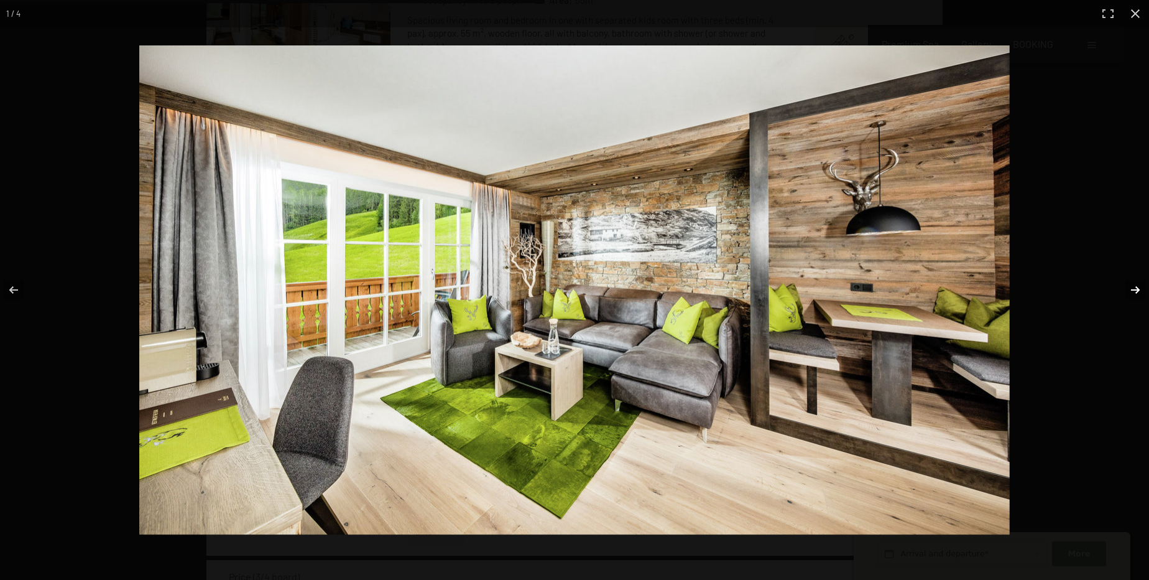
click at [1138, 290] on button "button" at bounding box center [1128, 290] width 44 height 62
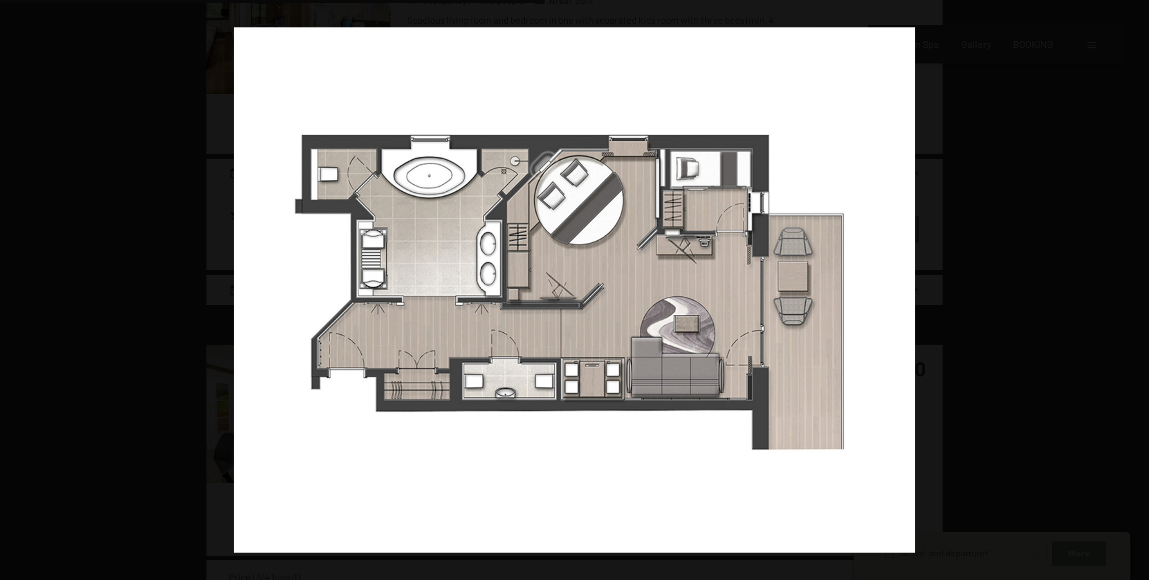
click at [1138, 287] on button "button" at bounding box center [1128, 290] width 44 height 62
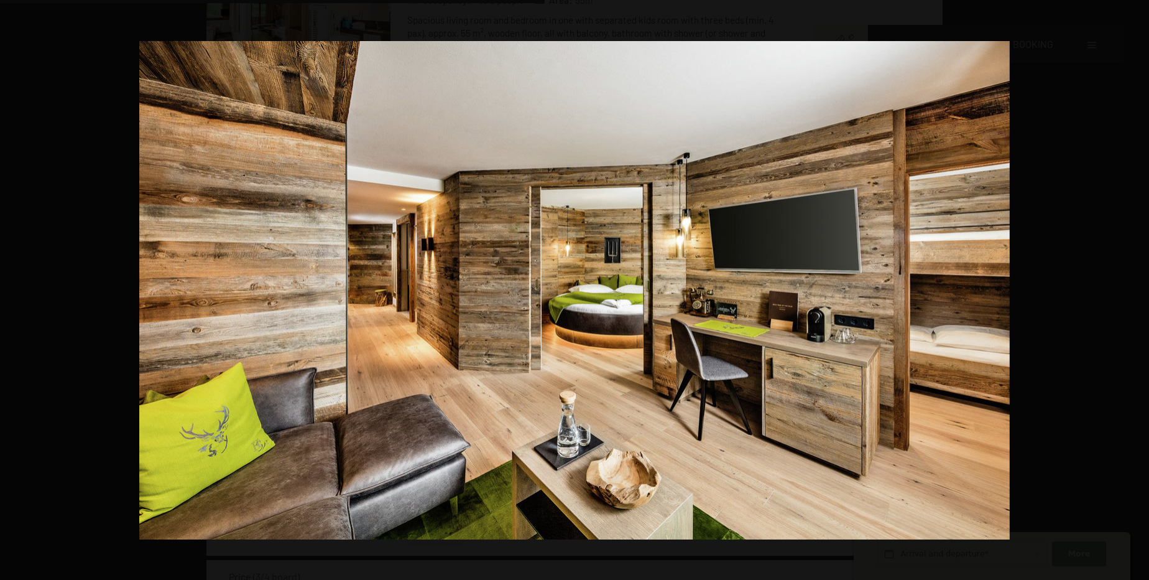
click at [1138, 287] on button "button" at bounding box center [1128, 290] width 44 height 62
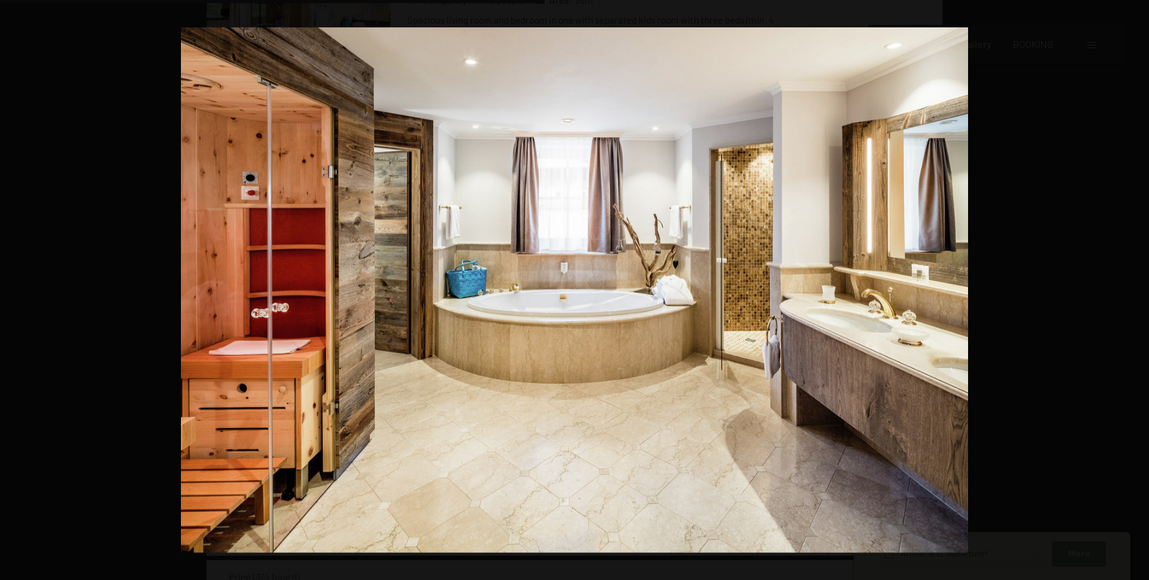
click at [1138, 287] on button "button" at bounding box center [1128, 290] width 44 height 62
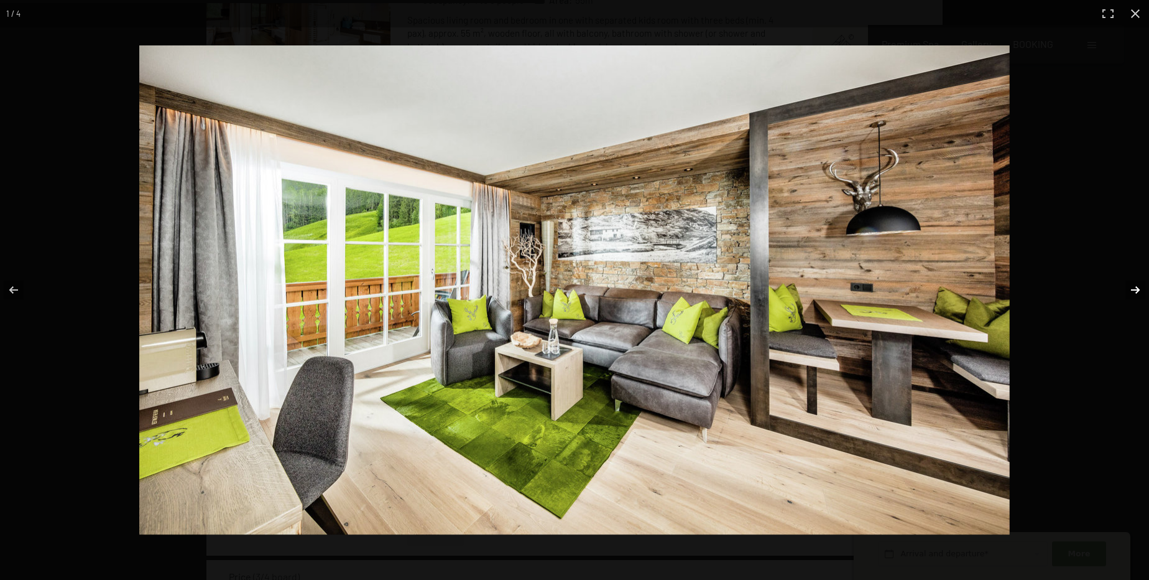
click at [1131, 290] on button "button" at bounding box center [1128, 290] width 44 height 62
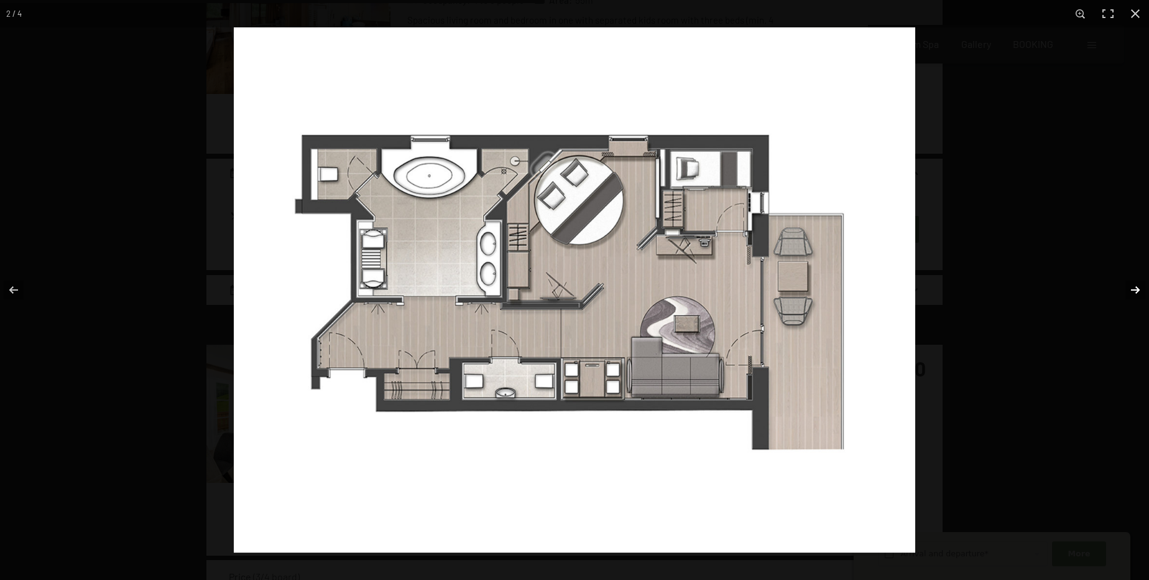
click at [1143, 292] on button "button" at bounding box center [1128, 290] width 44 height 62
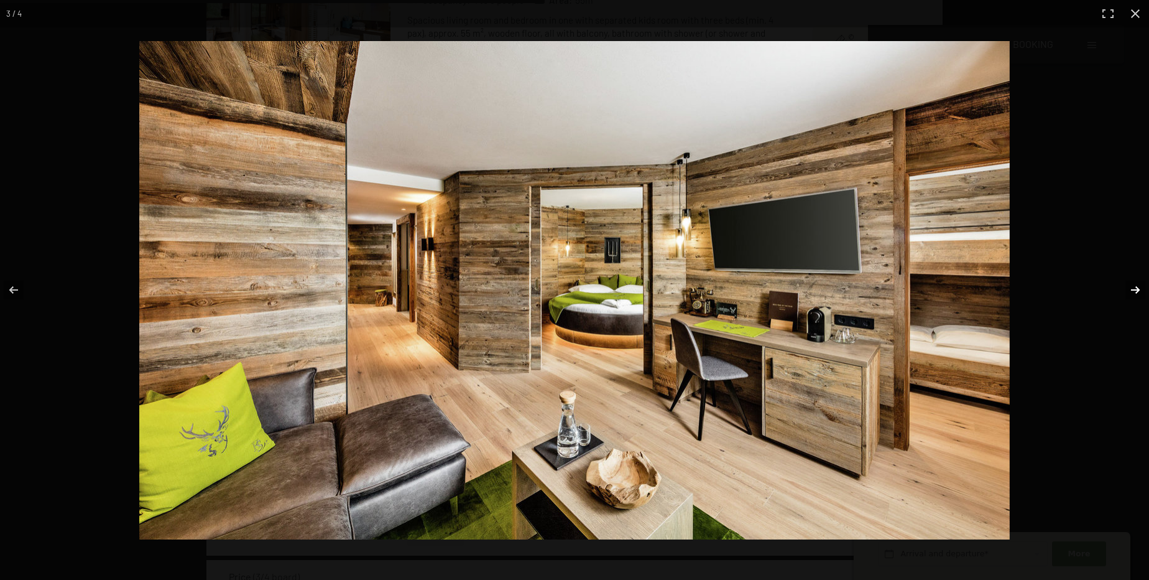
click at [1140, 293] on button "button" at bounding box center [1128, 290] width 44 height 62
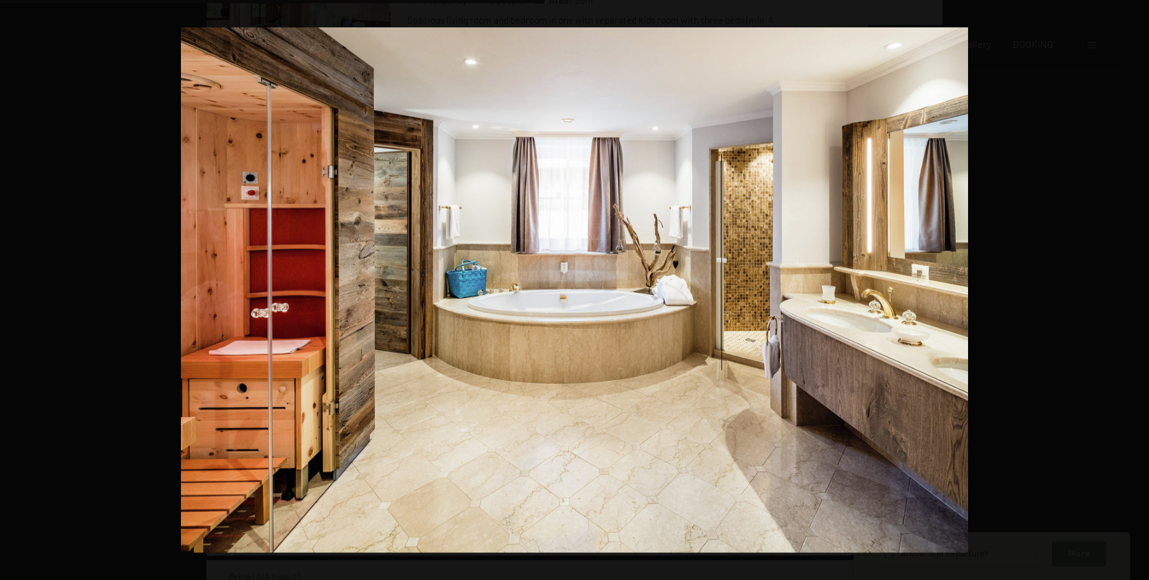
click at [1140, 293] on button "button" at bounding box center [1128, 290] width 44 height 62
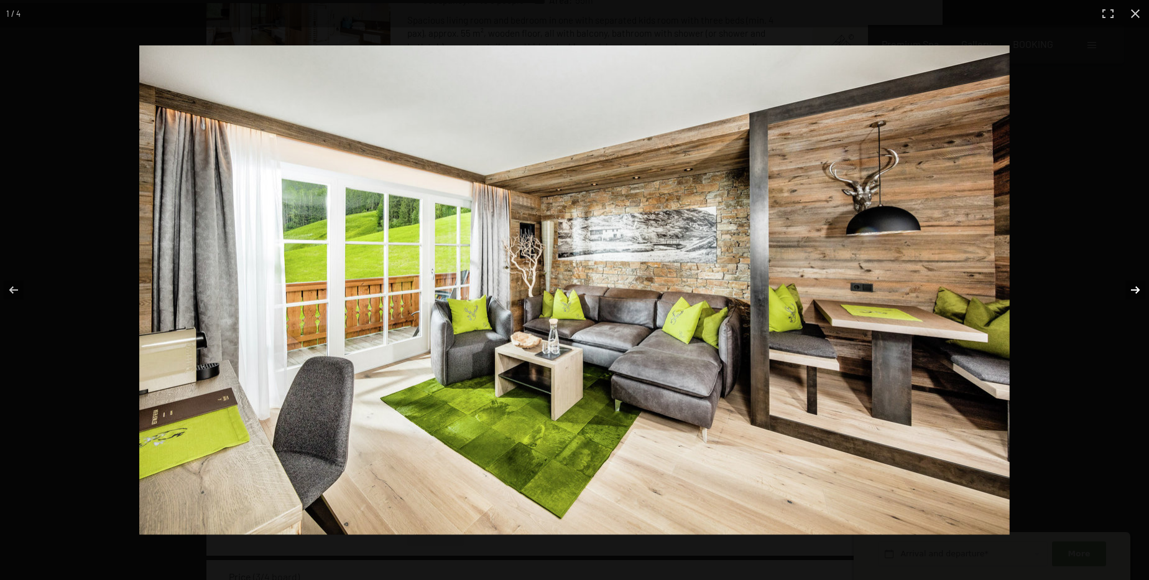
click at [1148, 292] on button "button" at bounding box center [1128, 290] width 44 height 62
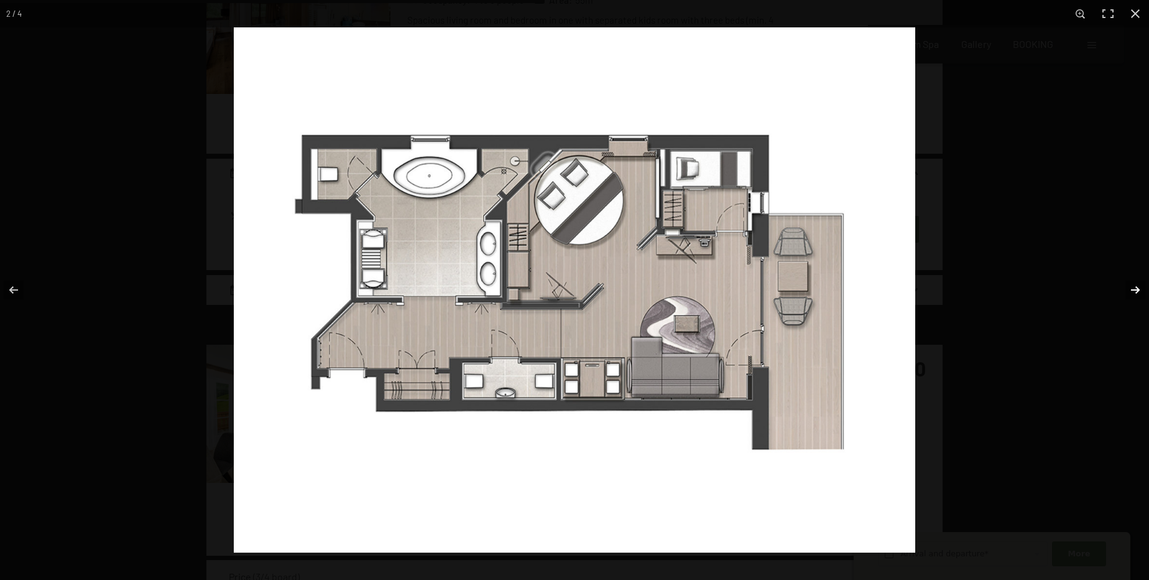
click at [1148, 292] on button "button" at bounding box center [1128, 290] width 44 height 62
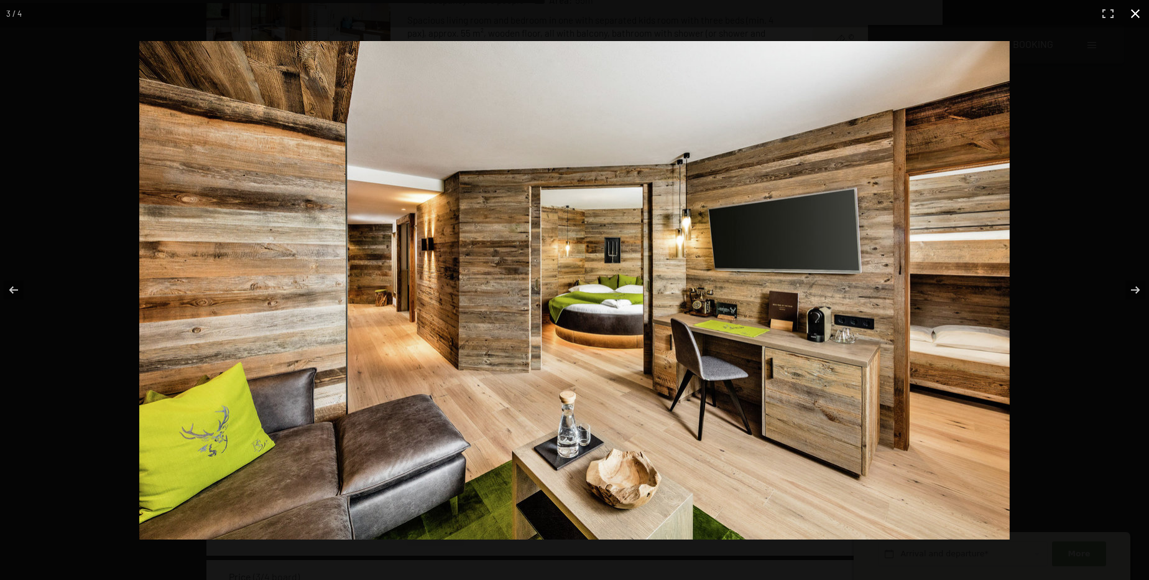
click at [1133, 14] on button "button" at bounding box center [1135, 13] width 27 height 27
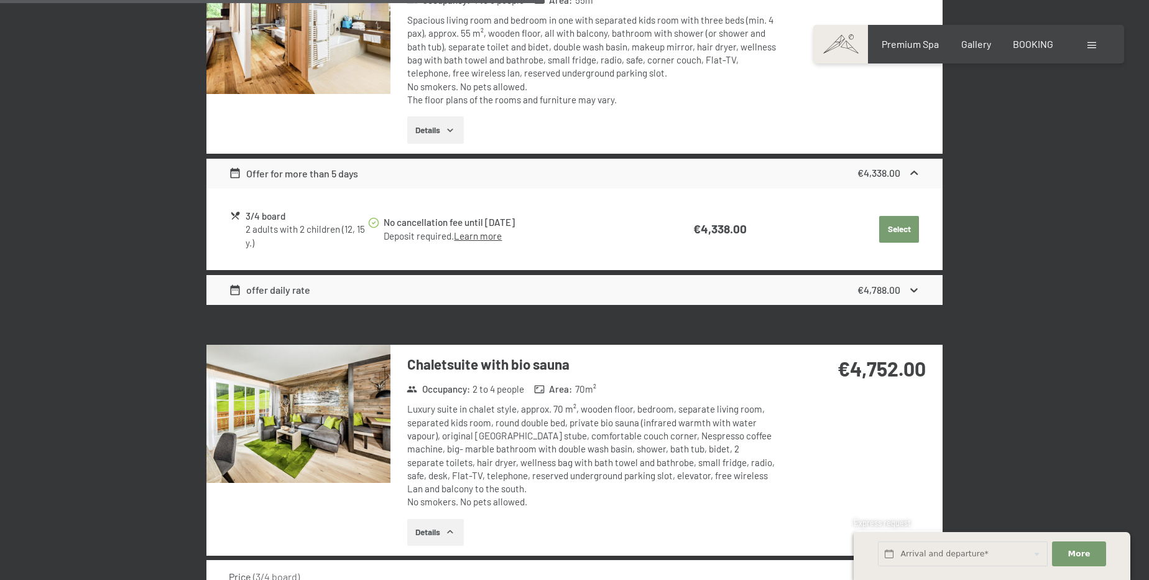
drag, startPoint x: 863, startPoint y: 367, endPoint x: 885, endPoint y: 366, distance: 21.2
click at [885, 366] on strong "€4,752.00" at bounding box center [882, 368] width 88 height 24
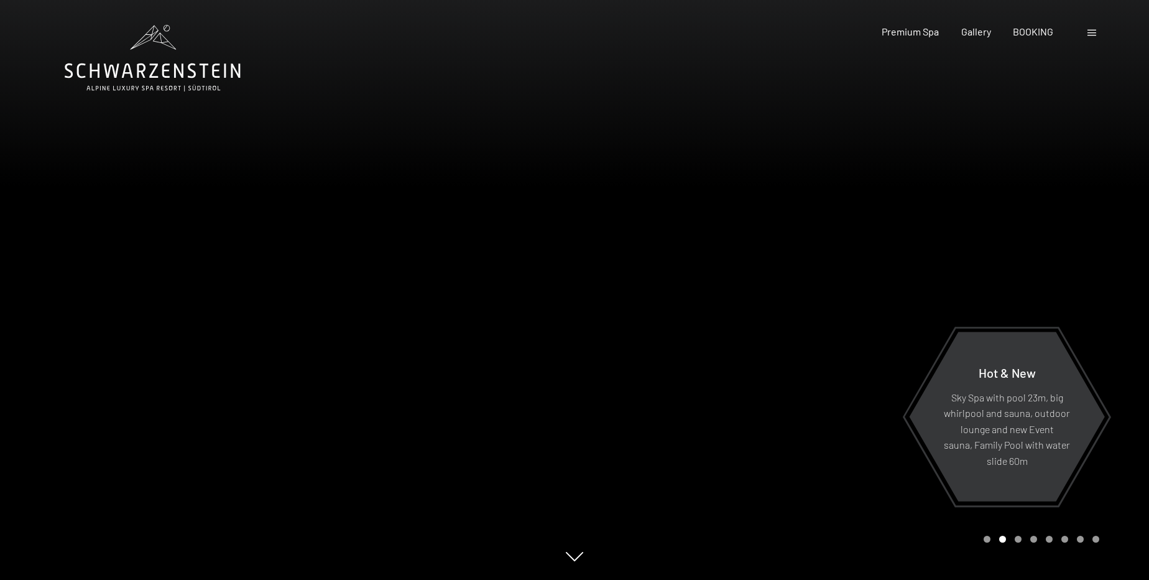
click at [829, 367] on div at bounding box center [862, 290] width 575 height 580
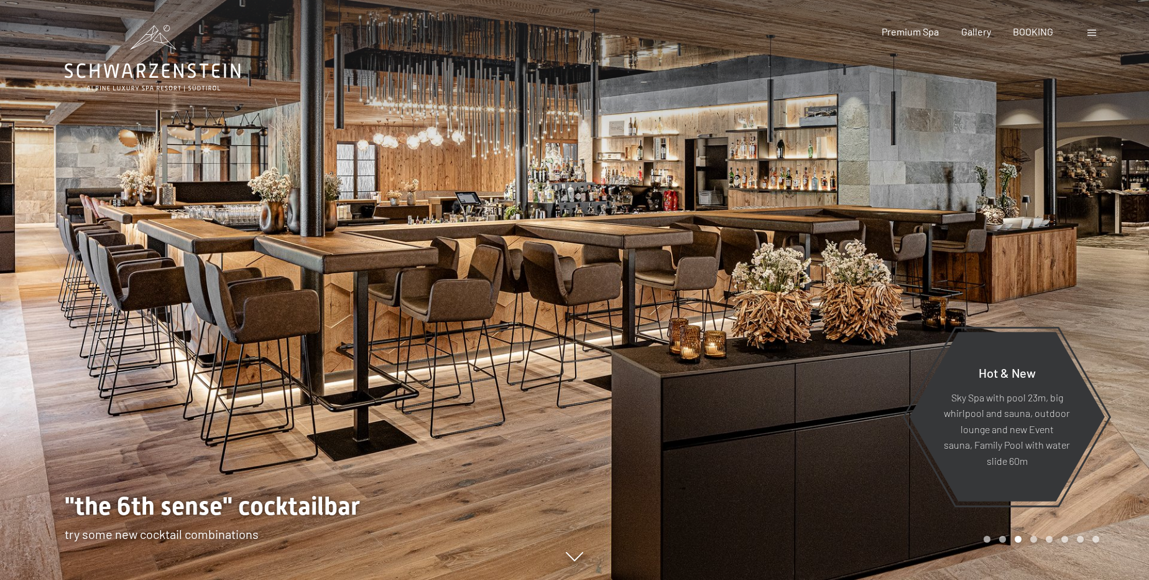
click at [829, 367] on div at bounding box center [862, 290] width 575 height 580
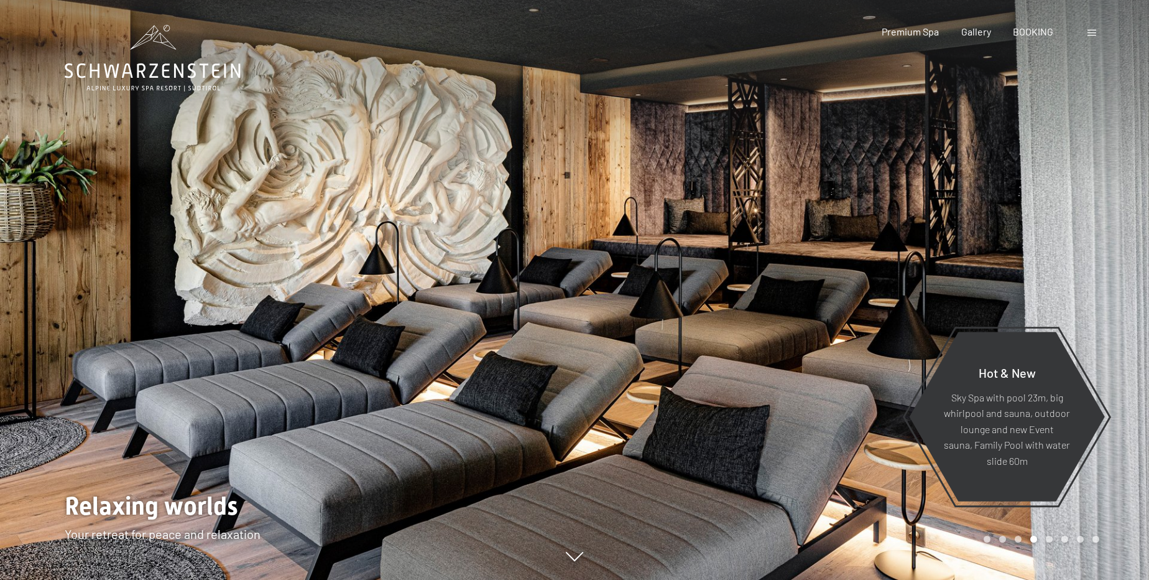
click at [829, 367] on div at bounding box center [862, 290] width 575 height 580
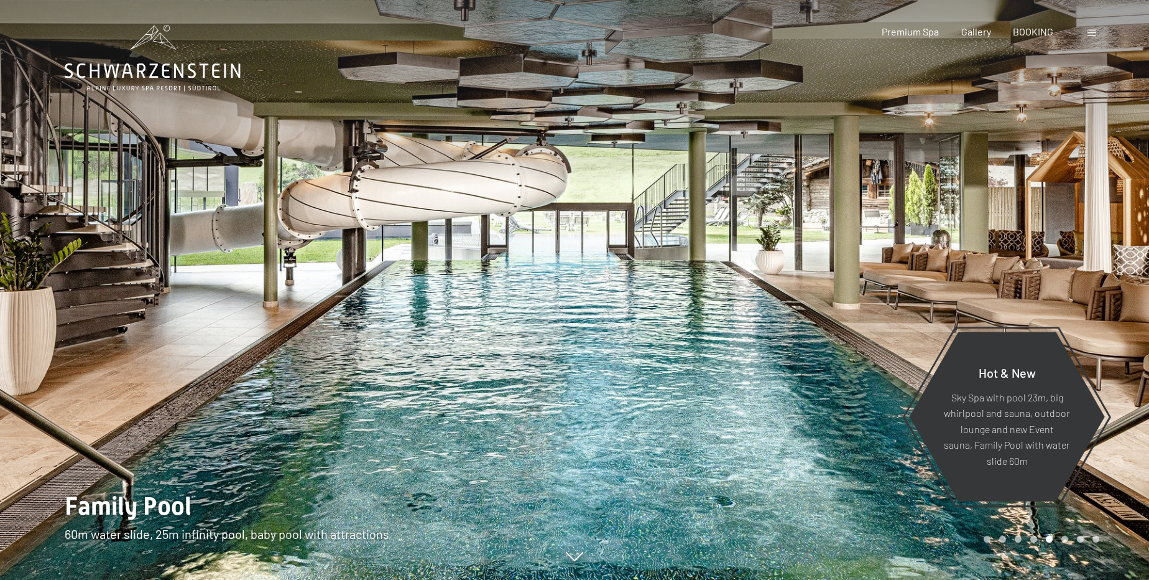
click at [829, 367] on div at bounding box center [862, 290] width 575 height 580
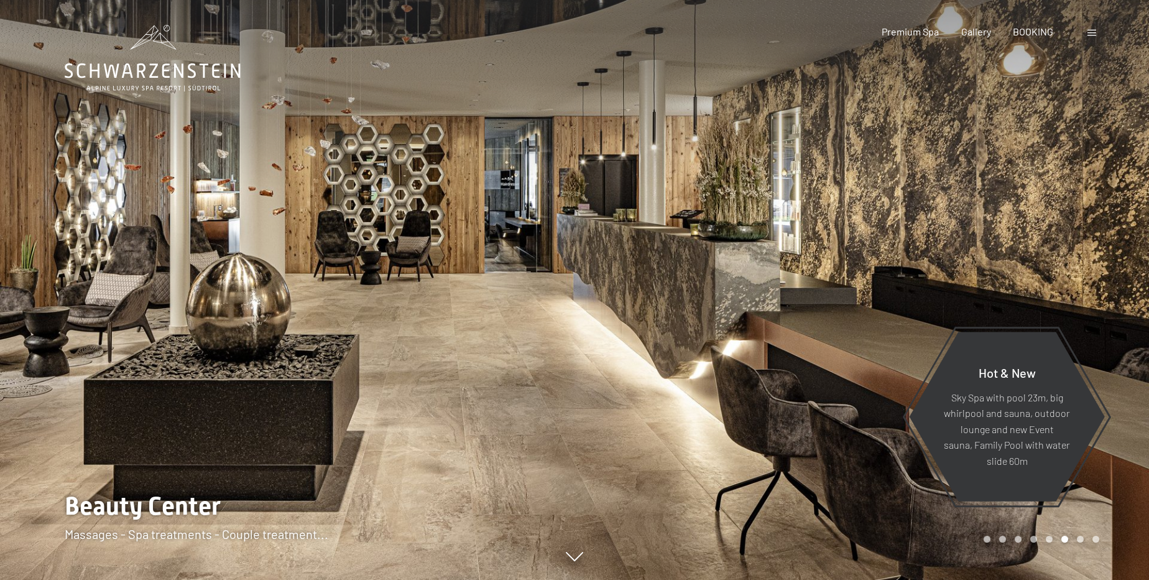
click at [829, 367] on div at bounding box center [862, 290] width 575 height 580
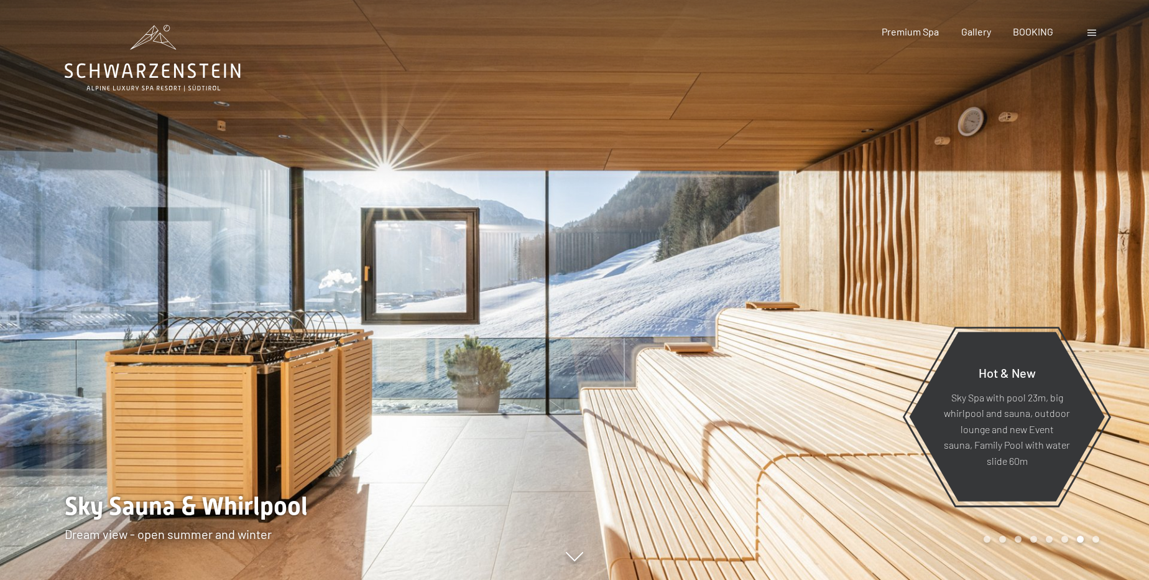
click at [829, 367] on div at bounding box center [862, 290] width 575 height 580
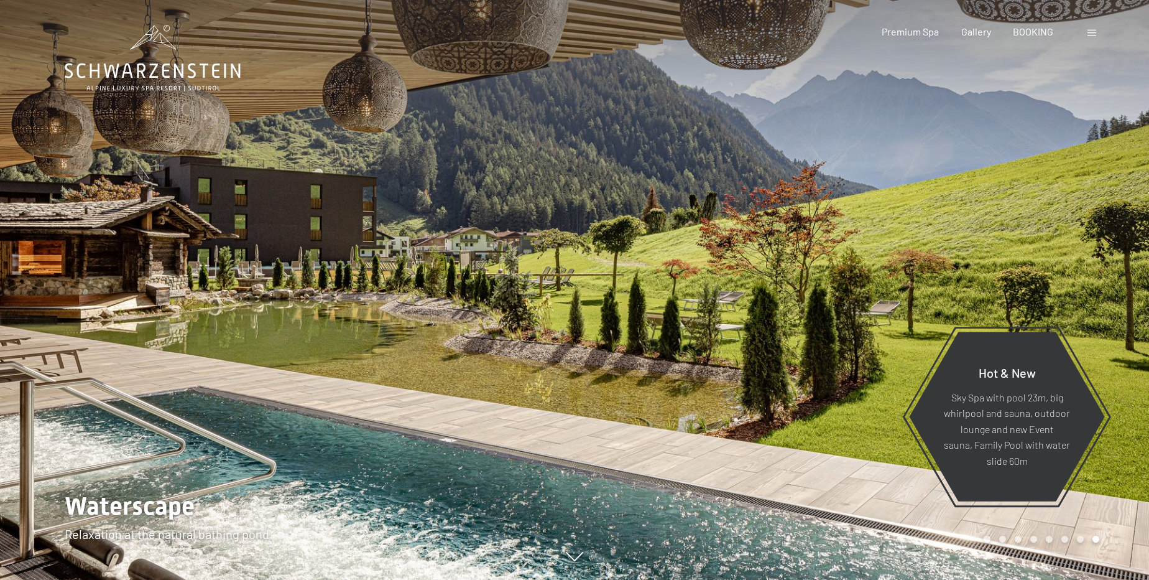
click at [829, 367] on div at bounding box center [862, 290] width 575 height 580
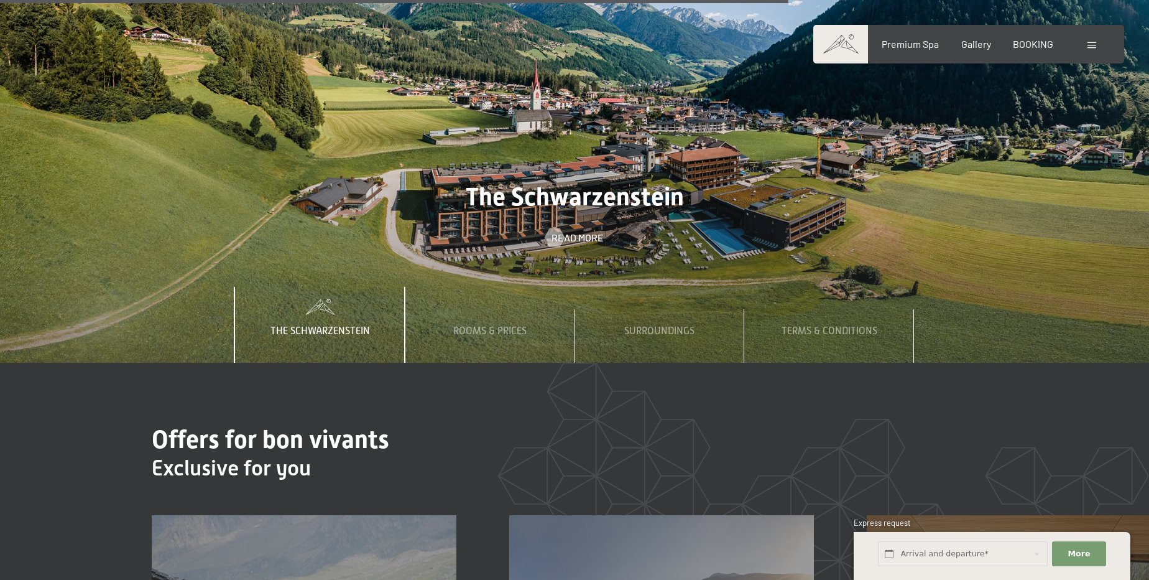
scroll to position [4184, 0]
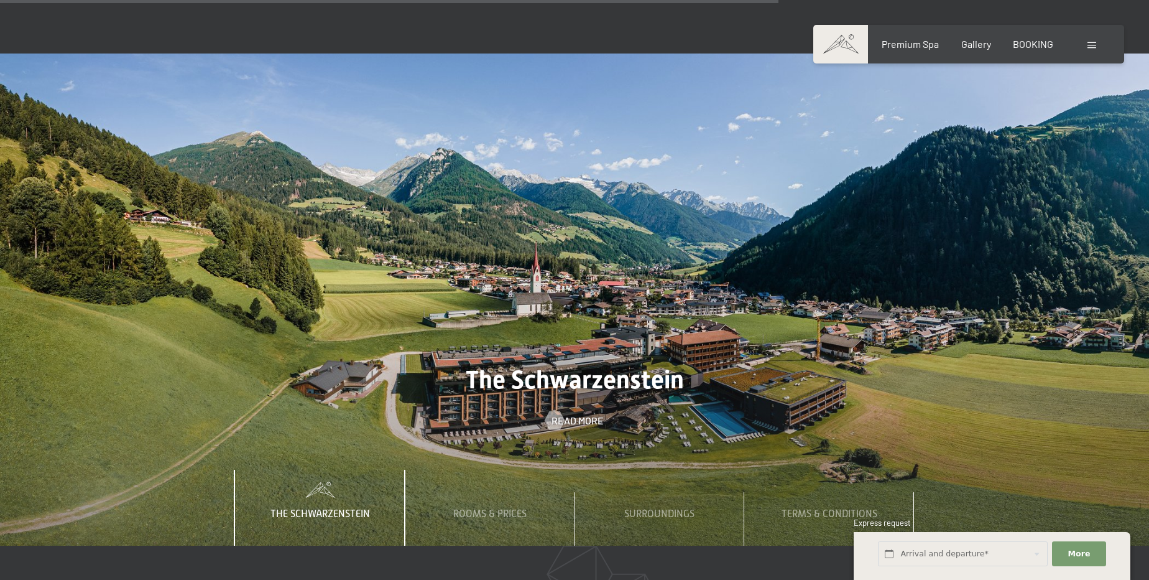
click at [354, 508] on span "The Schwarzenstein" at bounding box center [321, 513] width 100 height 11
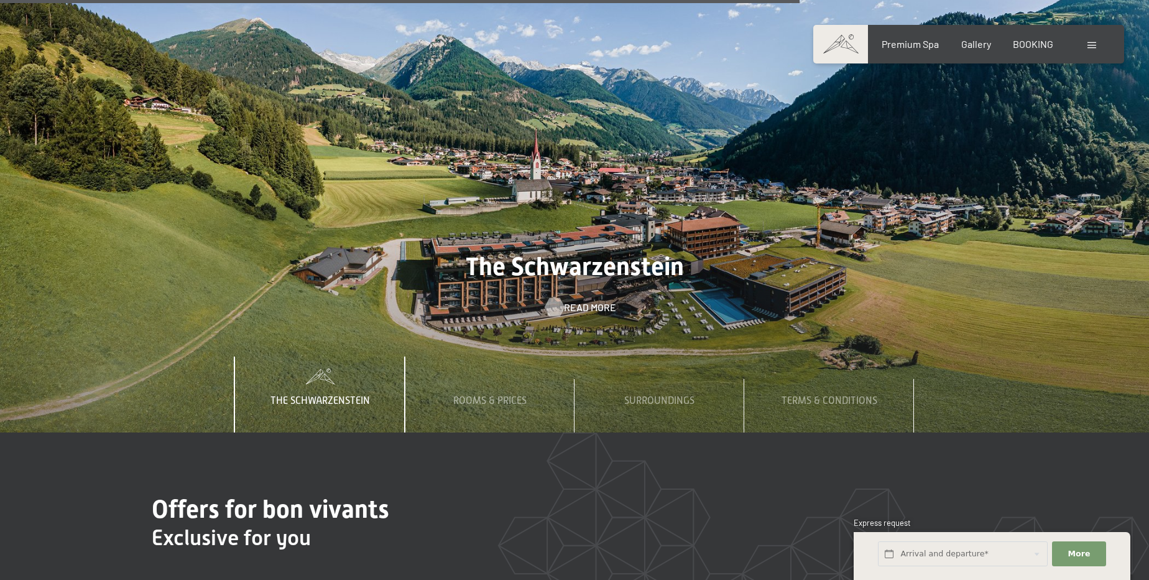
click at [549, 297] on div at bounding box center [554, 306] width 11 height 19
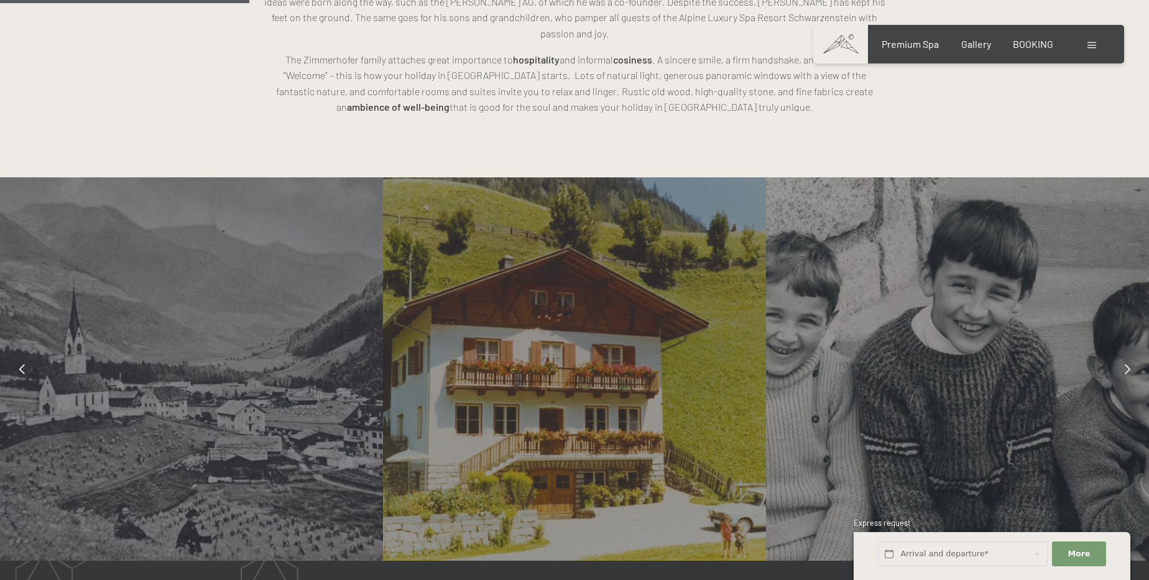
scroll to position [961, 0]
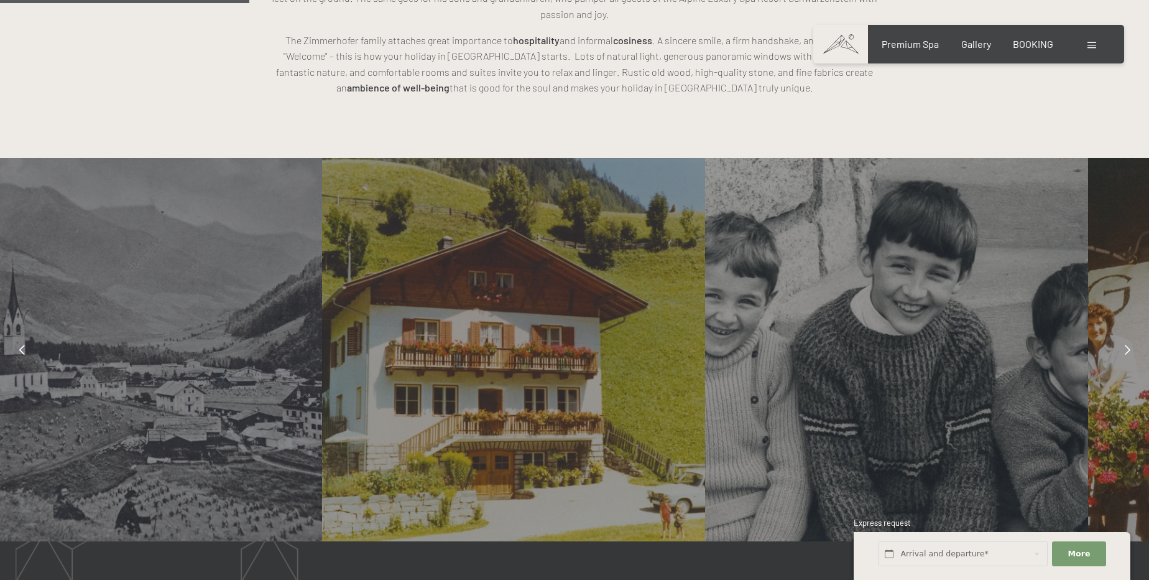
drag, startPoint x: 896, startPoint y: 368, endPoint x: 650, endPoint y: 368, distance: 246.3
click at [705, 368] on div at bounding box center [896, 349] width 383 height 383
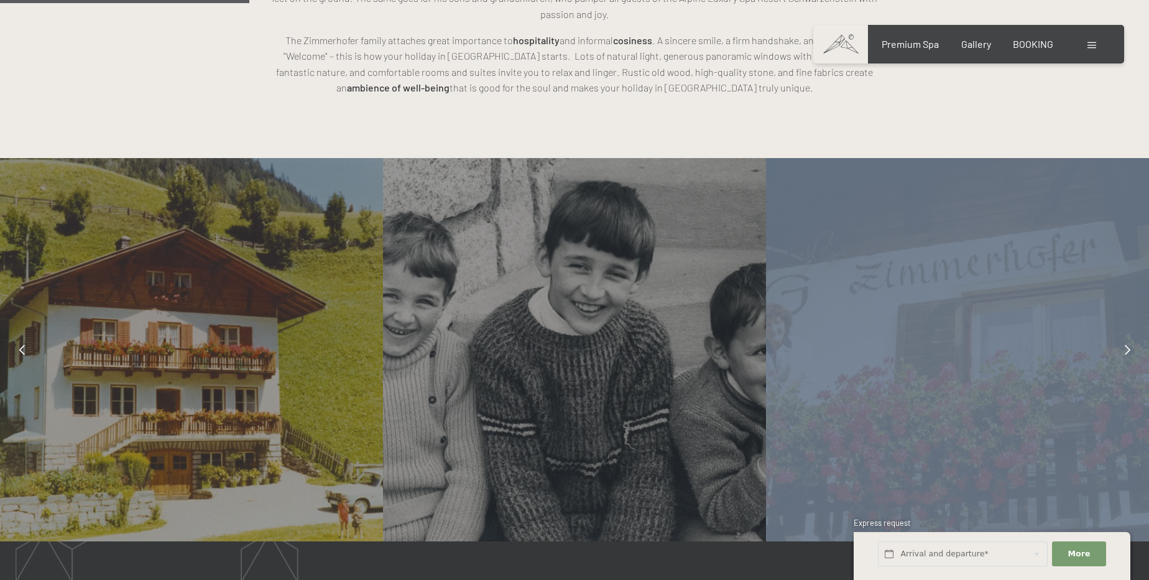
drag, startPoint x: 885, startPoint y: 367, endPoint x: 598, endPoint y: 371, distance: 287.4
click at [612, 370] on div at bounding box center [1149, 349] width 6131 height 383
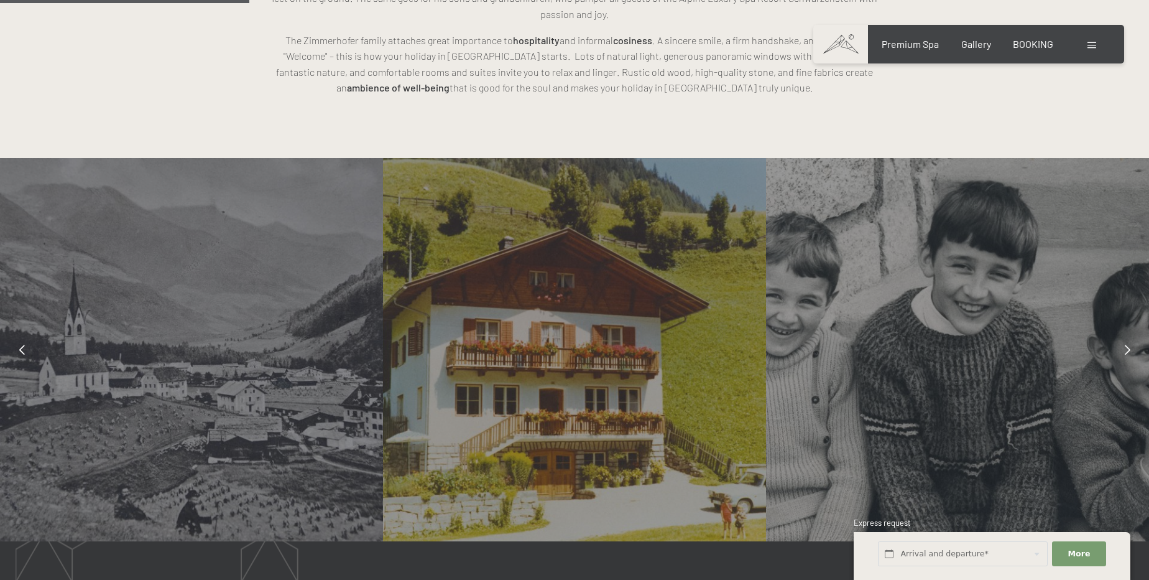
click at [1133, 334] on div at bounding box center [1127, 349] width 31 height 31
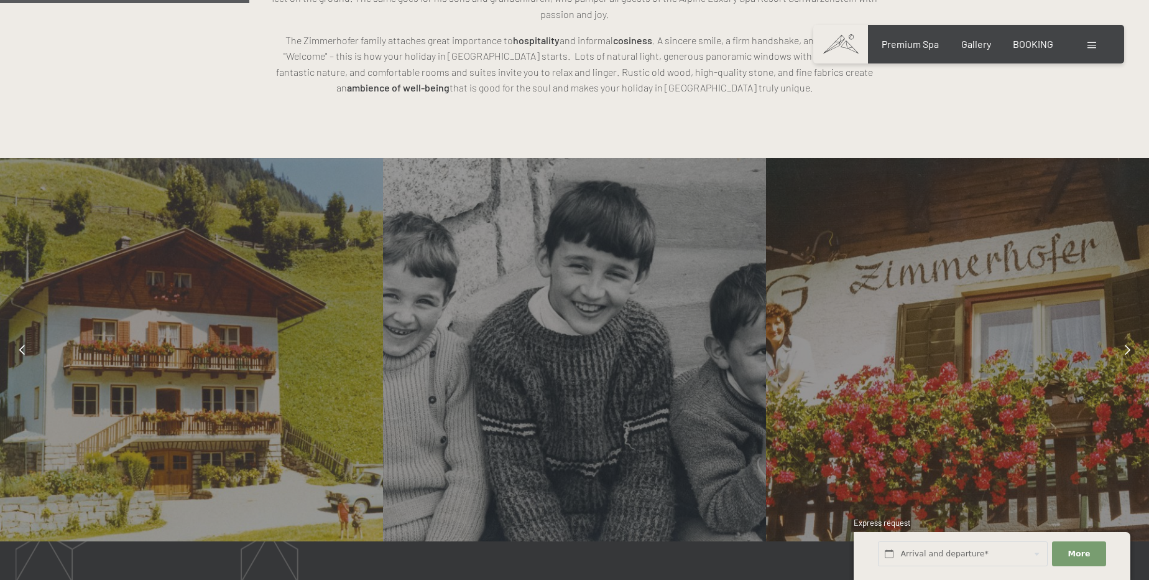
click at [1133, 334] on div at bounding box center [1127, 349] width 31 height 31
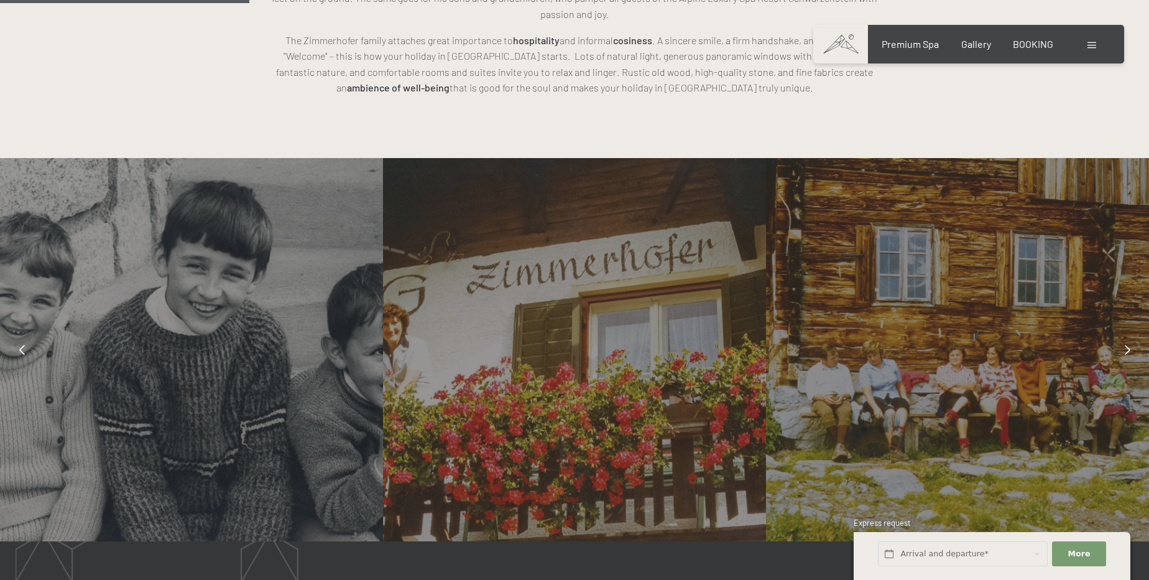
click at [1133, 334] on div at bounding box center [1127, 349] width 31 height 31
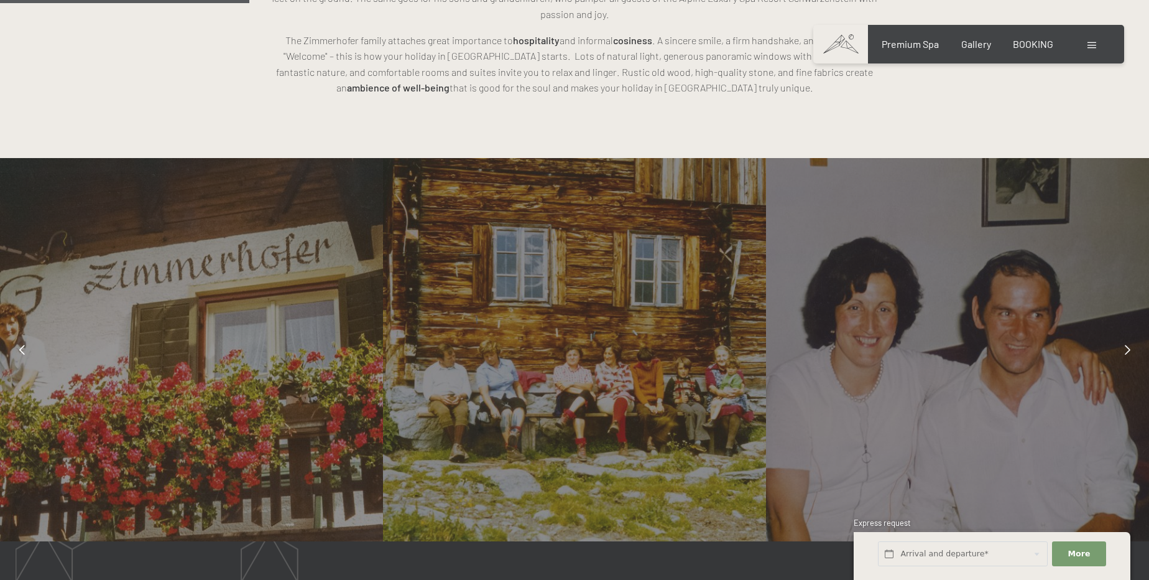
click at [1133, 334] on div at bounding box center [1127, 349] width 31 height 31
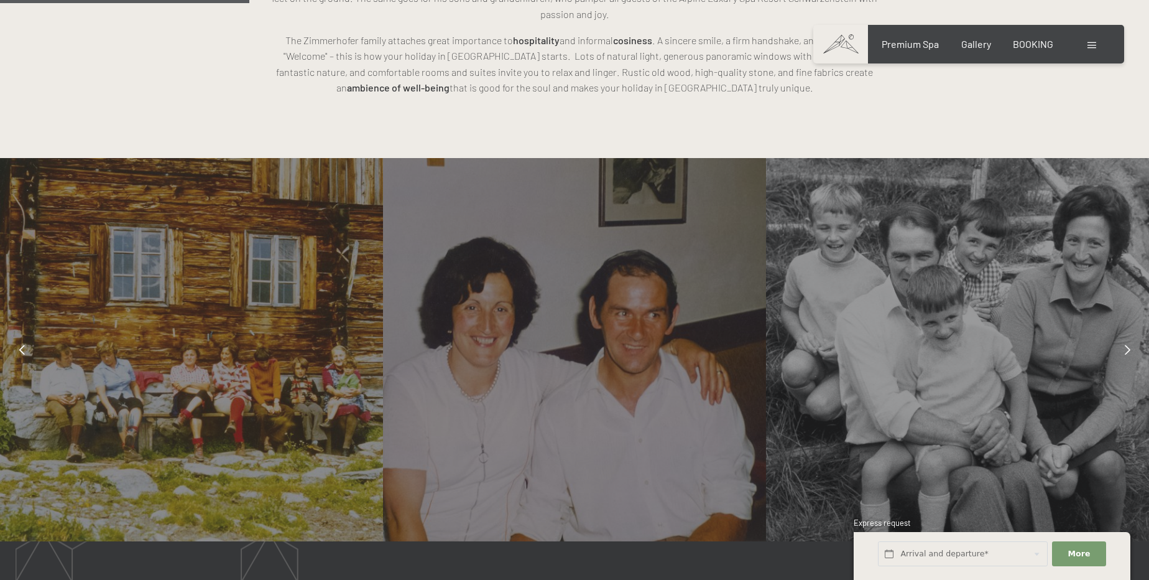
click at [1133, 334] on div at bounding box center [1127, 349] width 31 height 31
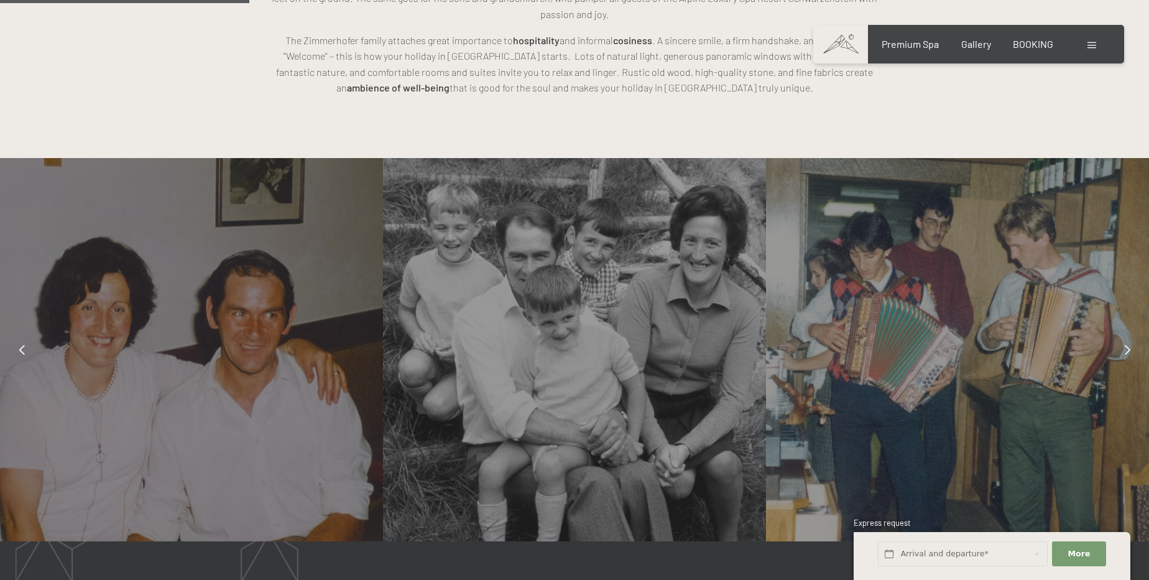
click at [1133, 334] on div at bounding box center [1127, 349] width 31 height 31
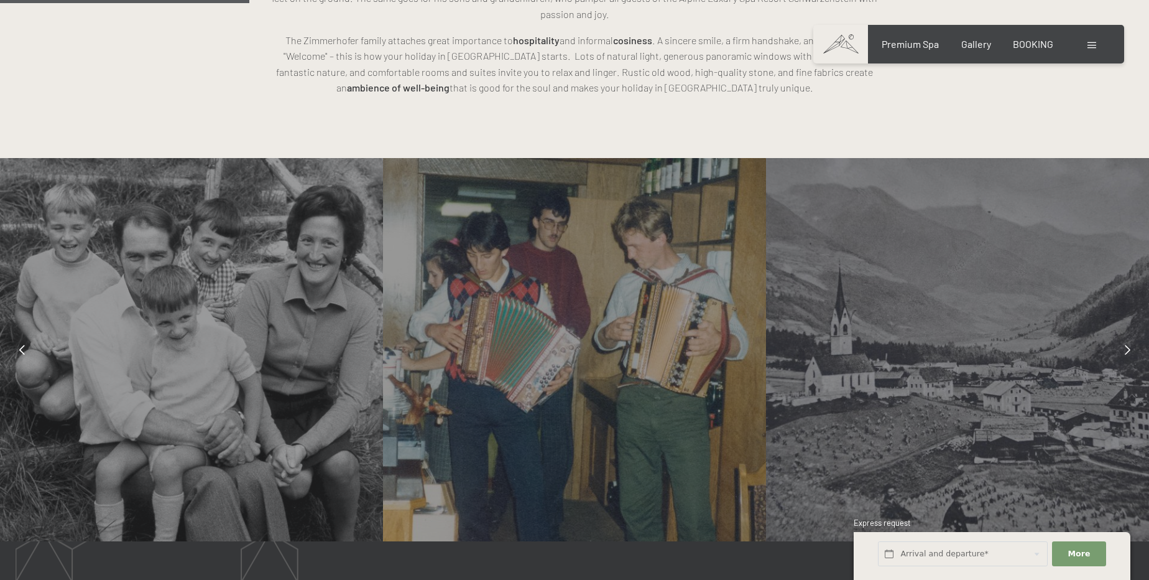
click at [1133, 334] on div at bounding box center [1127, 349] width 31 height 31
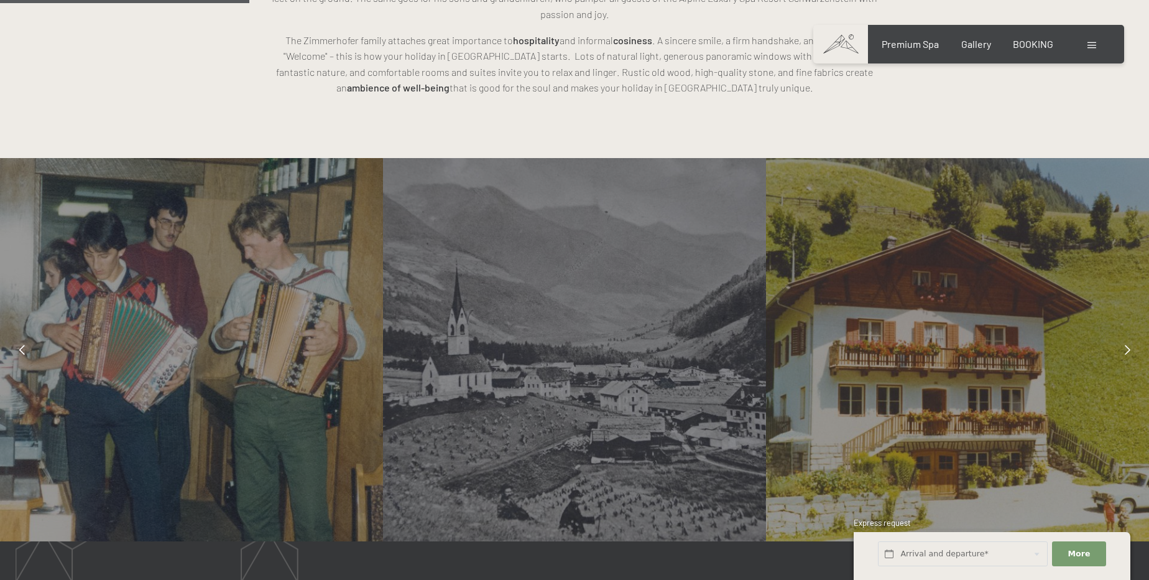
click at [1133, 334] on div at bounding box center [1127, 349] width 31 height 31
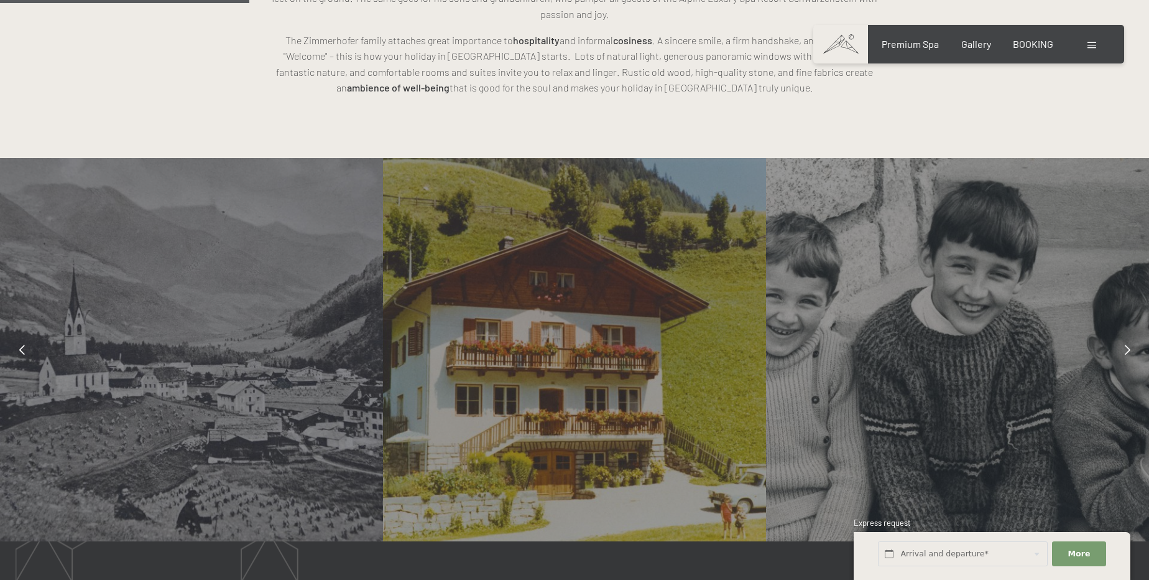
drag, startPoint x: 316, startPoint y: 274, endPoint x: 842, endPoint y: 332, distance: 529.4
click at [842, 332] on div at bounding box center [957, 349] width 383 height 383
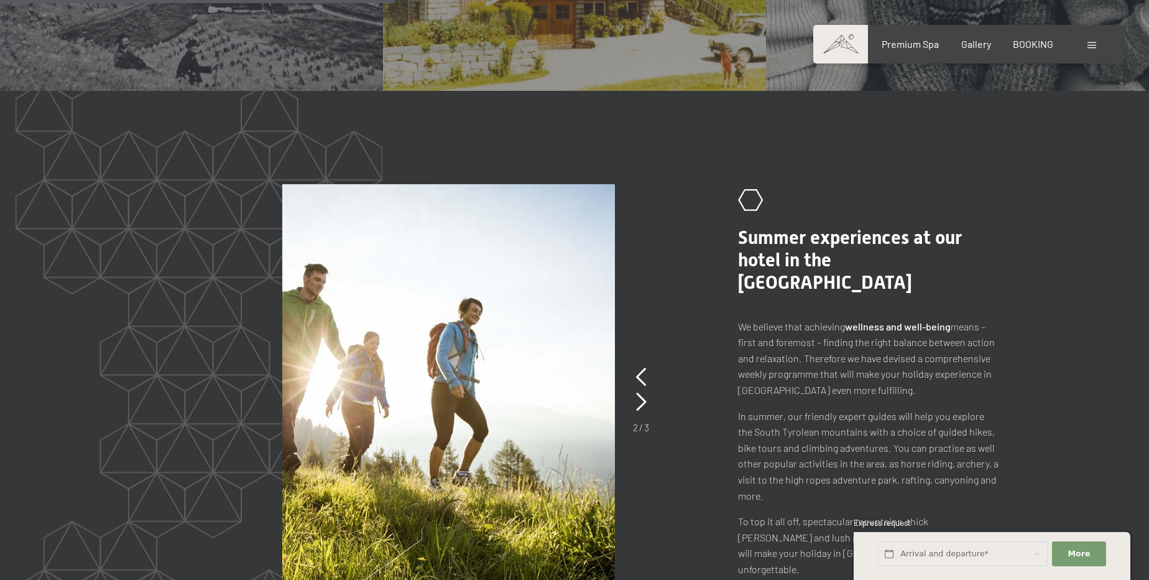
scroll to position [1413, 0]
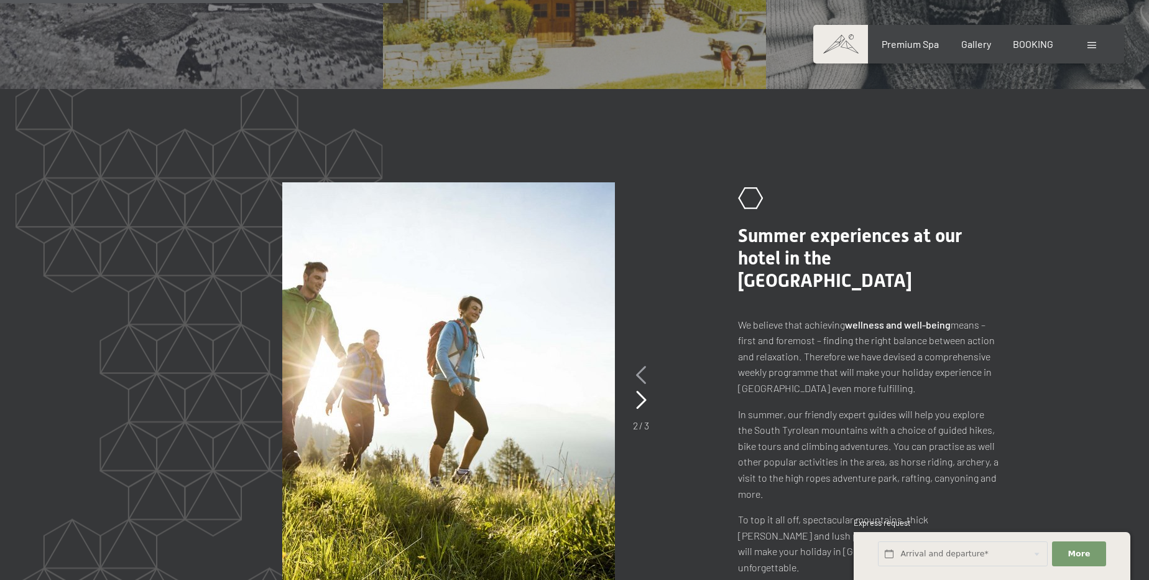
click at [639, 366] on icon at bounding box center [641, 375] width 11 height 19
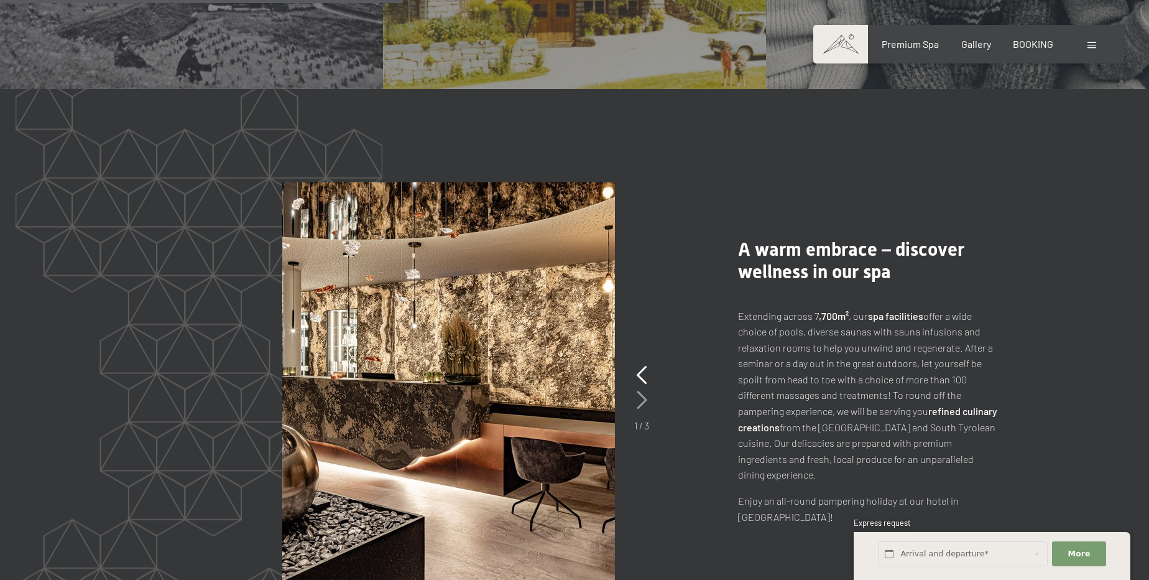
click at [640, 391] on icon at bounding box center [642, 400] width 11 height 19
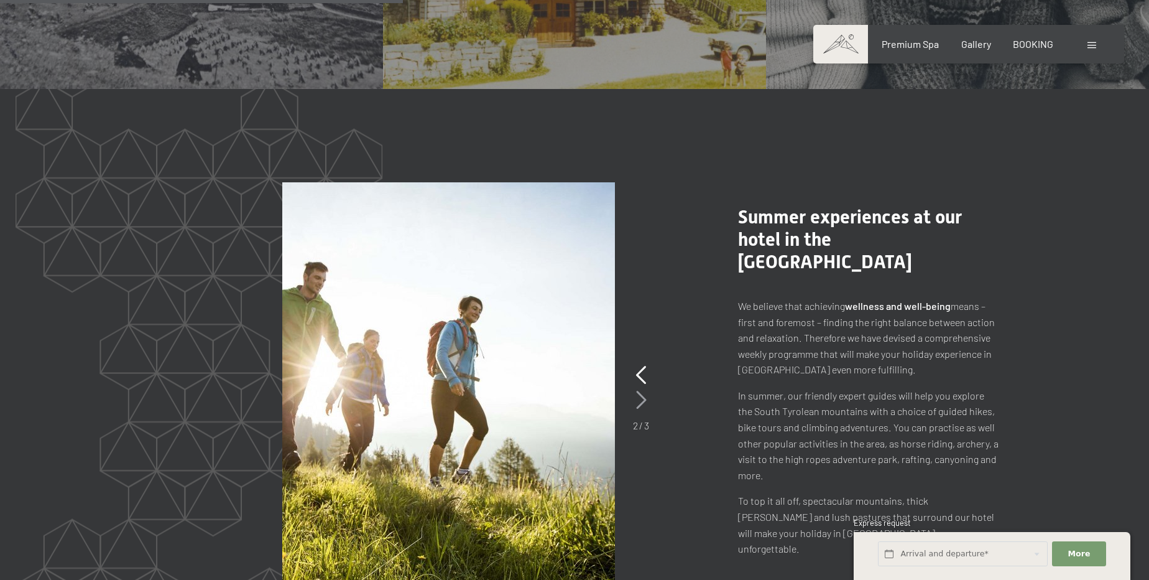
click at [640, 391] on icon at bounding box center [641, 400] width 11 height 19
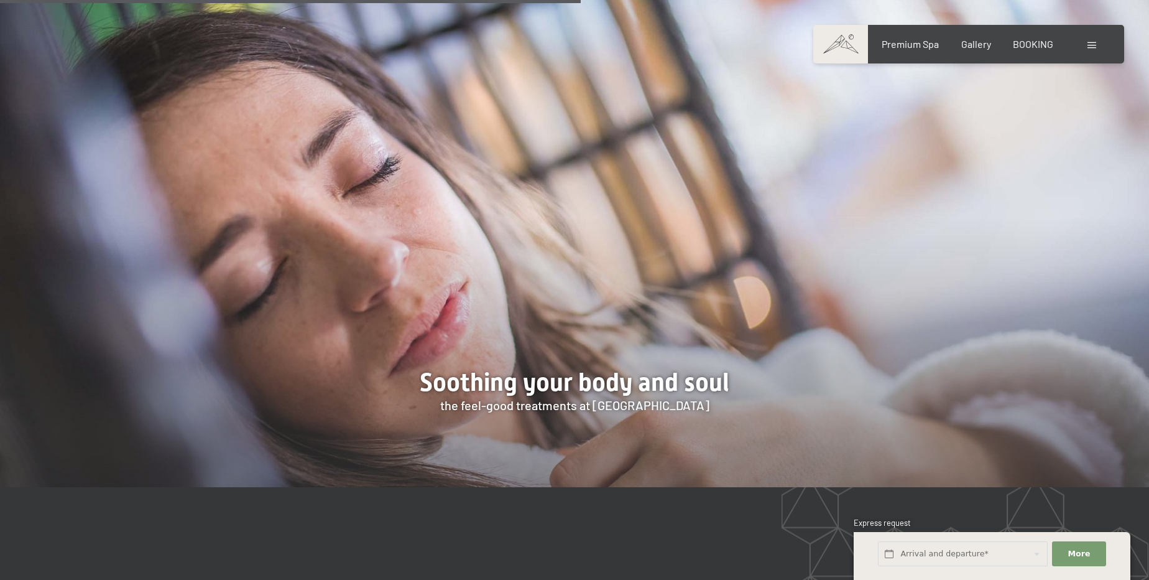
drag, startPoint x: 789, startPoint y: 345, endPoint x: 670, endPoint y: 343, distance: 119.4
click at [670, 343] on div at bounding box center [574, 241] width 1149 height 492
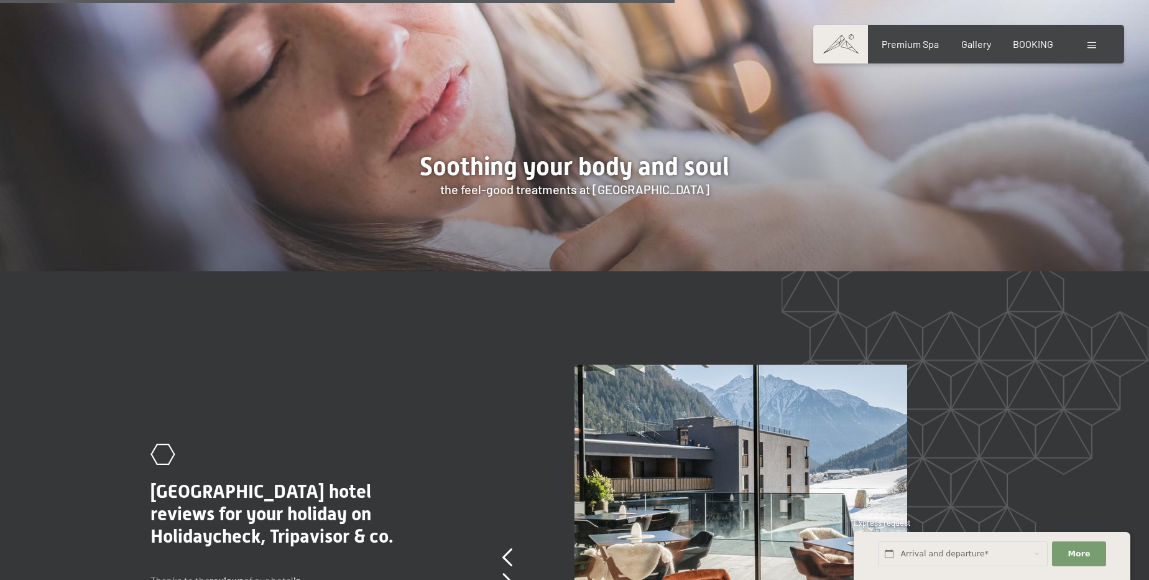
scroll to position [2431, 0]
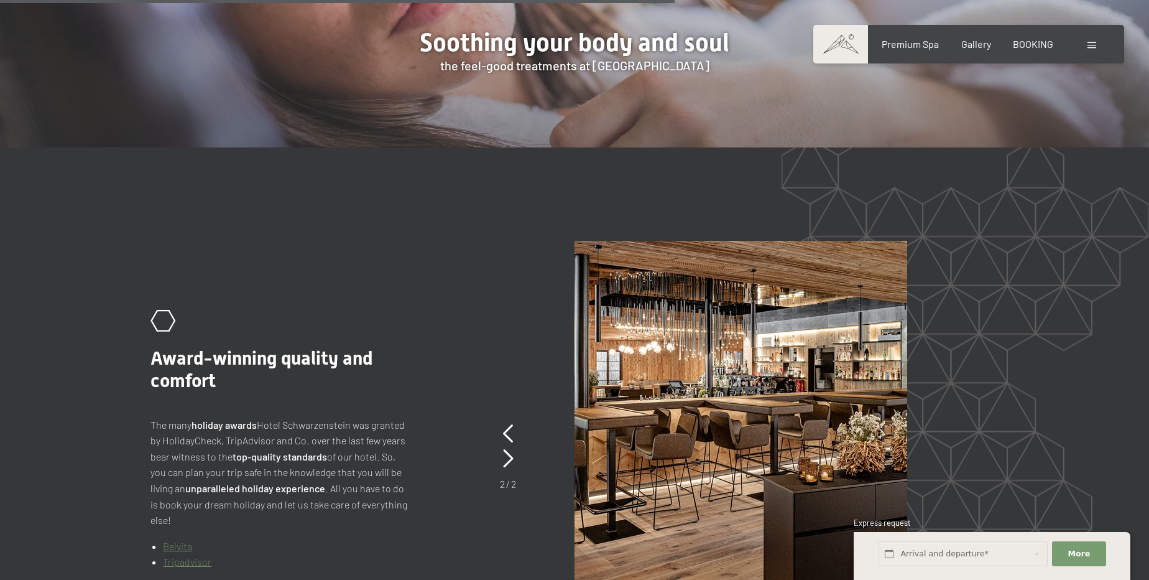
click at [513, 449] on icon at bounding box center [508, 458] width 11 height 19
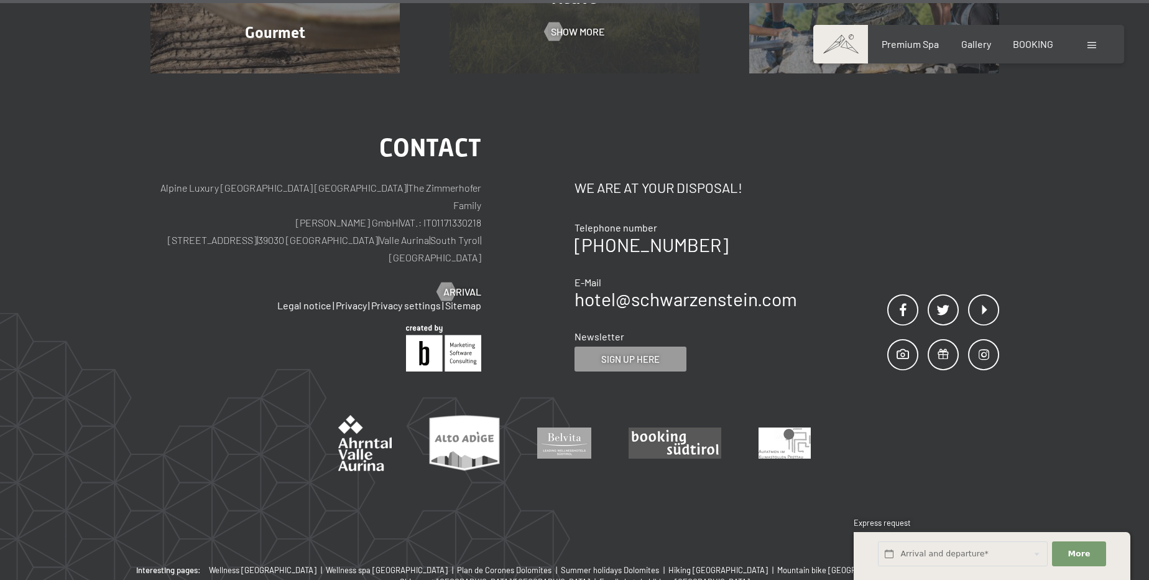
scroll to position [4319, 0]
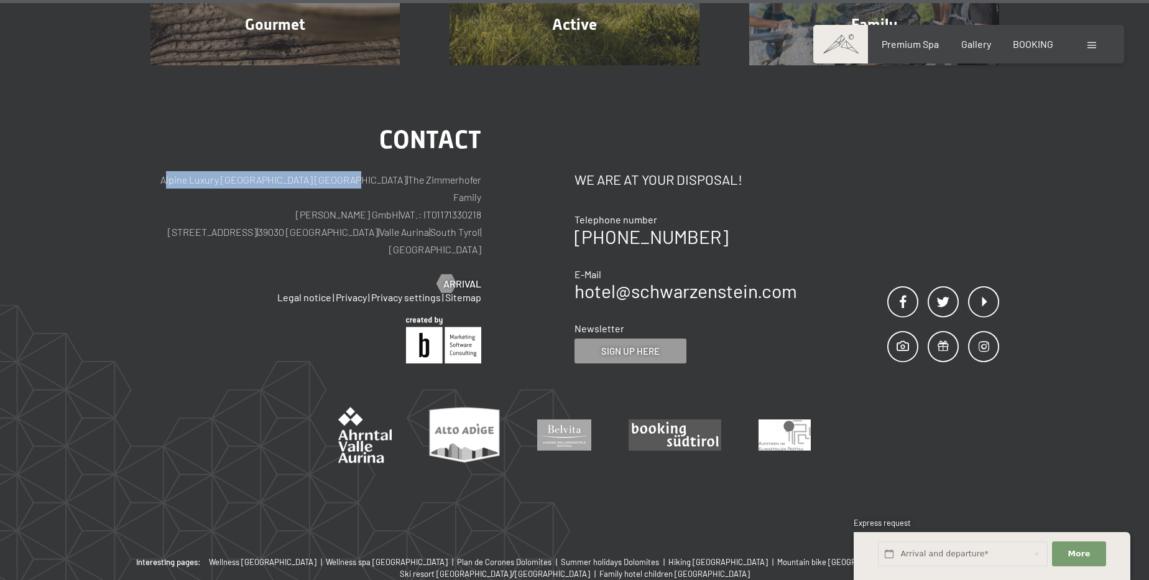
drag, startPoint x: 179, startPoint y: 117, endPoint x: 373, endPoint y: 120, distance: 194.1
click at [373, 171] on p "Alpine [GEOGRAPHIC_DATA] | The Zimmerhofer Family [PERSON_NAME] GmbH | VAT.: IT…" at bounding box center [317, 214] width 332 height 87
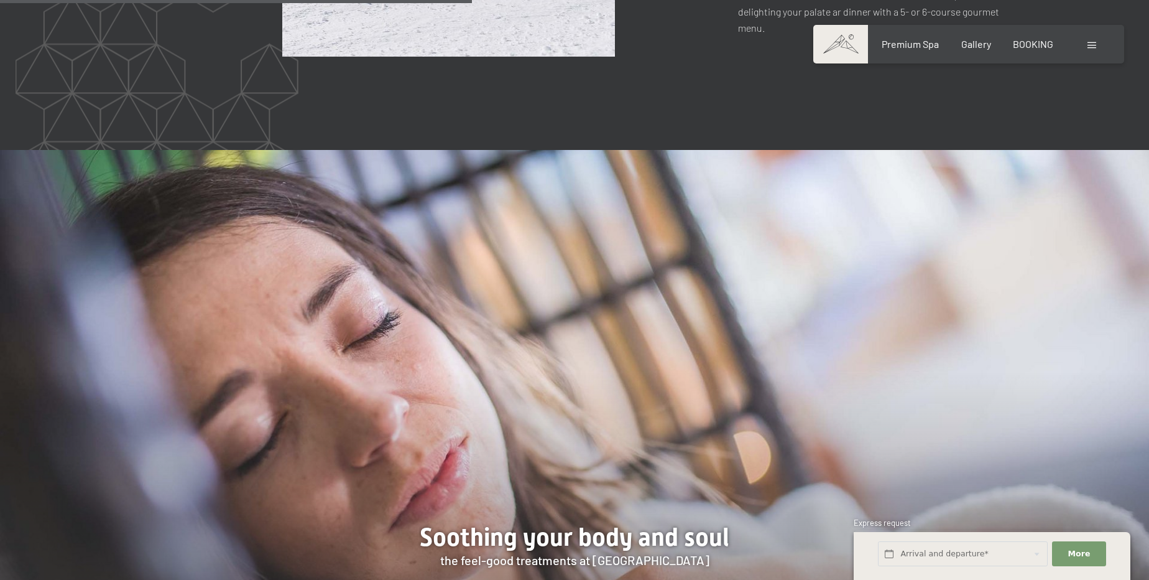
scroll to position [1774, 0]
